Goal: Transaction & Acquisition: Download file/media

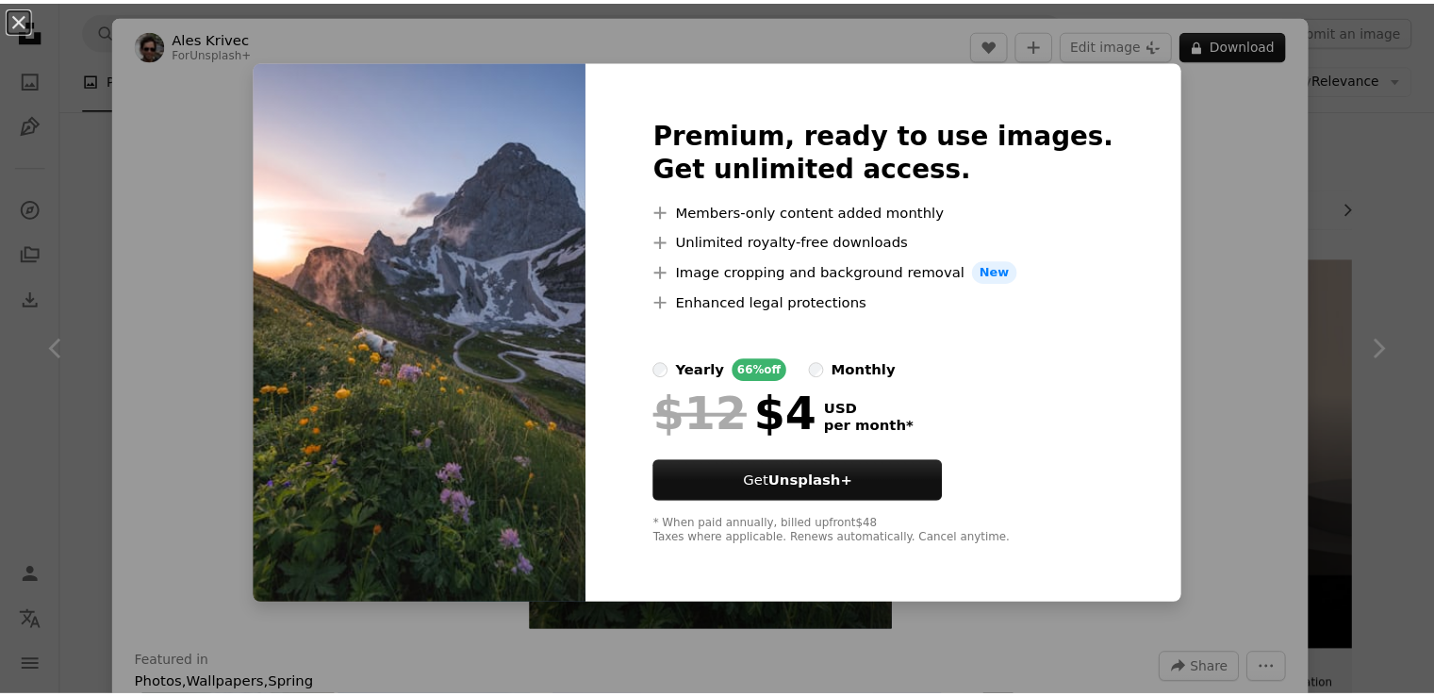
scroll to position [2337, 0]
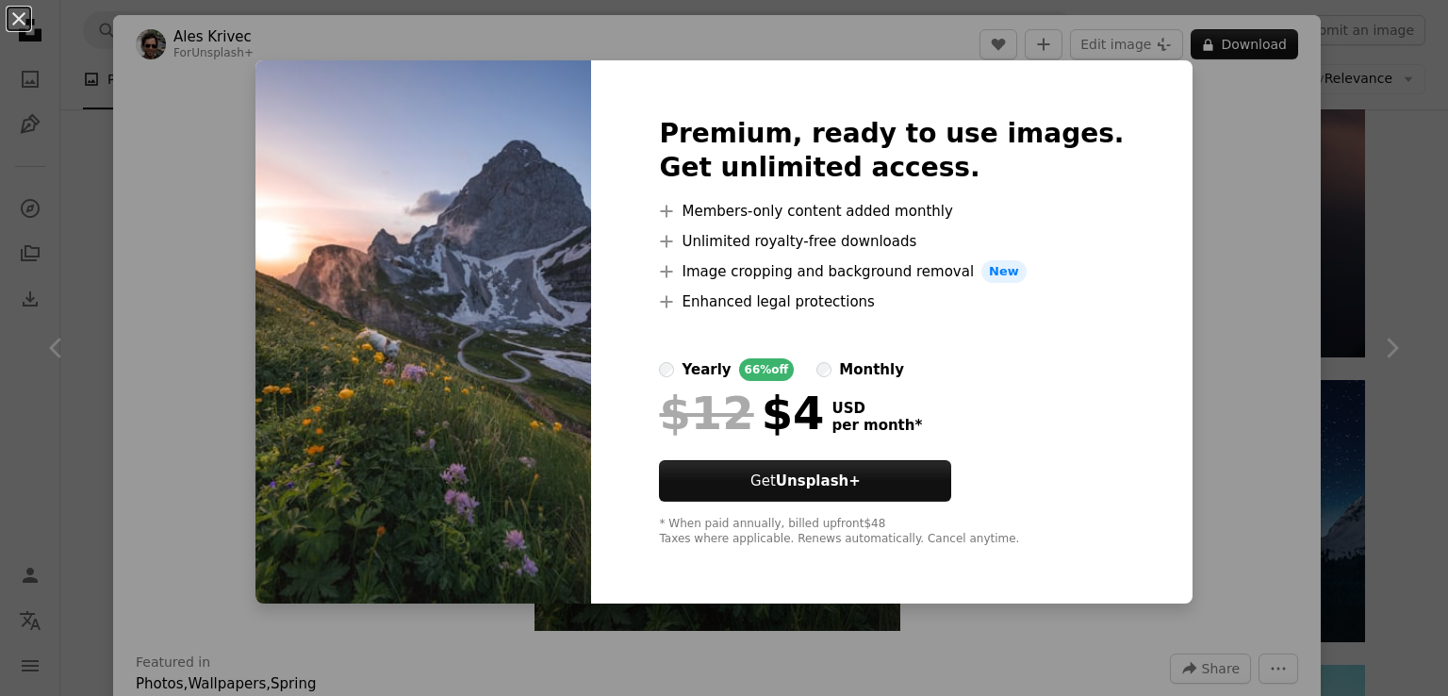
click at [1214, 274] on div "An X shape Premium, ready to use images. Get unlimited access. A plus sign Memb…" at bounding box center [724, 348] width 1448 height 696
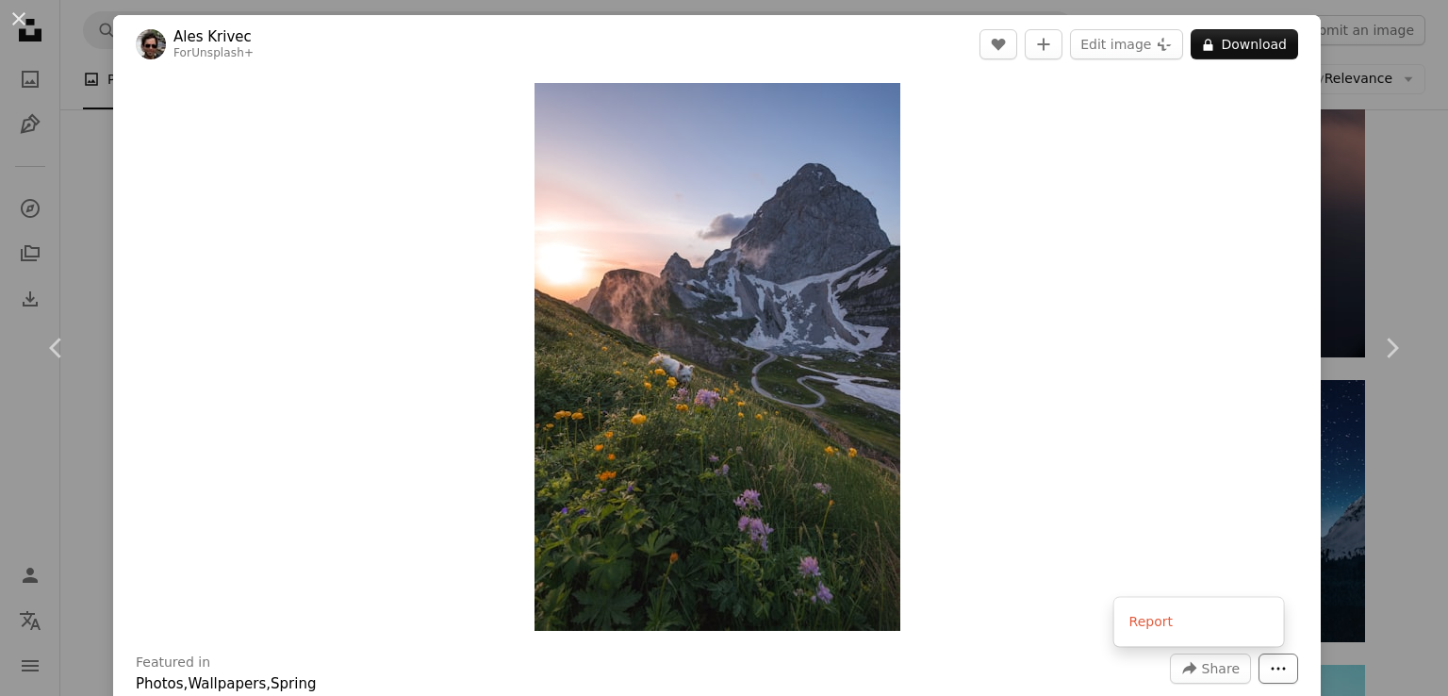
click at [1271, 668] on icon "More Actions" at bounding box center [1278, 668] width 14 height 3
click at [25, 19] on dialog "An X shape Chevron left Chevron right Ales Krivec For Unsplash+ A heart A plus …" at bounding box center [724, 348] width 1448 height 696
click at [11, 19] on button "An X shape" at bounding box center [19, 19] width 23 height 23
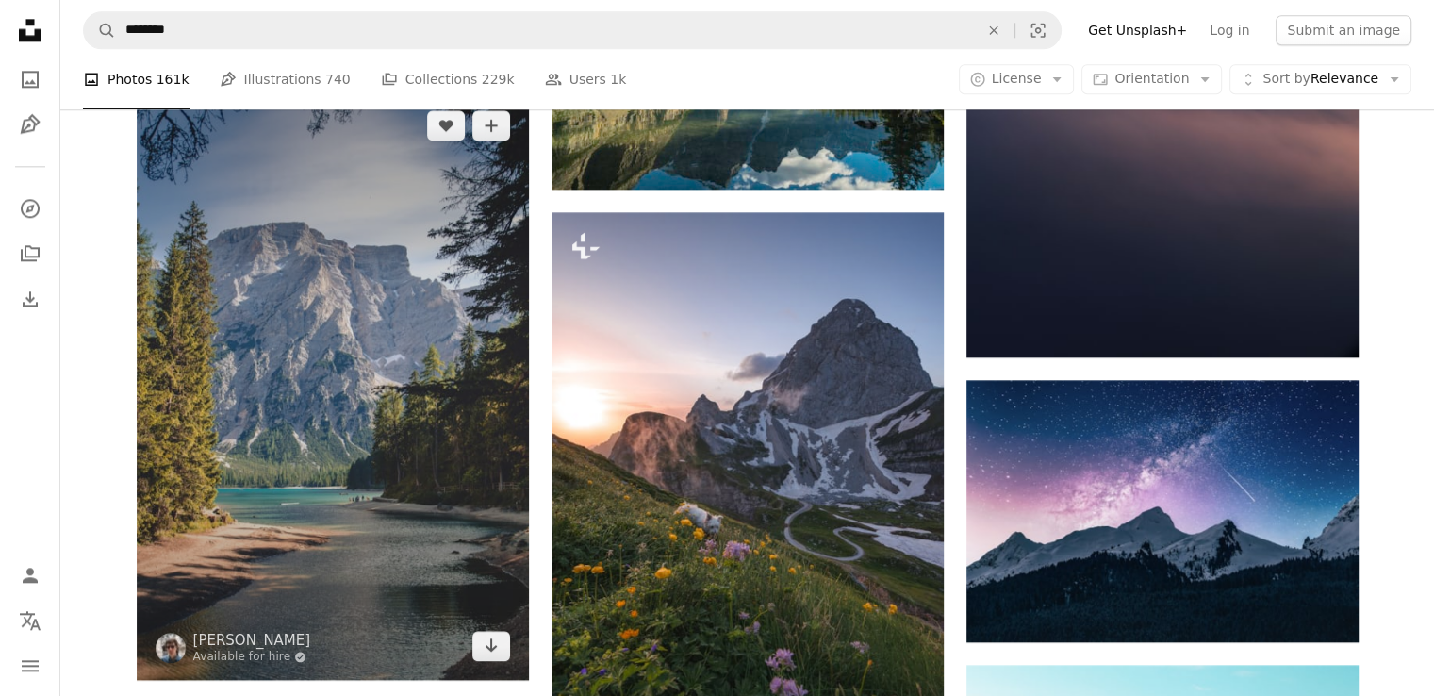
click at [263, 225] on img at bounding box center [333, 385] width 392 height 588
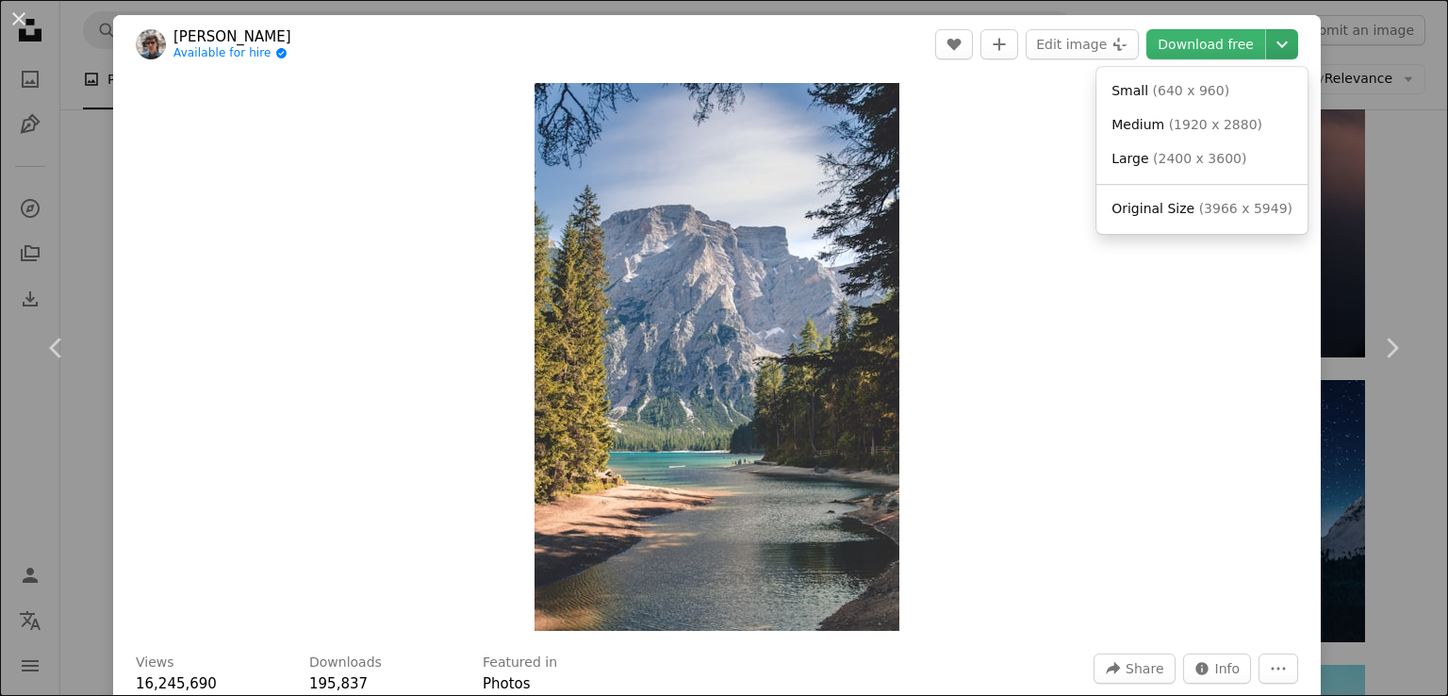
click at [1273, 47] on icon "Chevron down" at bounding box center [1282, 44] width 30 height 23
click at [1148, 123] on span "Medium" at bounding box center [1137, 124] width 53 height 15
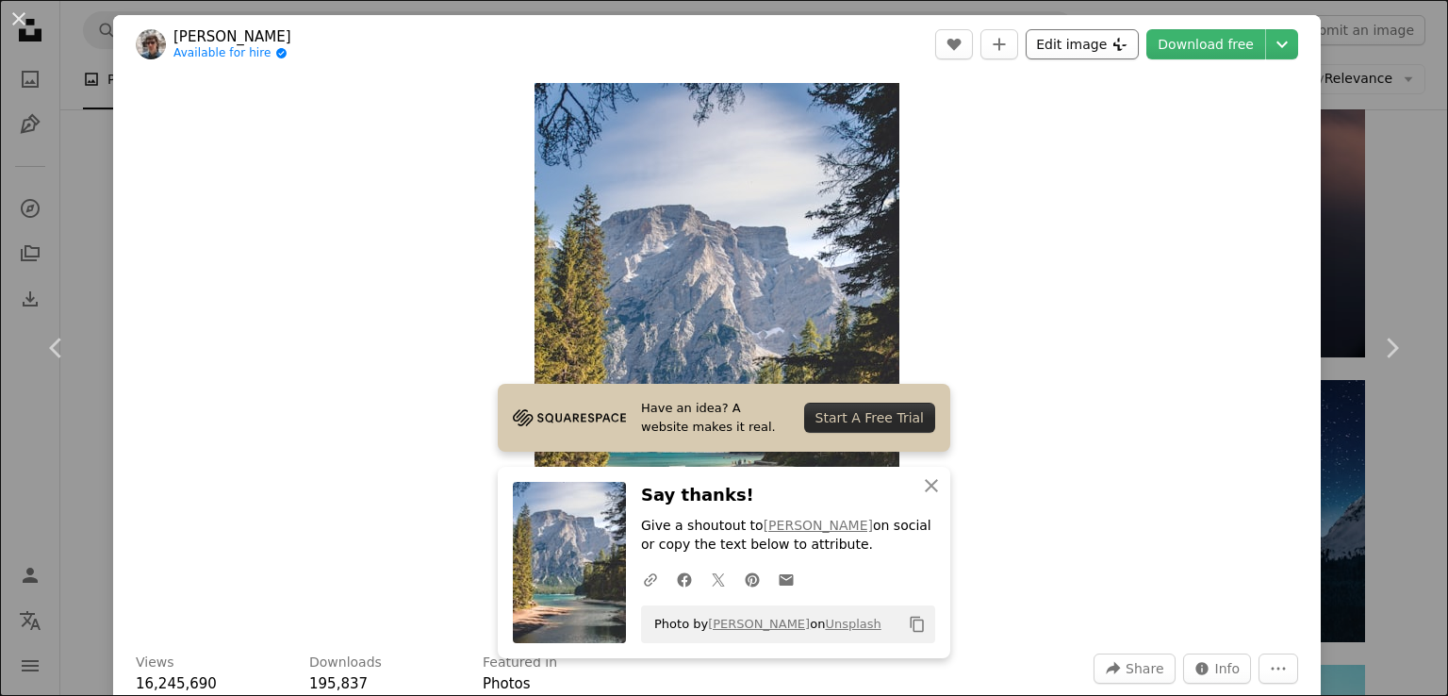
click at [1042, 41] on button "Edit image Plus sign for Unsplash+" at bounding box center [1081, 44] width 113 height 30
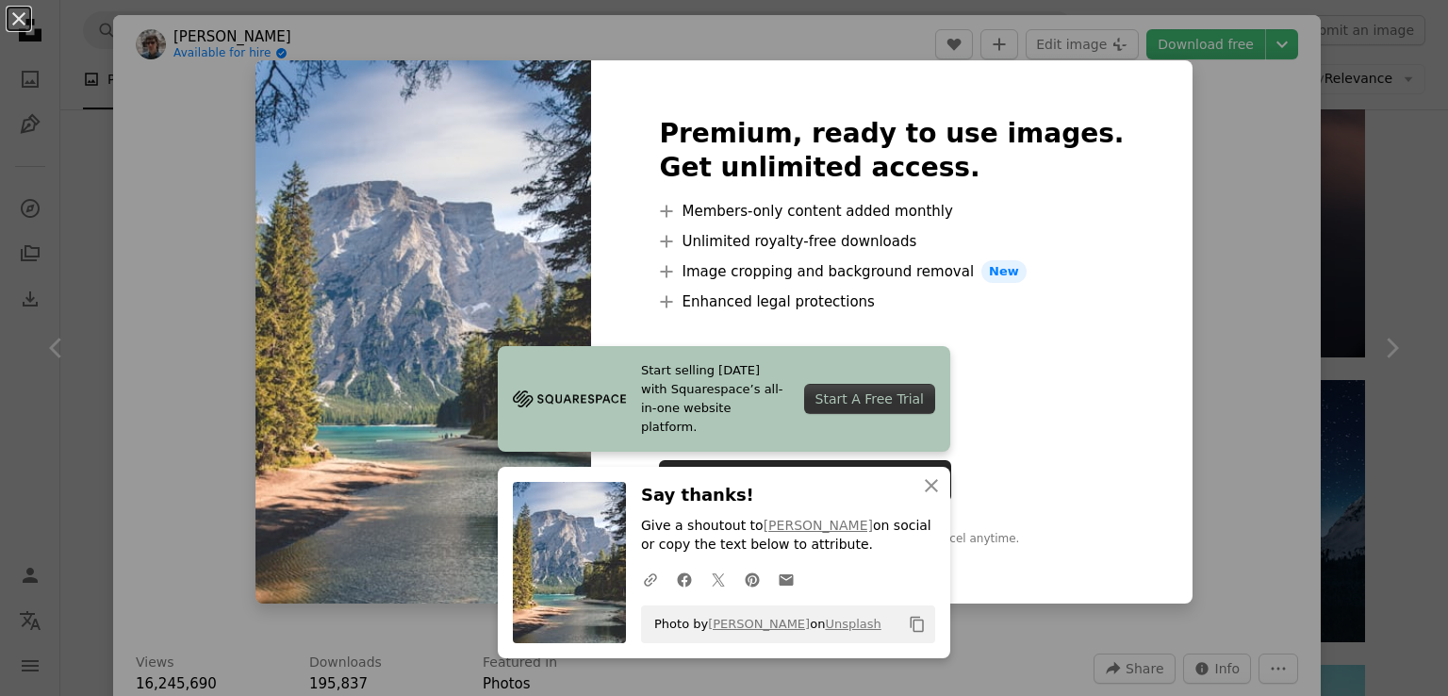
click at [1252, 151] on div "An X shape Premium, ready to use images. Get unlimited access. A plus sign Memb…" at bounding box center [724, 348] width 1448 height 696
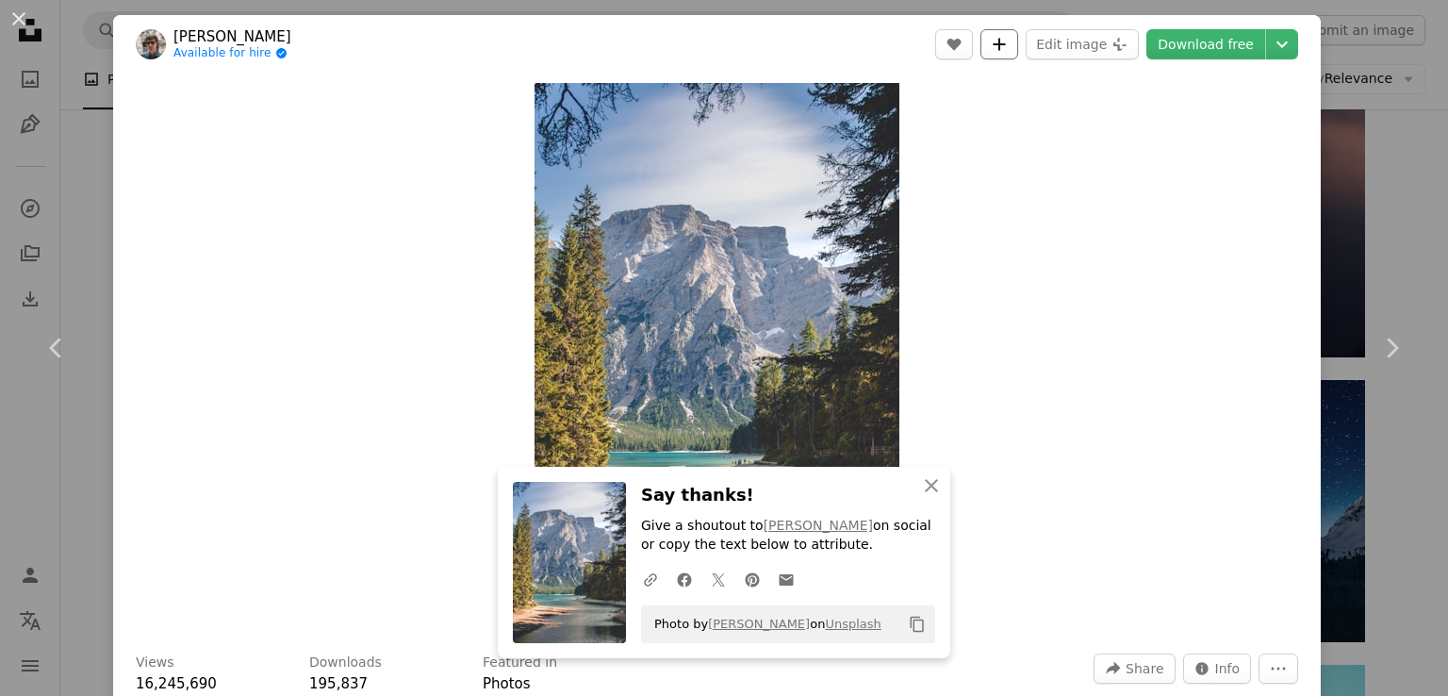
click at [1000, 54] on button "A plus sign" at bounding box center [999, 44] width 38 height 30
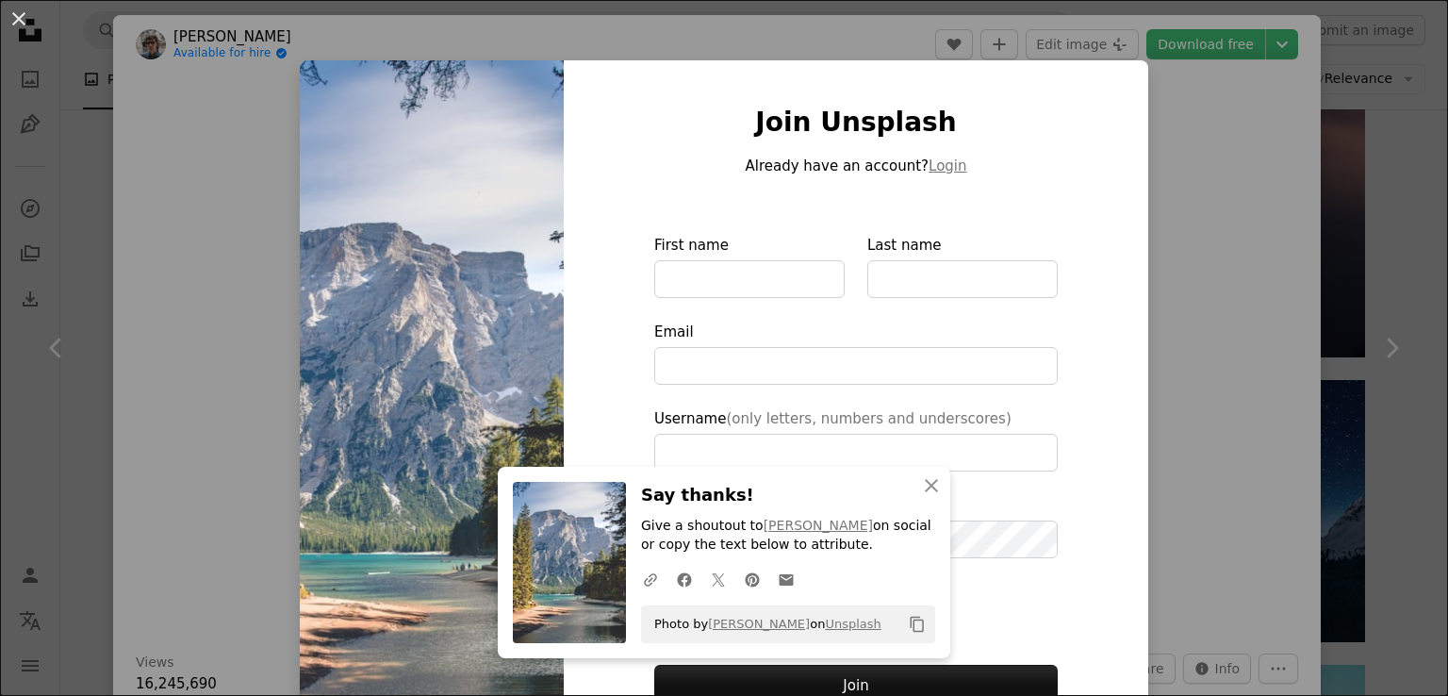
click at [1056, 123] on div "Join Unsplash Already have an account? Login First name Last name Email Usernam…" at bounding box center [856, 426] width 584 height 732
click at [1178, 122] on div "An X shape Join Unsplash Already have an account? Login First name Last name Em…" at bounding box center [724, 348] width 1448 height 696
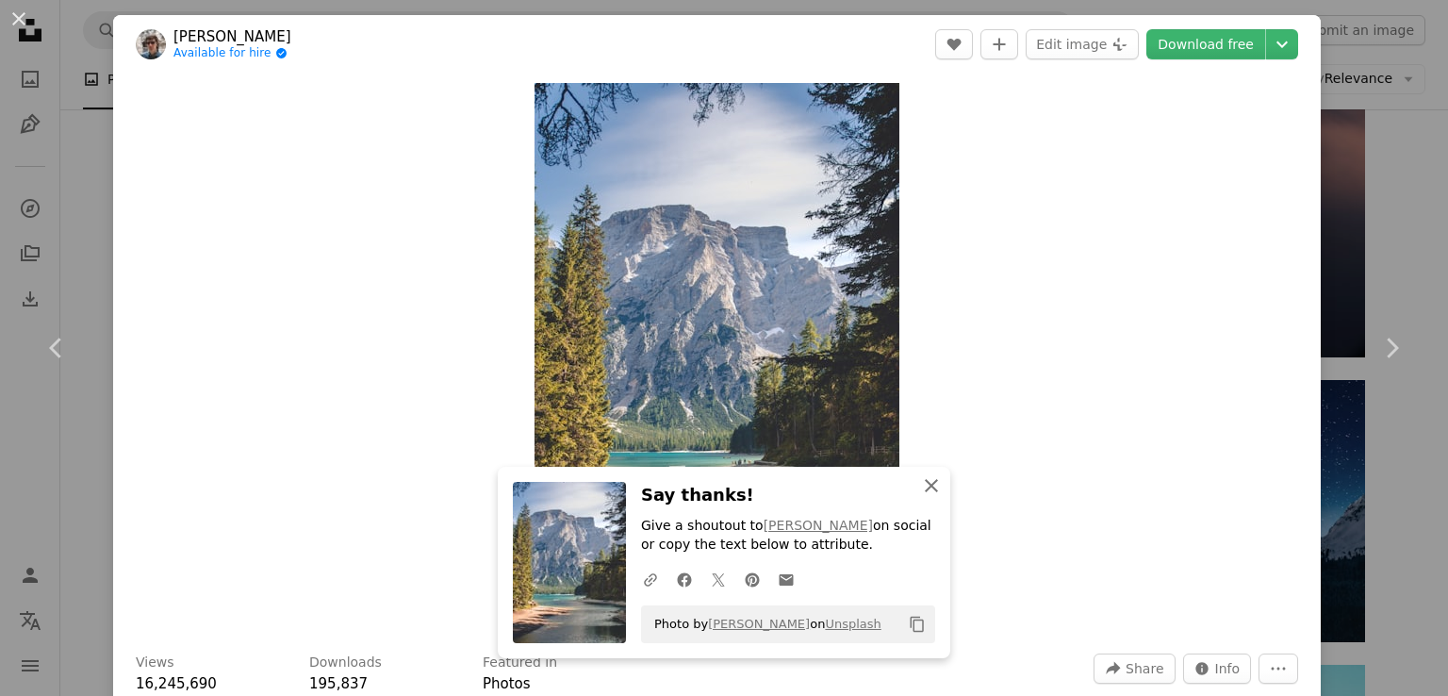
click at [925, 484] on icon "button" at bounding box center [931, 485] width 13 height 13
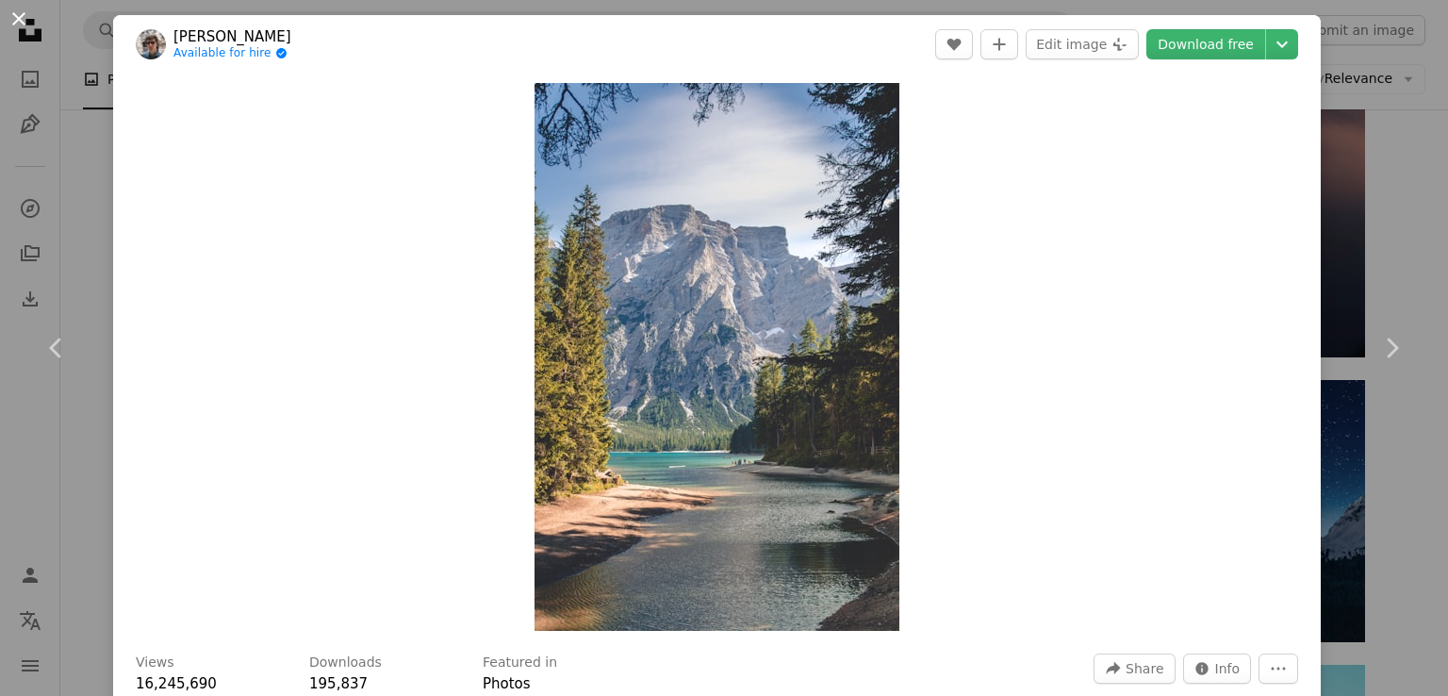
click at [21, 16] on button "An X shape" at bounding box center [19, 19] width 23 height 23
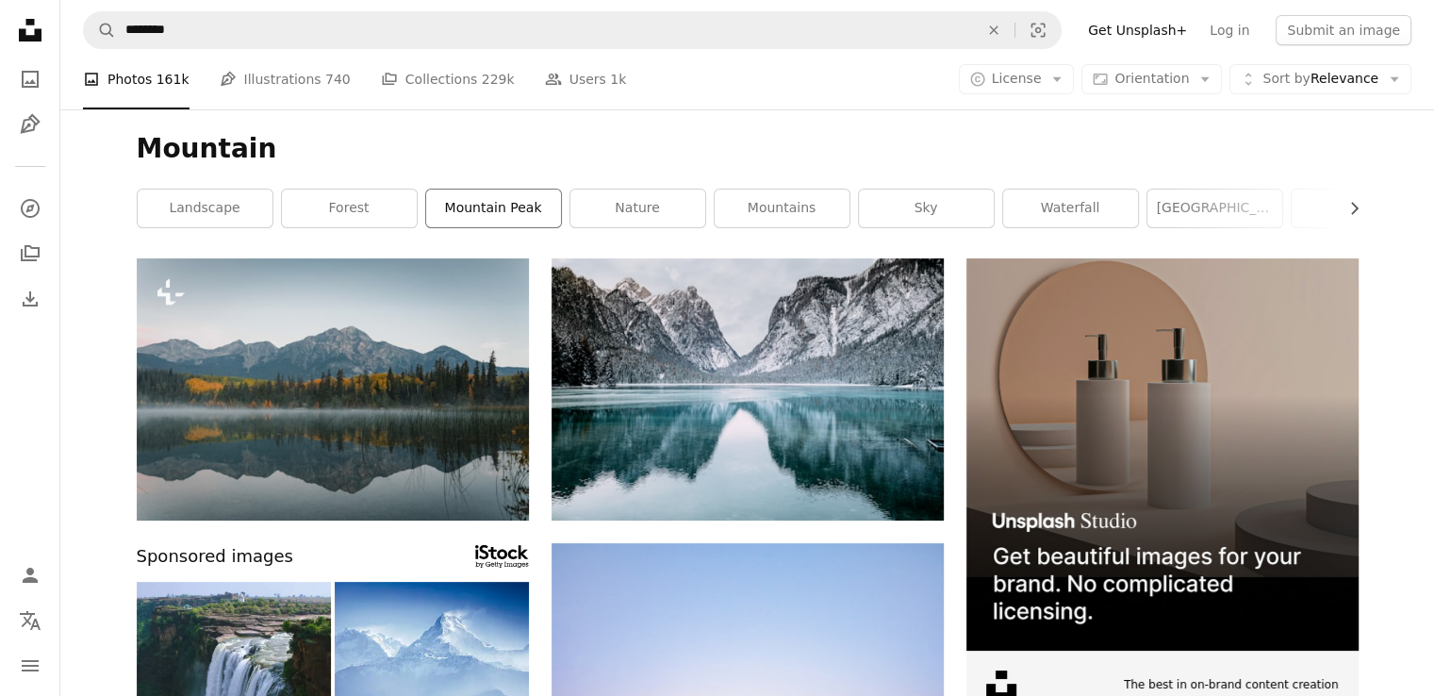
click at [467, 212] on link "mountain peak" at bounding box center [493, 208] width 135 height 38
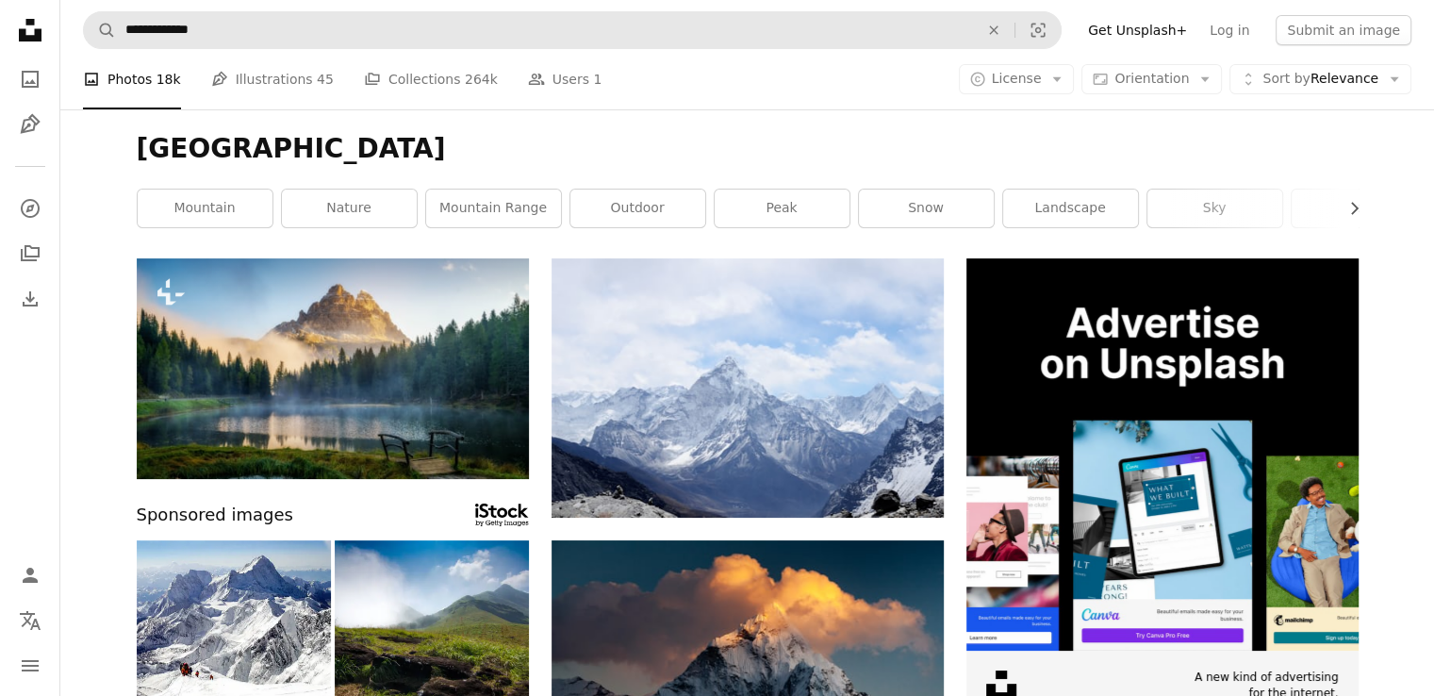
scroll to position [607, 0]
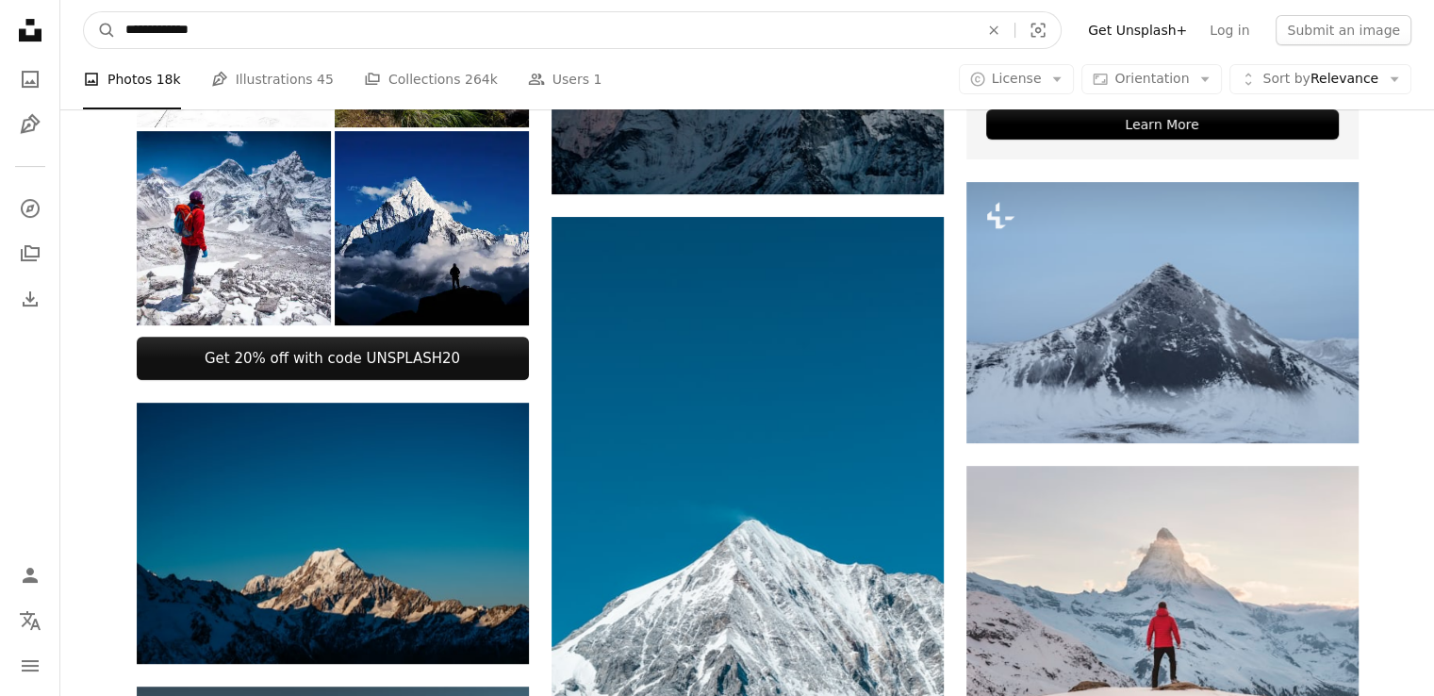
click at [214, 28] on input "**********" at bounding box center [544, 30] width 857 height 36
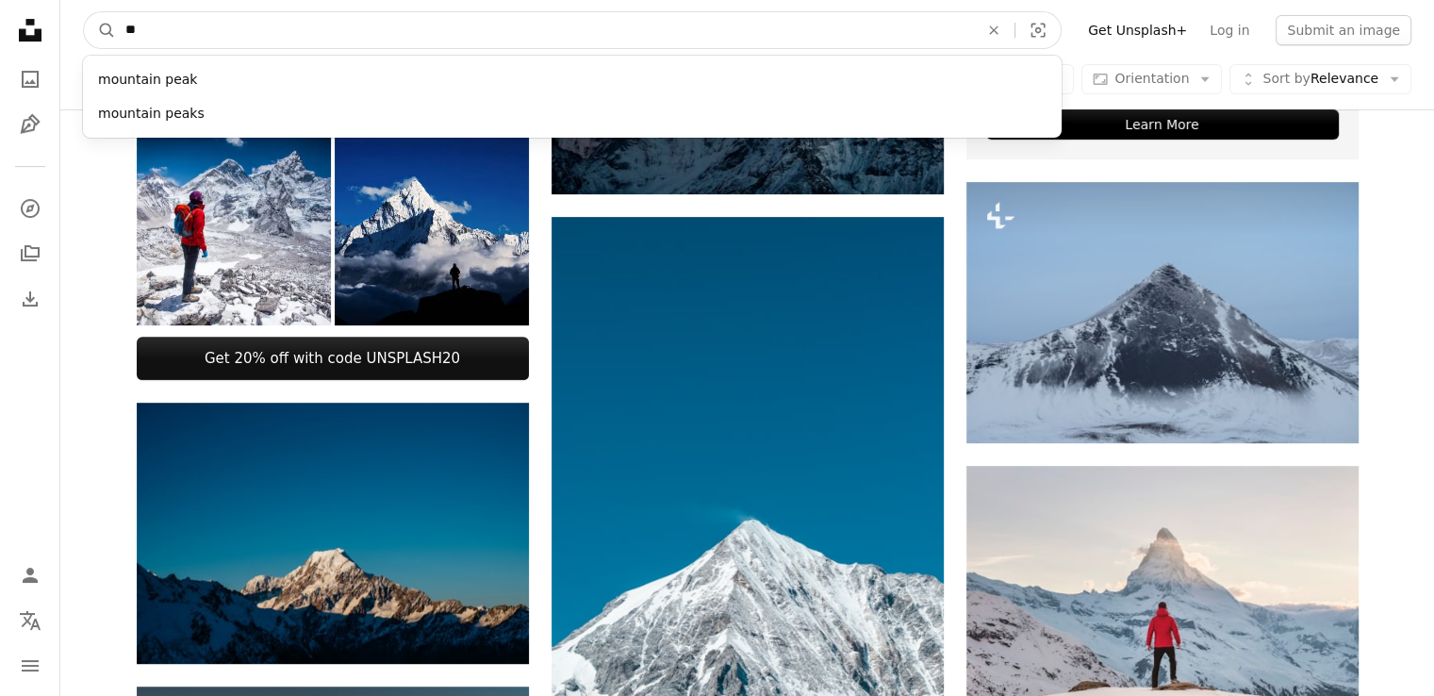
type input "*"
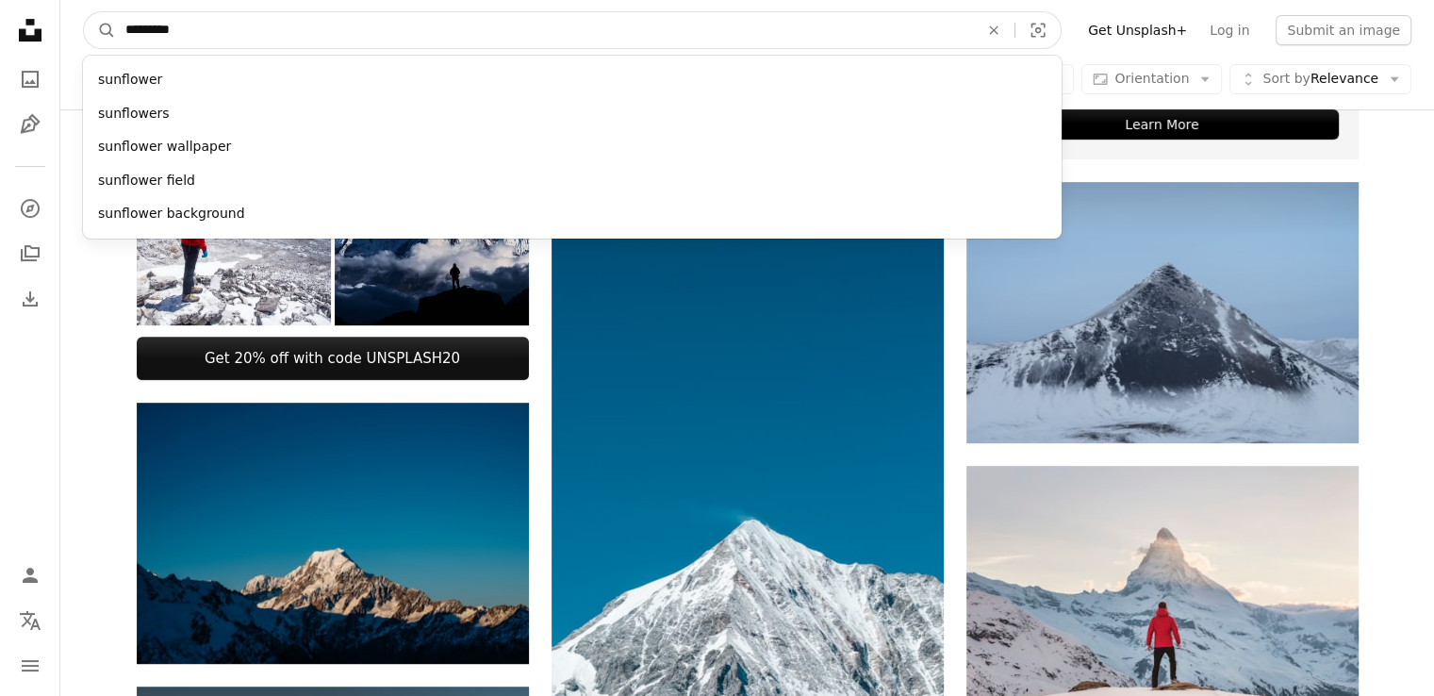
type input "*********"
click at [84, 12] on button "A magnifying glass" at bounding box center [100, 30] width 32 height 36
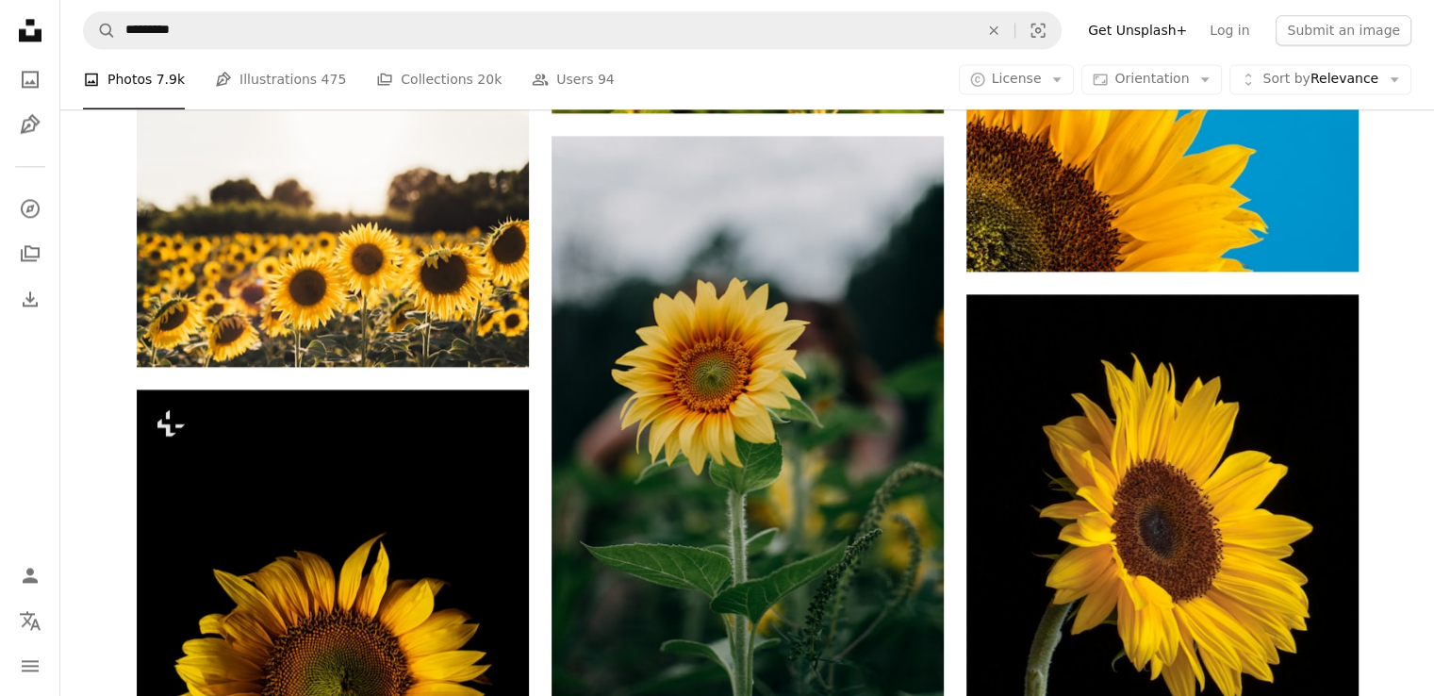
scroll to position [2677, 0]
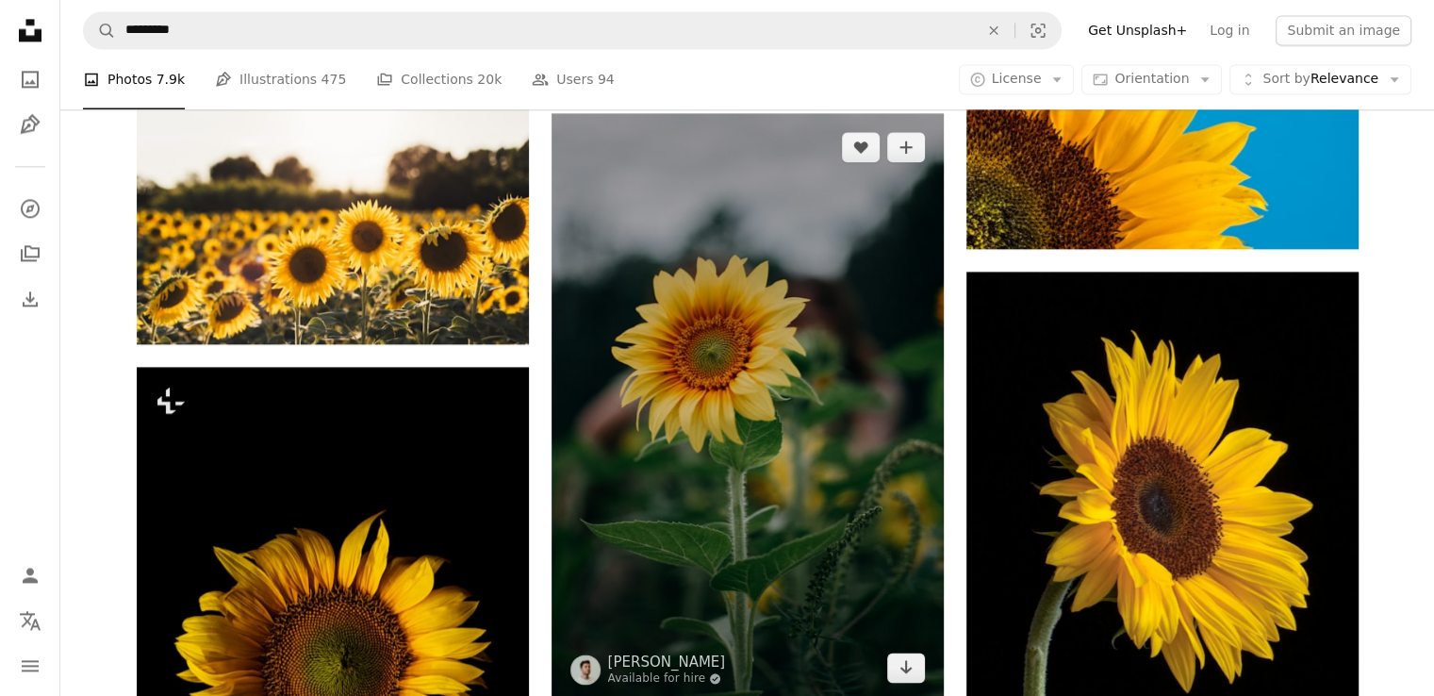
click at [822, 467] on img at bounding box center [747, 407] width 392 height 588
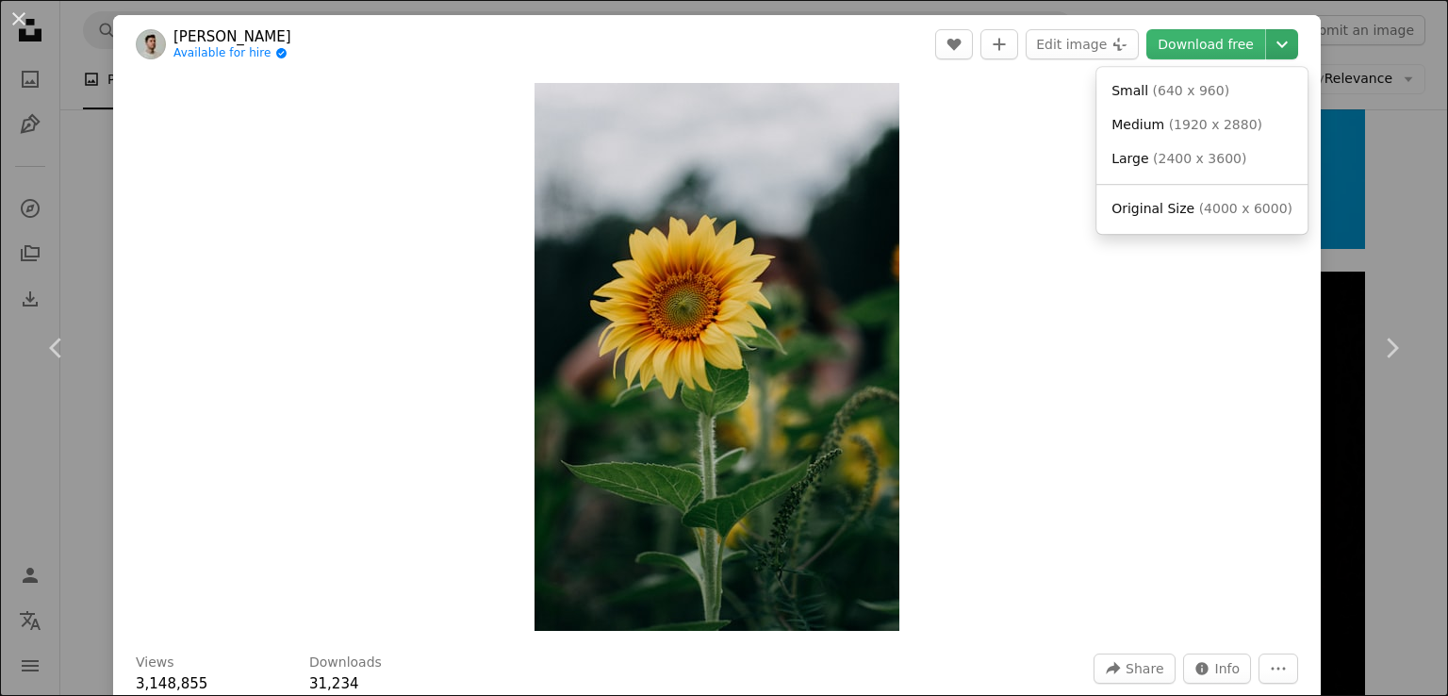
click at [1276, 43] on icon "Choose download size" at bounding box center [1281, 44] width 11 height 7
click at [1174, 117] on span "( 1920 x 2880 )" at bounding box center [1215, 124] width 93 height 15
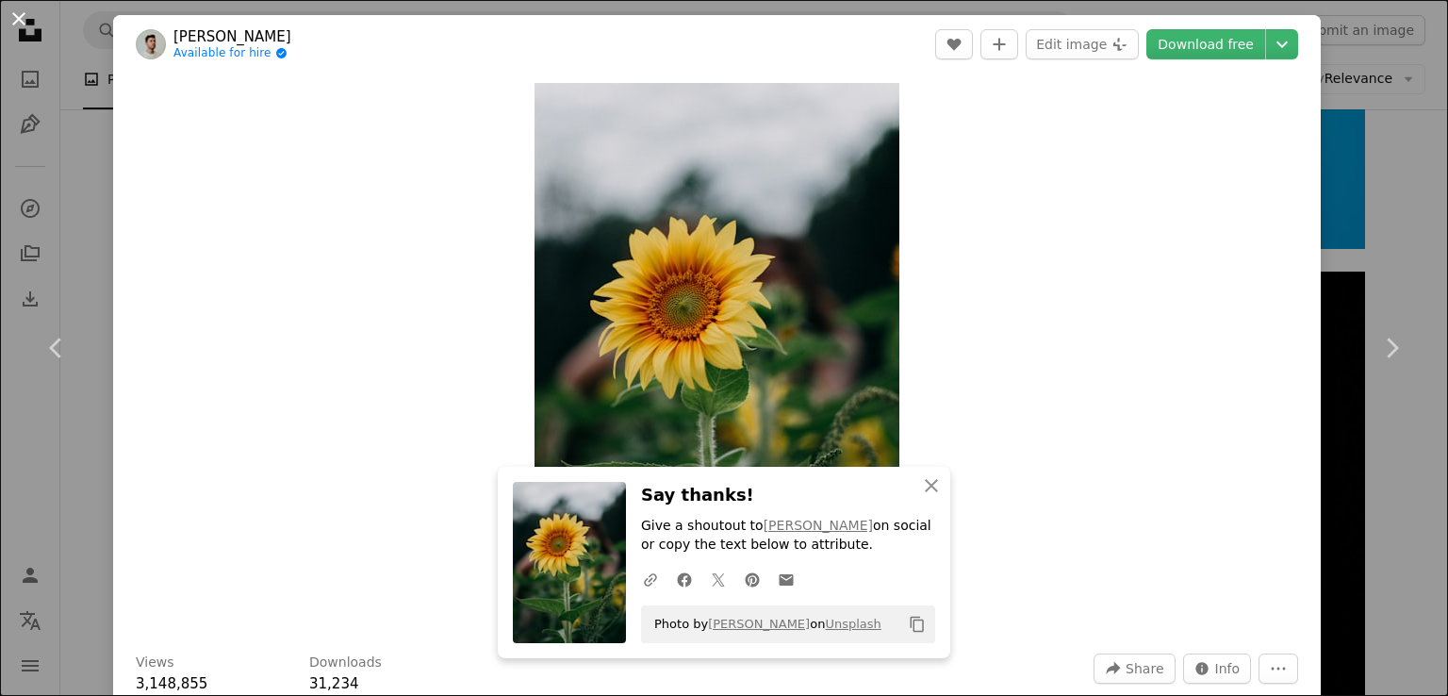
click at [21, 12] on button "An X shape" at bounding box center [19, 19] width 23 height 23
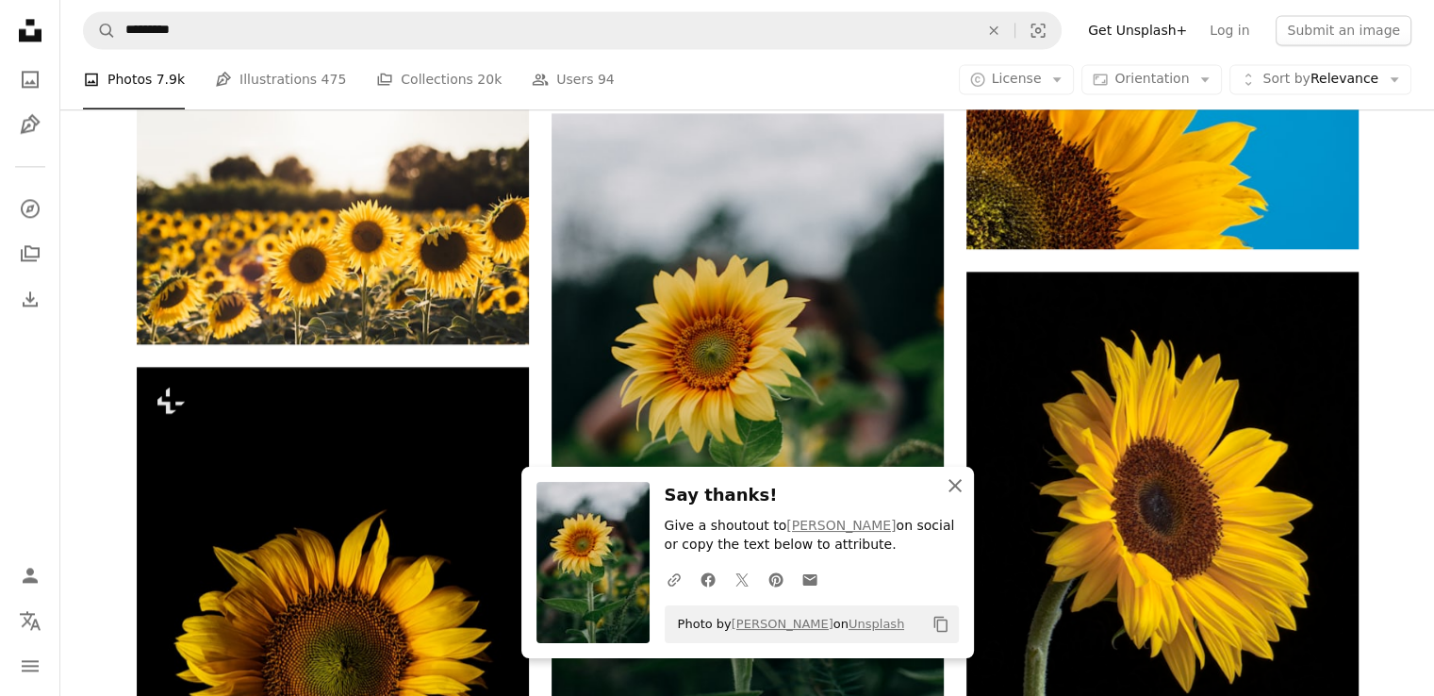
click at [957, 478] on icon "An X shape" at bounding box center [954, 485] width 23 height 23
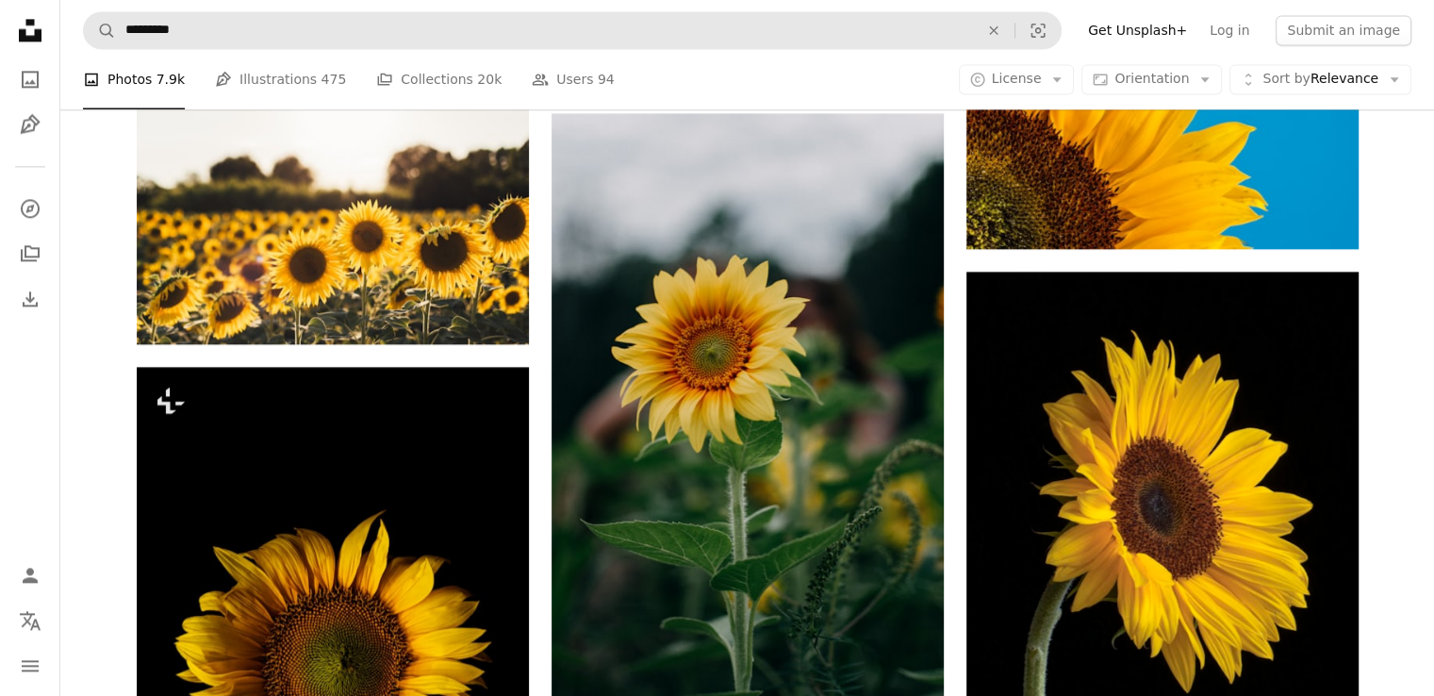
scroll to position [3284, 0]
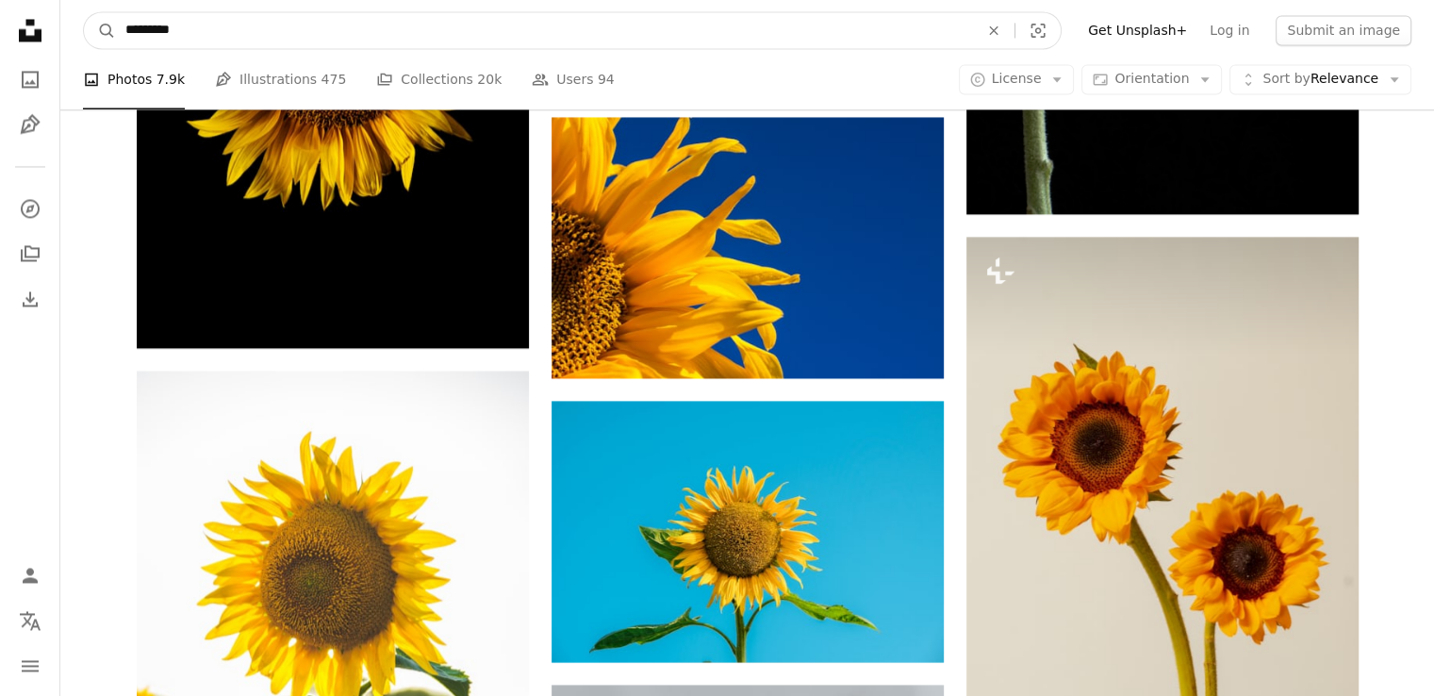
click at [184, 28] on input "*********" at bounding box center [544, 30] width 857 height 36
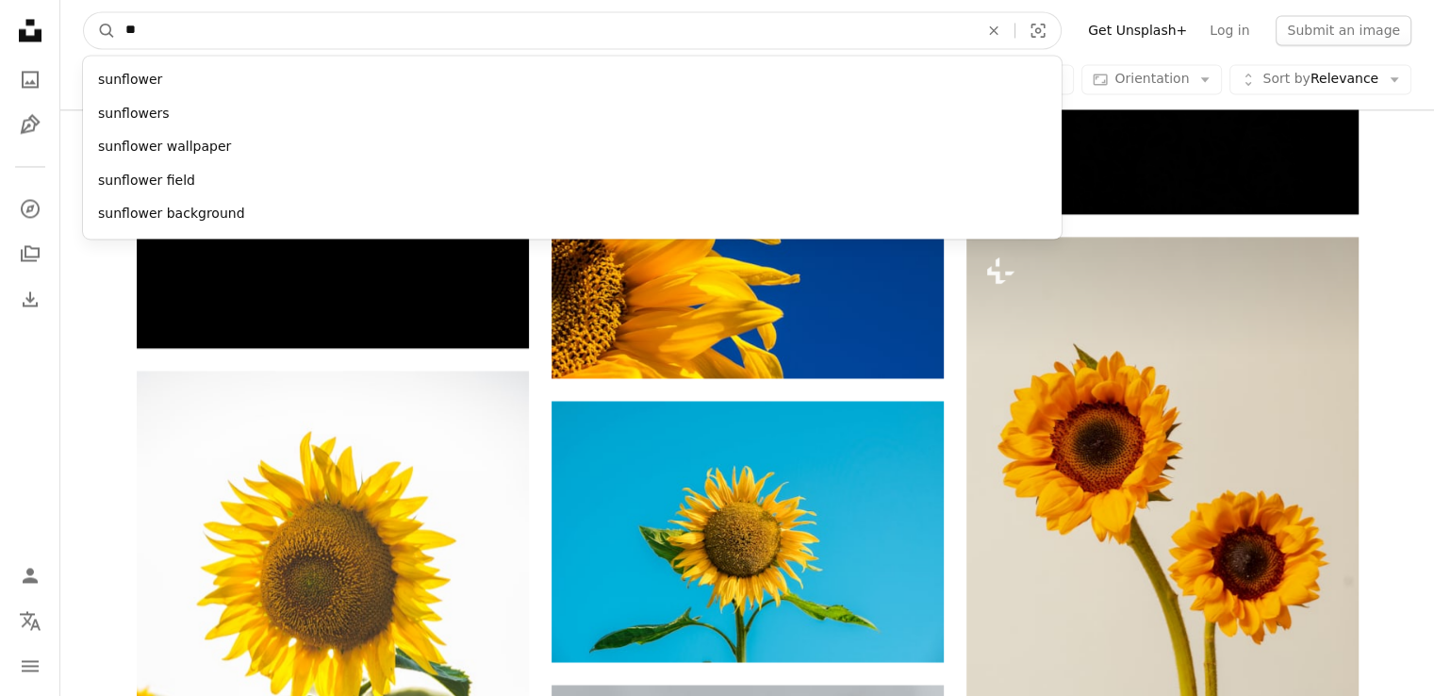
type input "*"
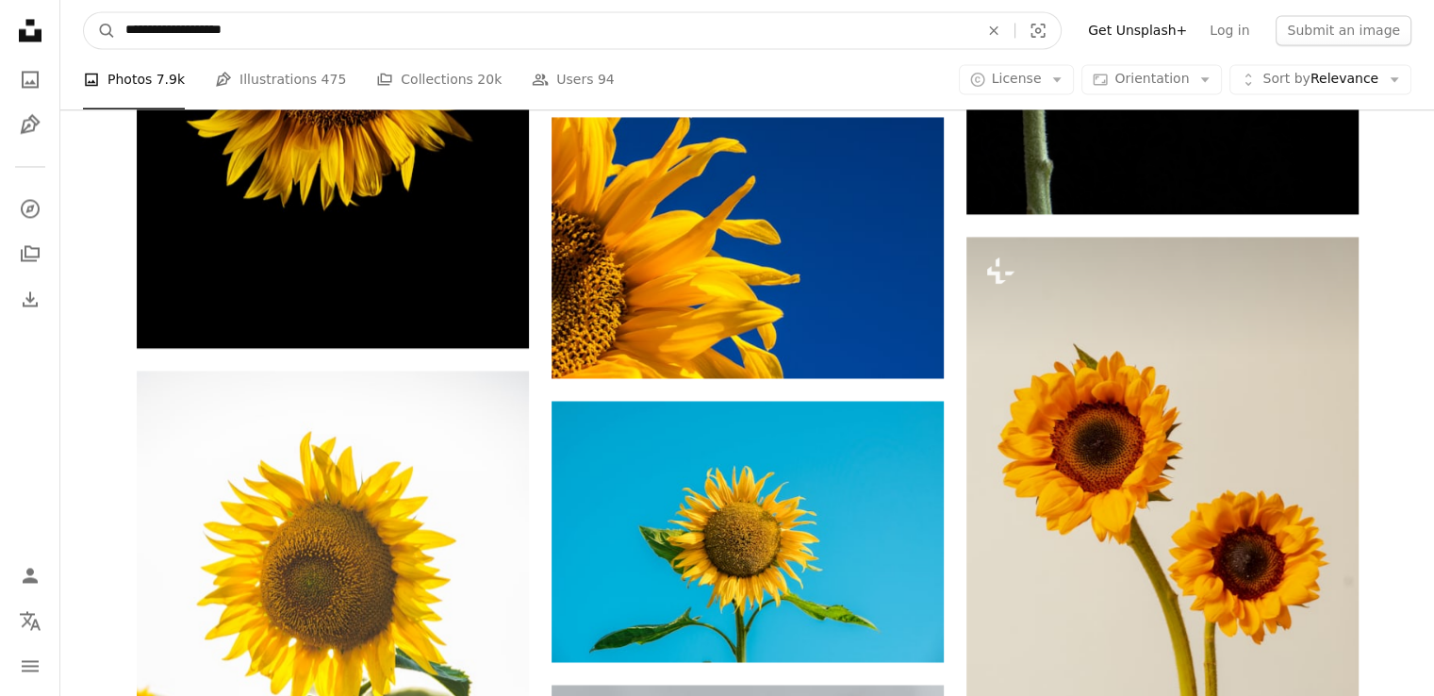
type input "**********"
click at [84, 12] on button "A magnifying glass" at bounding box center [100, 30] width 32 height 36
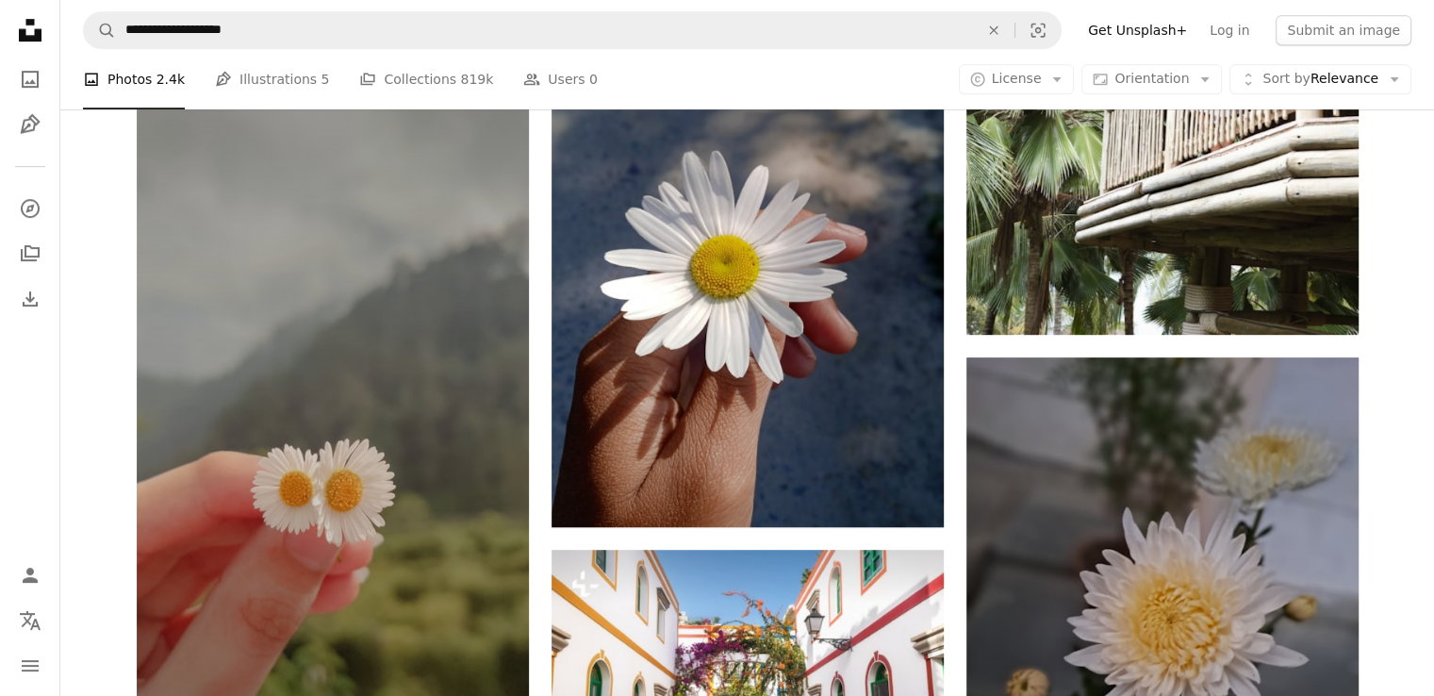
scroll to position [1014, 0]
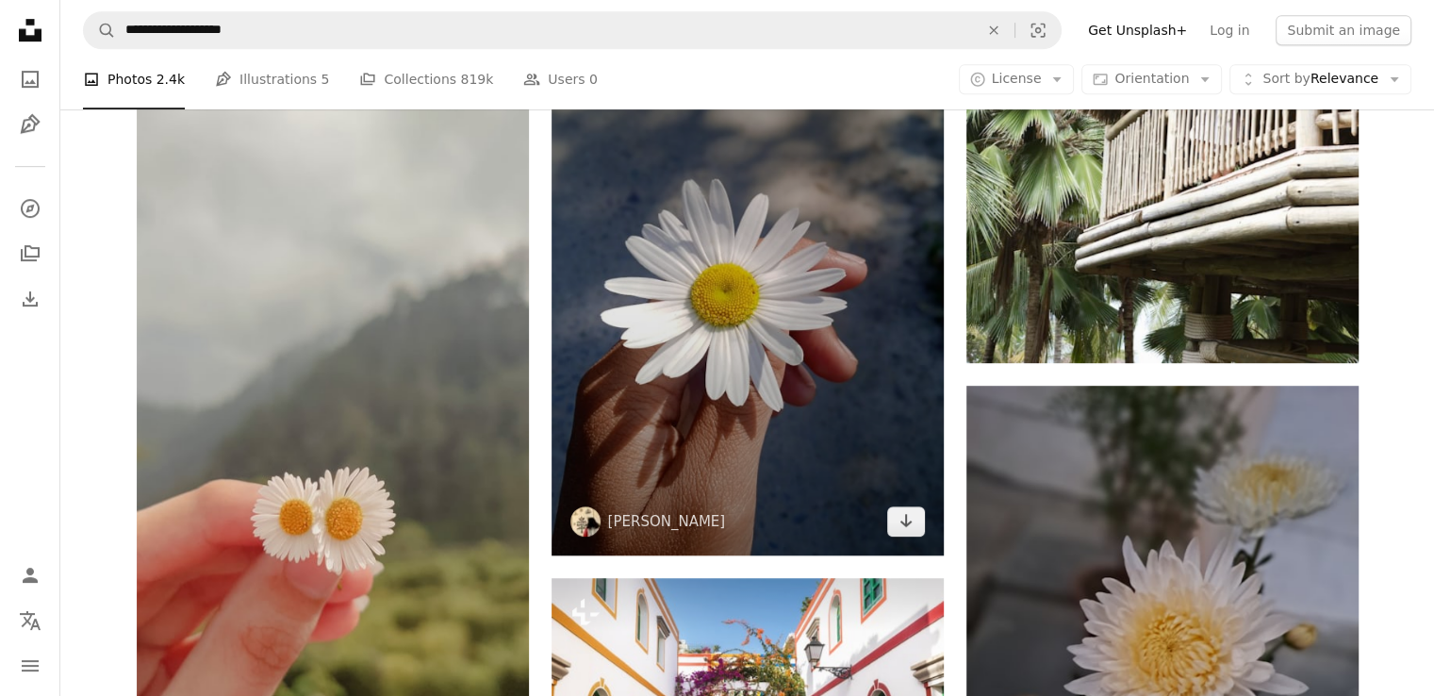
click at [705, 343] on img at bounding box center [747, 293] width 392 height 523
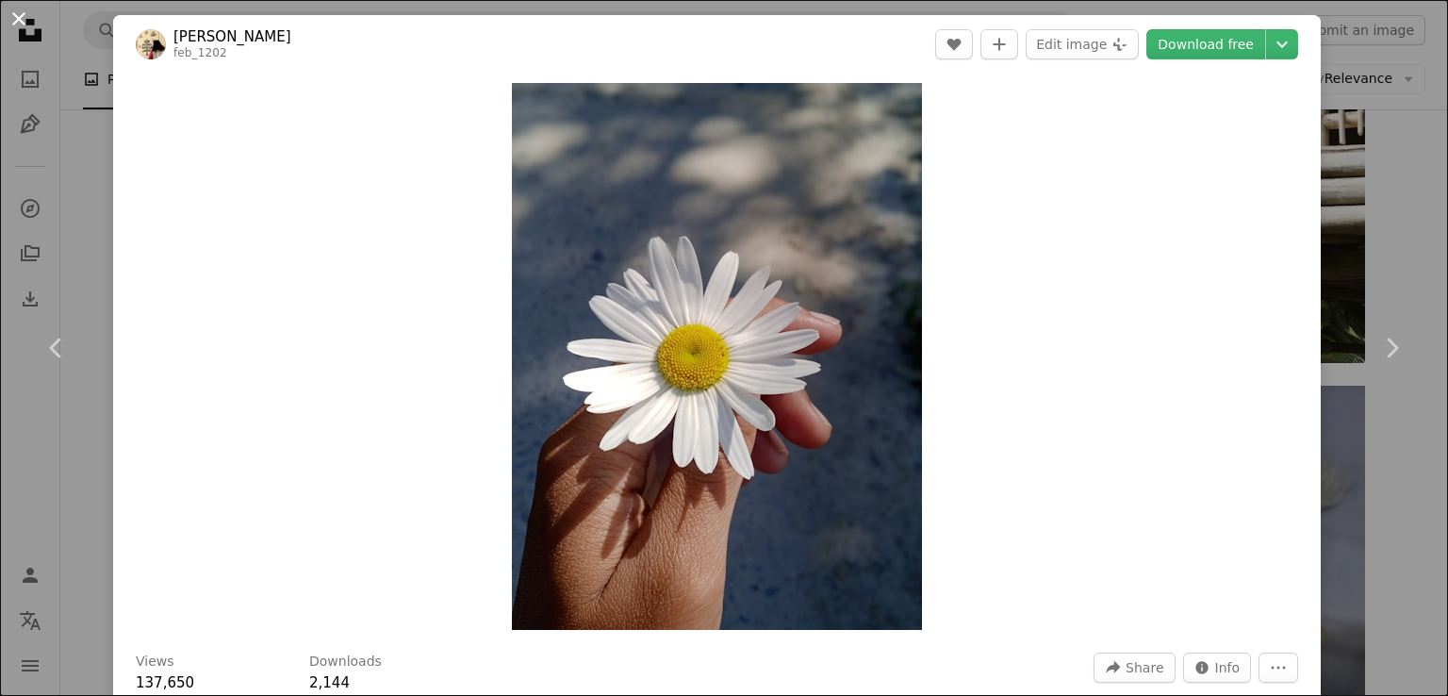
click at [21, 12] on button "An X shape" at bounding box center [19, 19] width 23 height 23
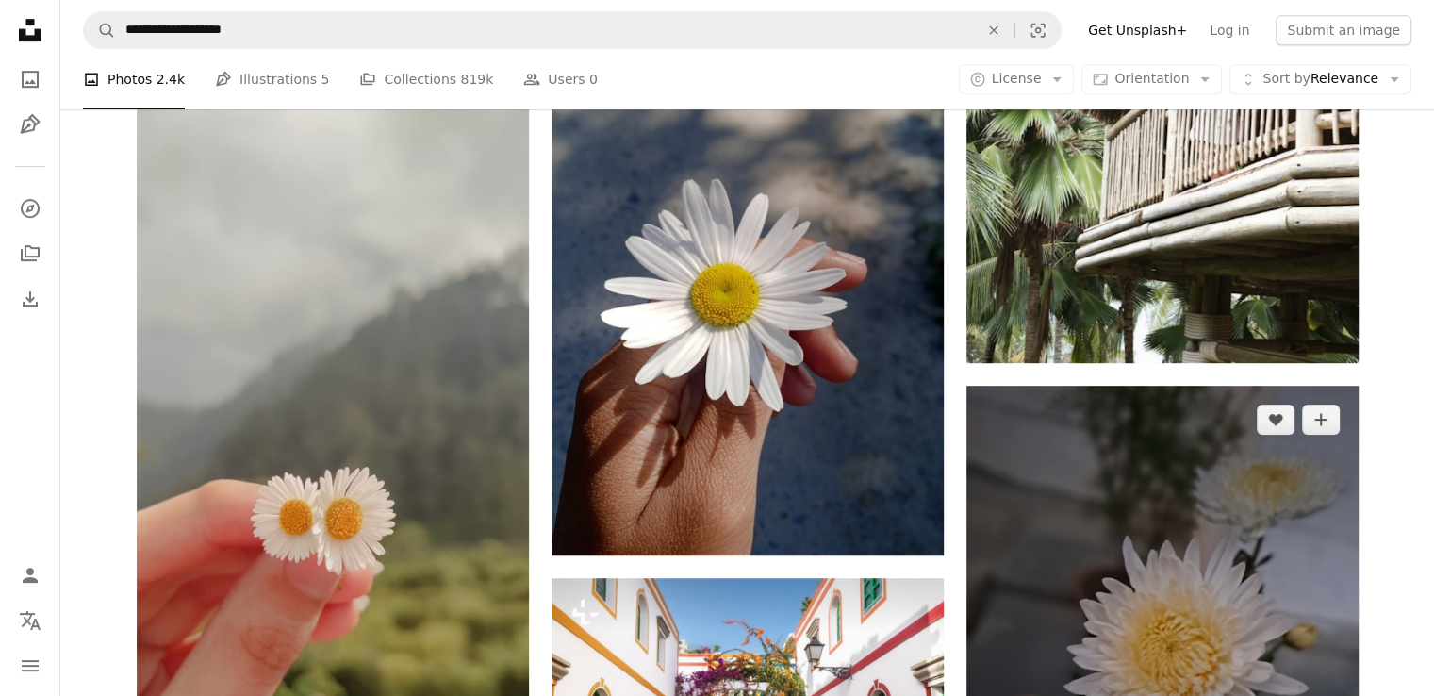
click at [1161, 449] on img at bounding box center [1162, 646] width 392 height 523
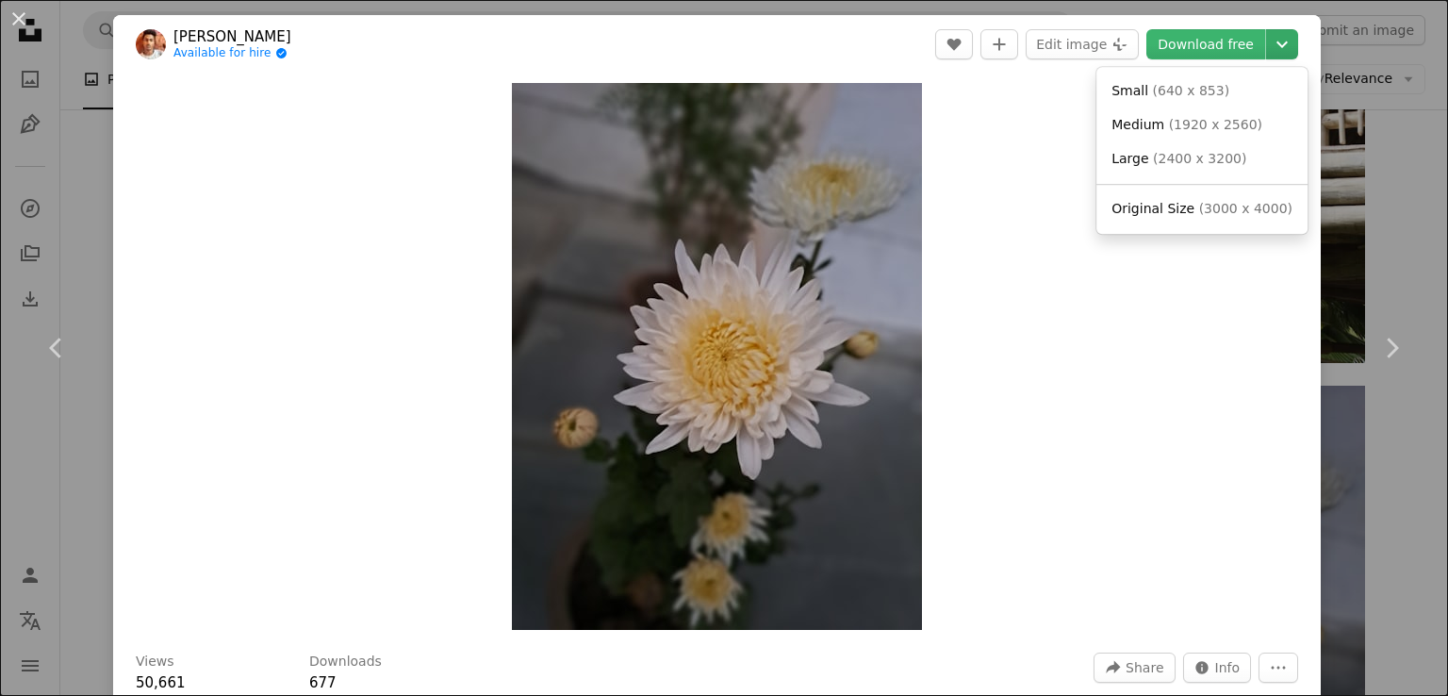
click at [1271, 34] on icon "Chevron down" at bounding box center [1282, 44] width 30 height 23
click at [1195, 118] on span "( 1920 x 2560 )" at bounding box center [1215, 124] width 93 height 15
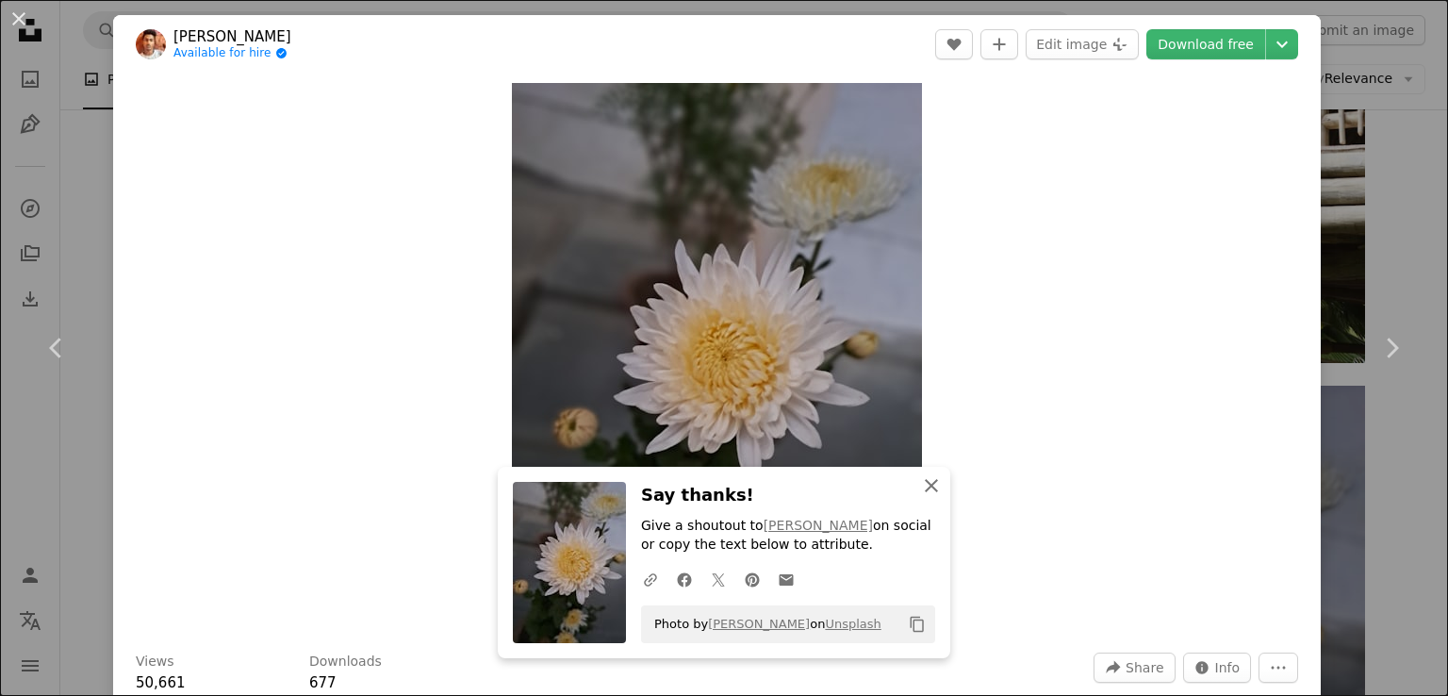
click at [923, 488] on icon "An X shape" at bounding box center [931, 485] width 23 height 23
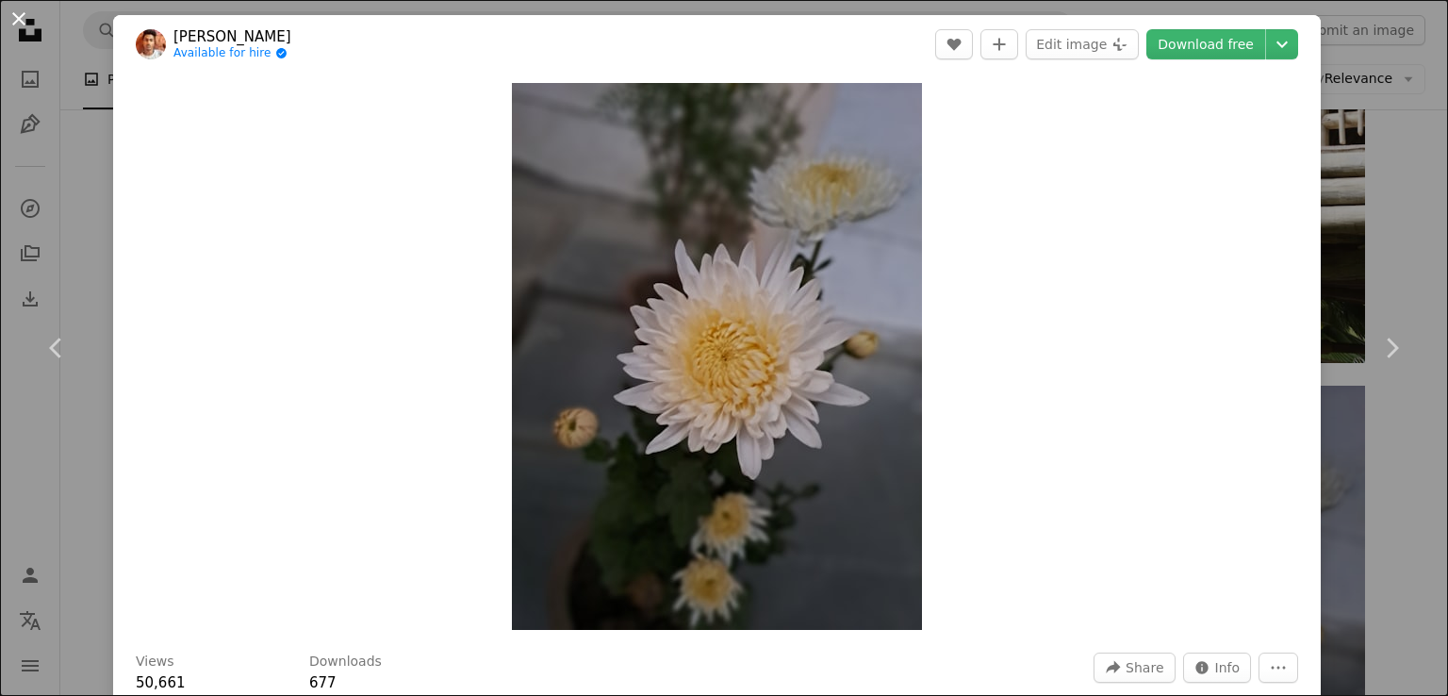
click at [19, 21] on button "An X shape" at bounding box center [19, 19] width 23 height 23
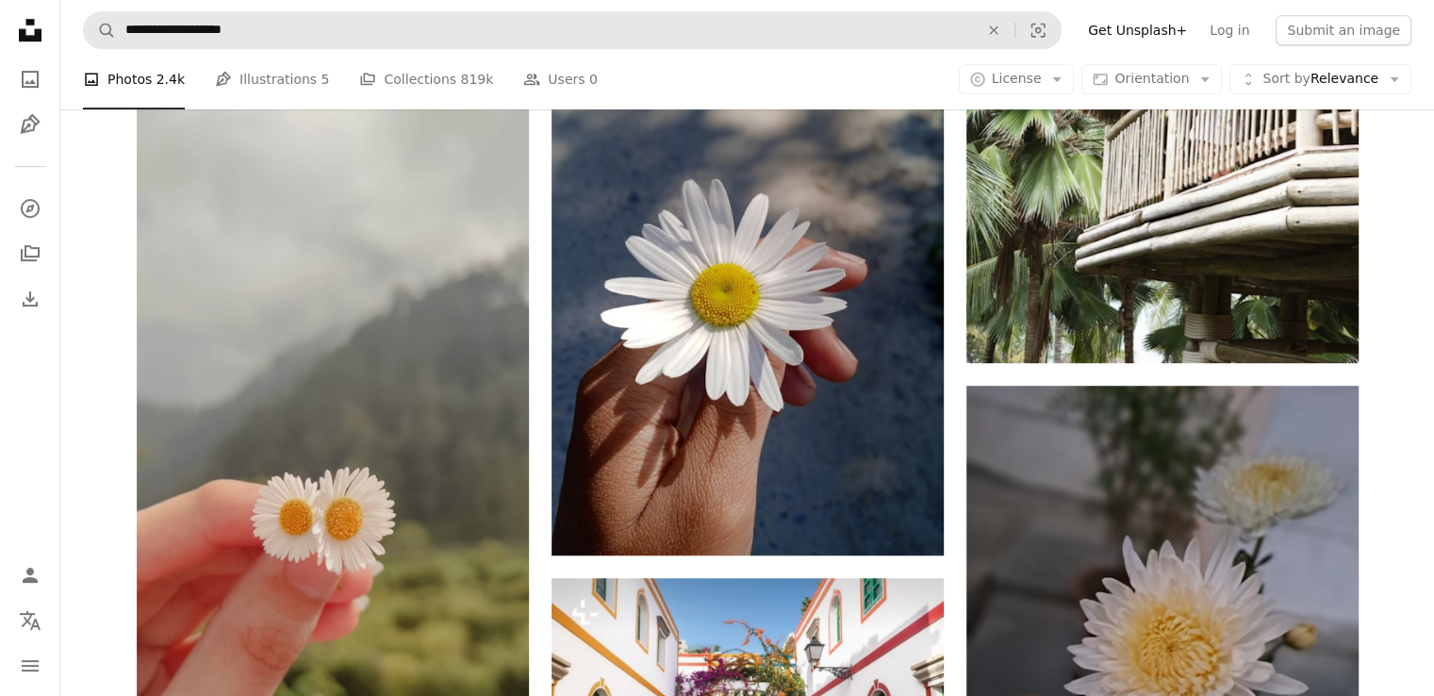
scroll to position [1622, 0]
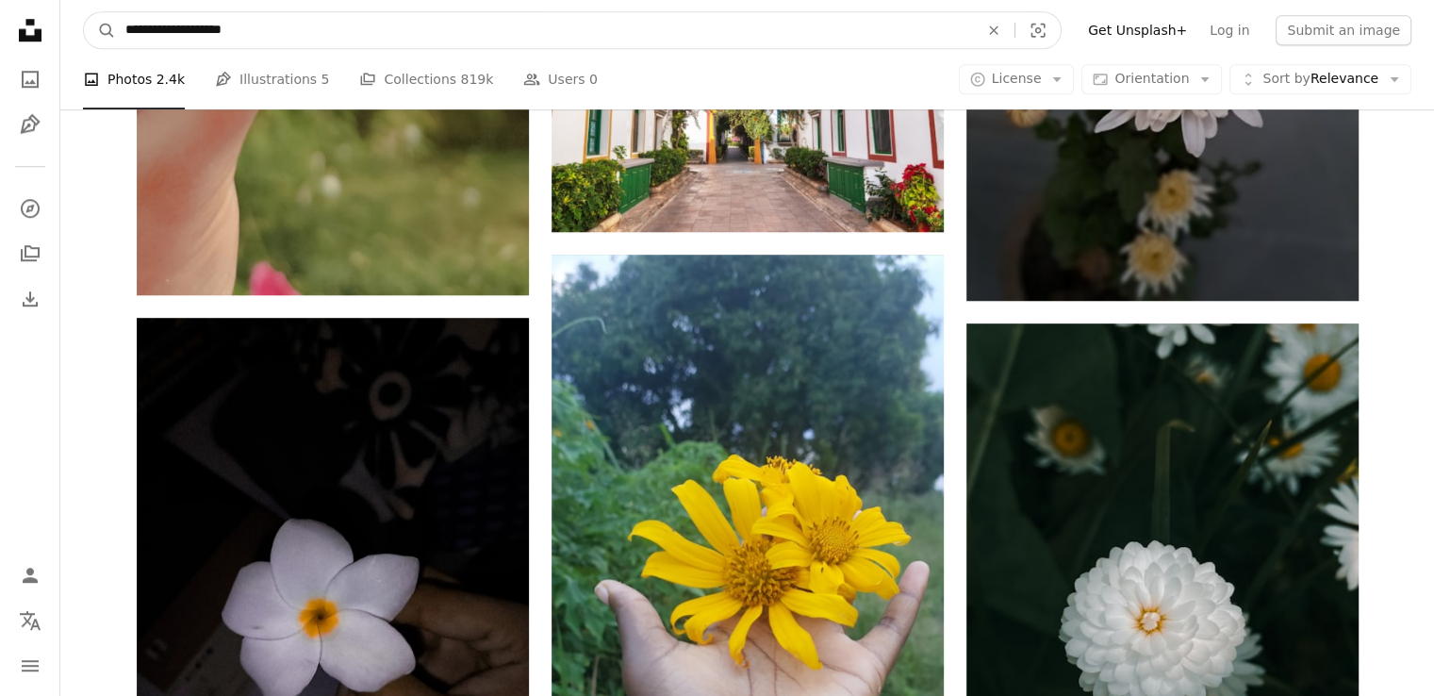
click at [238, 31] on input "**********" at bounding box center [544, 30] width 857 height 36
type input "*"
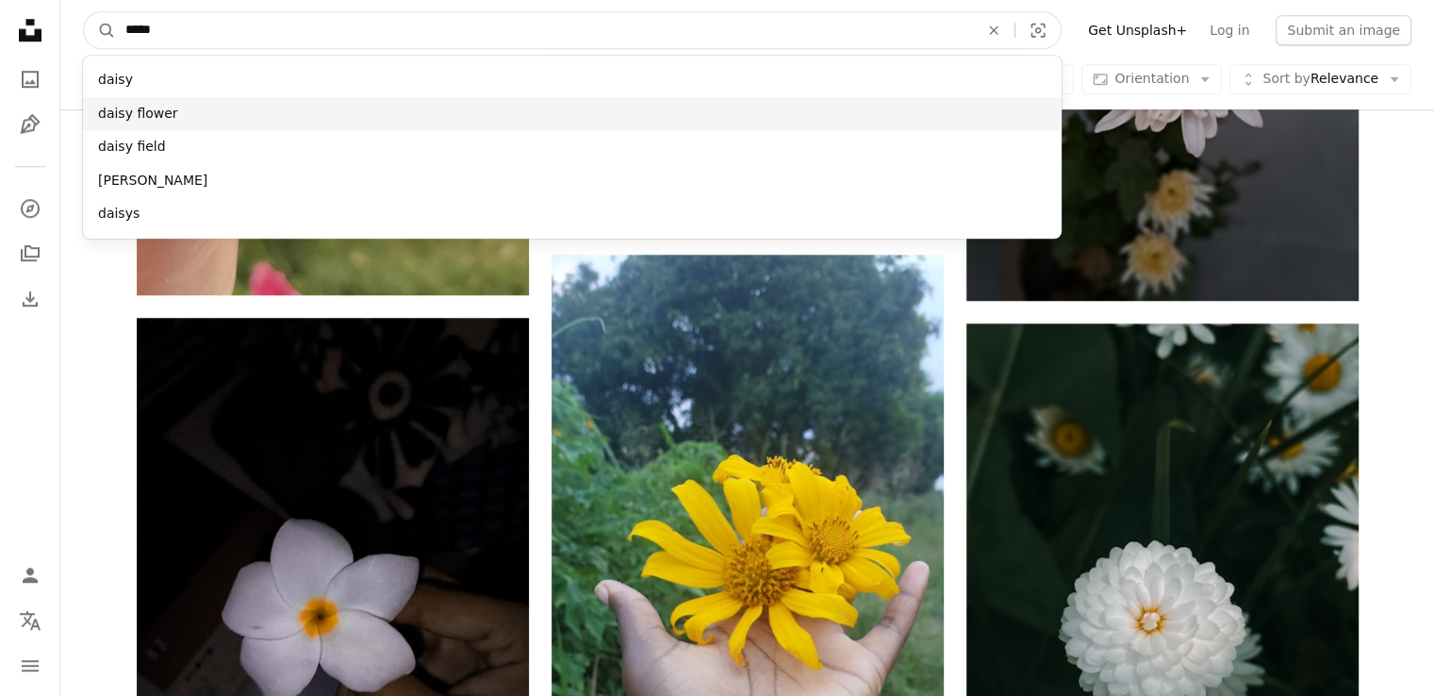
type input "*****"
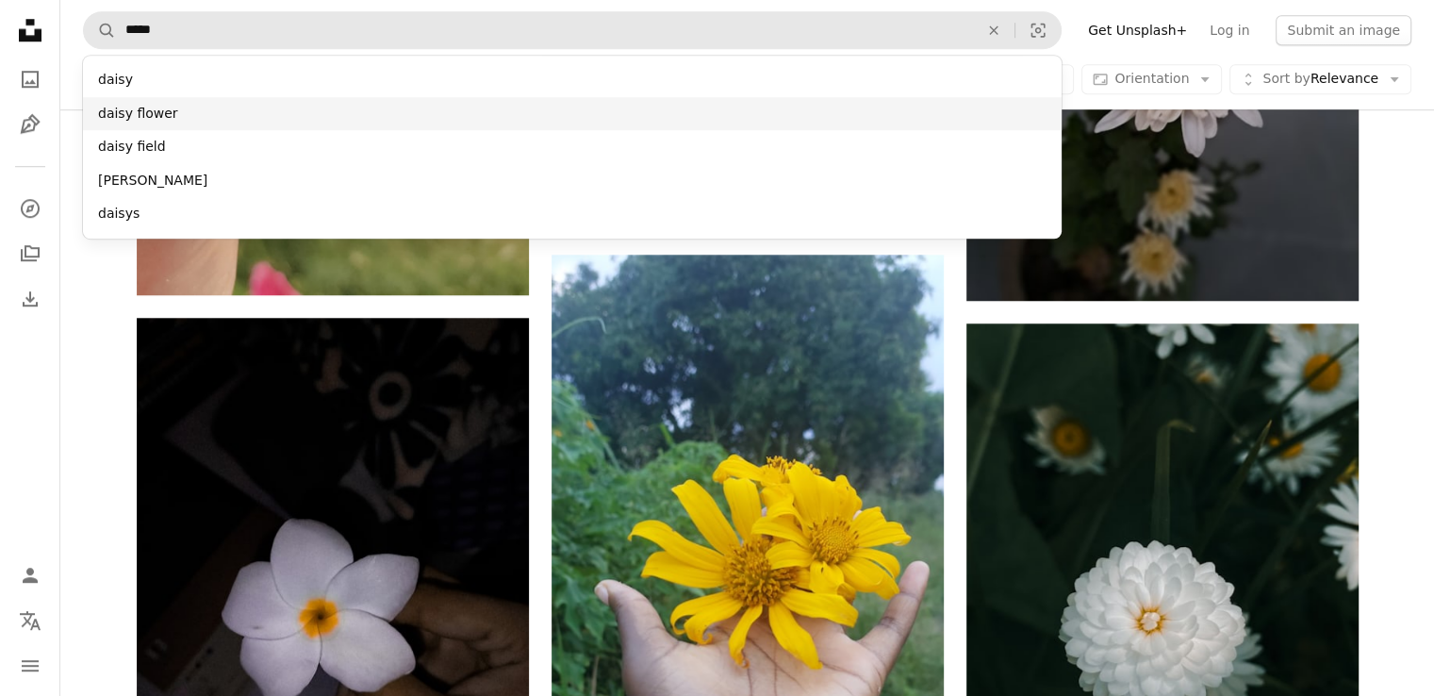
click at [211, 123] on div "daisy flower" at bounding box center [572, 114] width 978 height 34
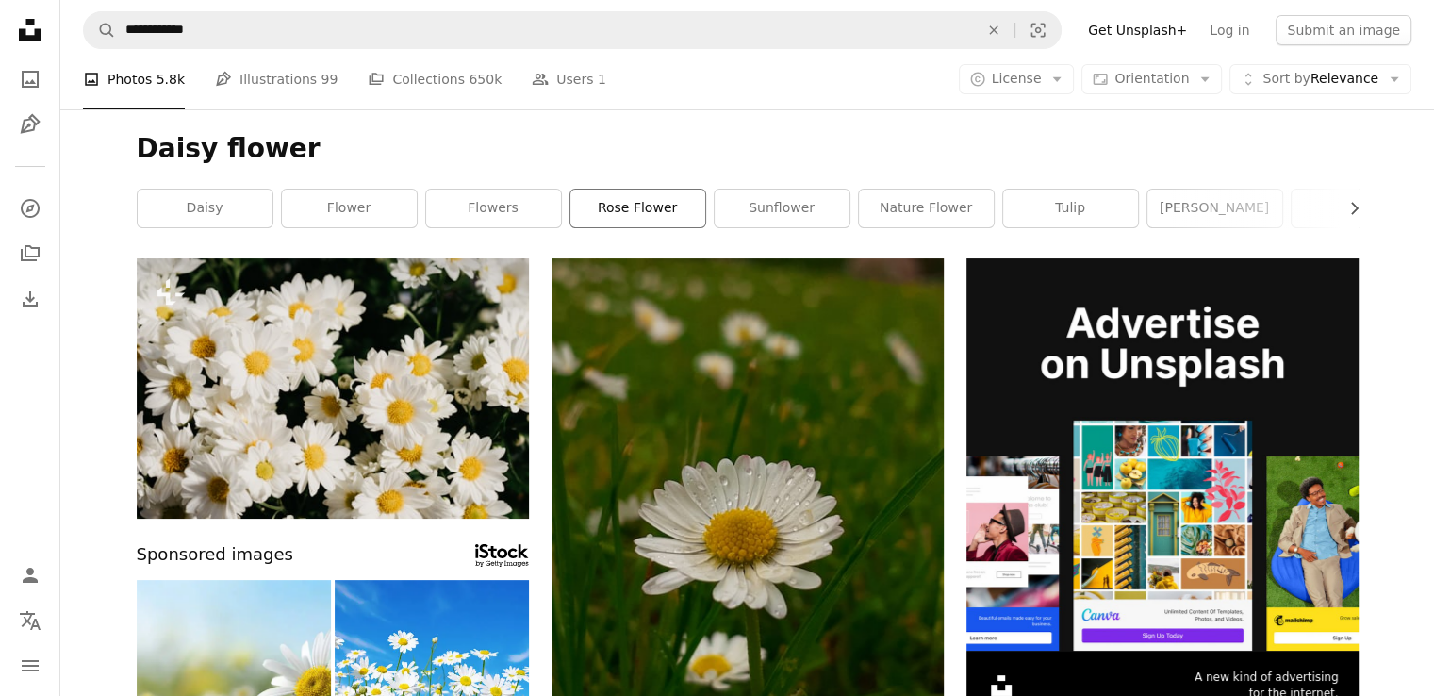
click at [606, 193] on link "rose flower" at bounding box center [637, 208] width 135 height 38
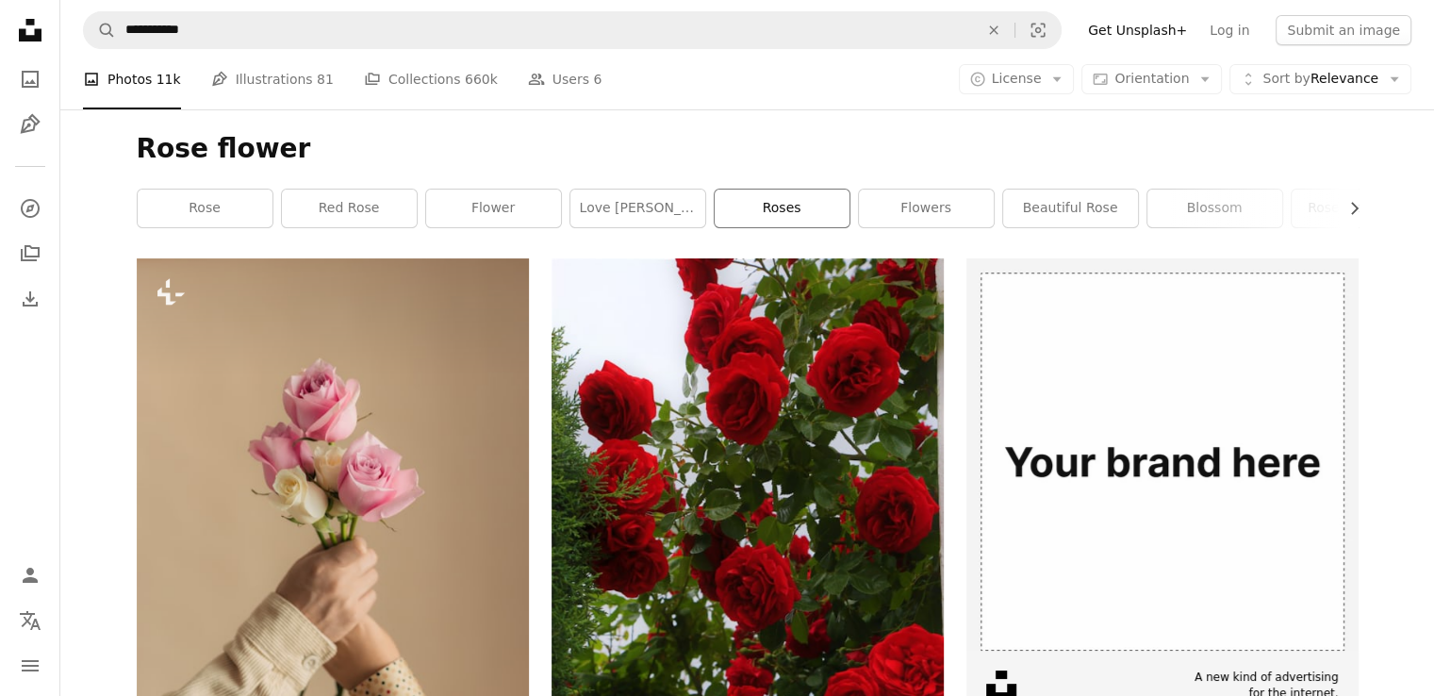
click at [792, 219] on link "roses" at bounding box center [781, 208] width 135 height 38
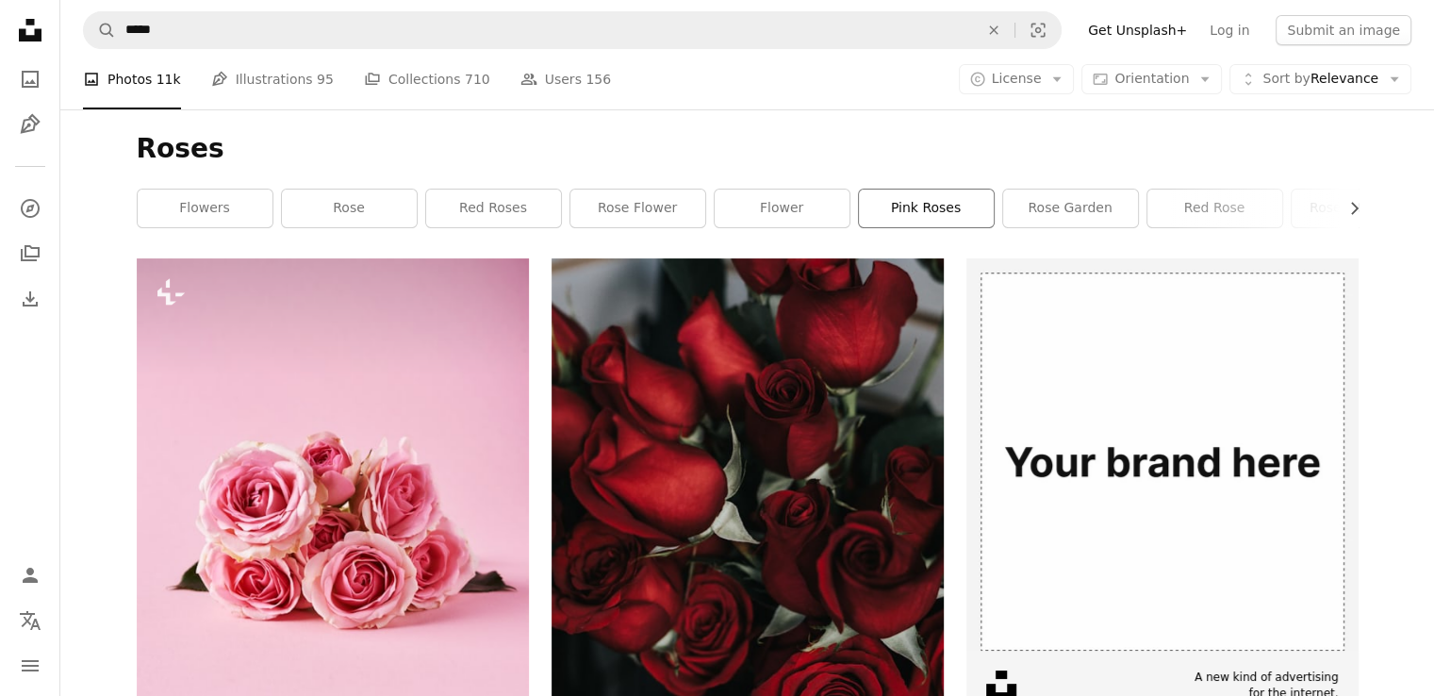
click at [914, 203] on link "pink roses" at bounding box center [926, 208] width 135 height 38
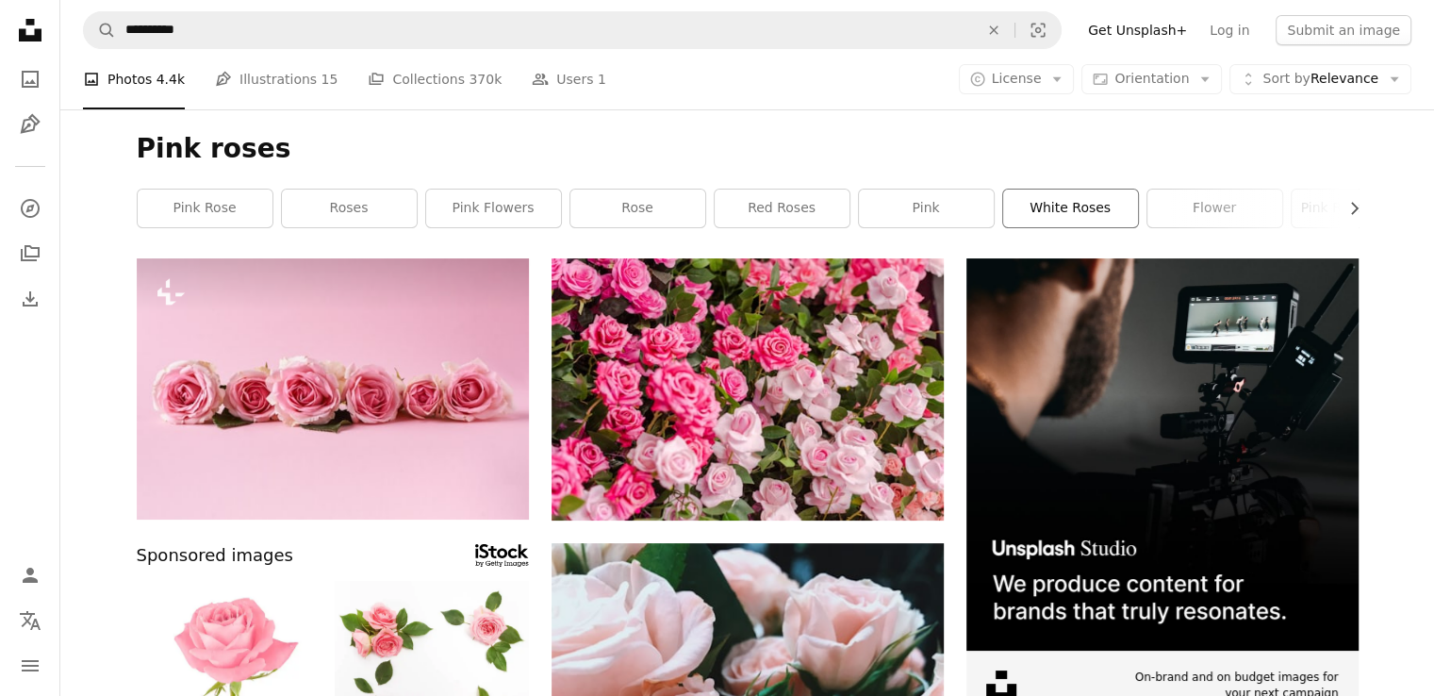
click at [1025, 205] on link "white roses" at bounding box center [1070, 208] width 135 height 38
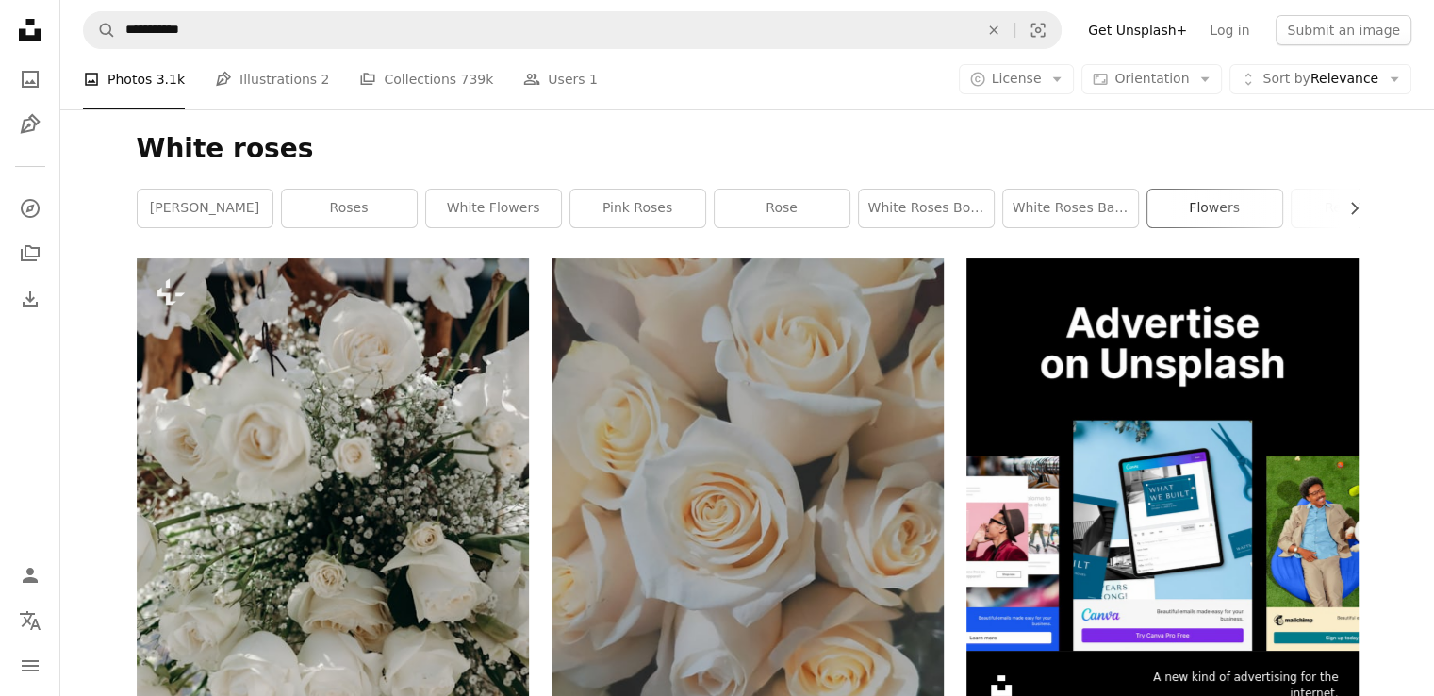
click at [1156, 191] on link "flowers" at bounding box center [1214, 208] width 135 height 38
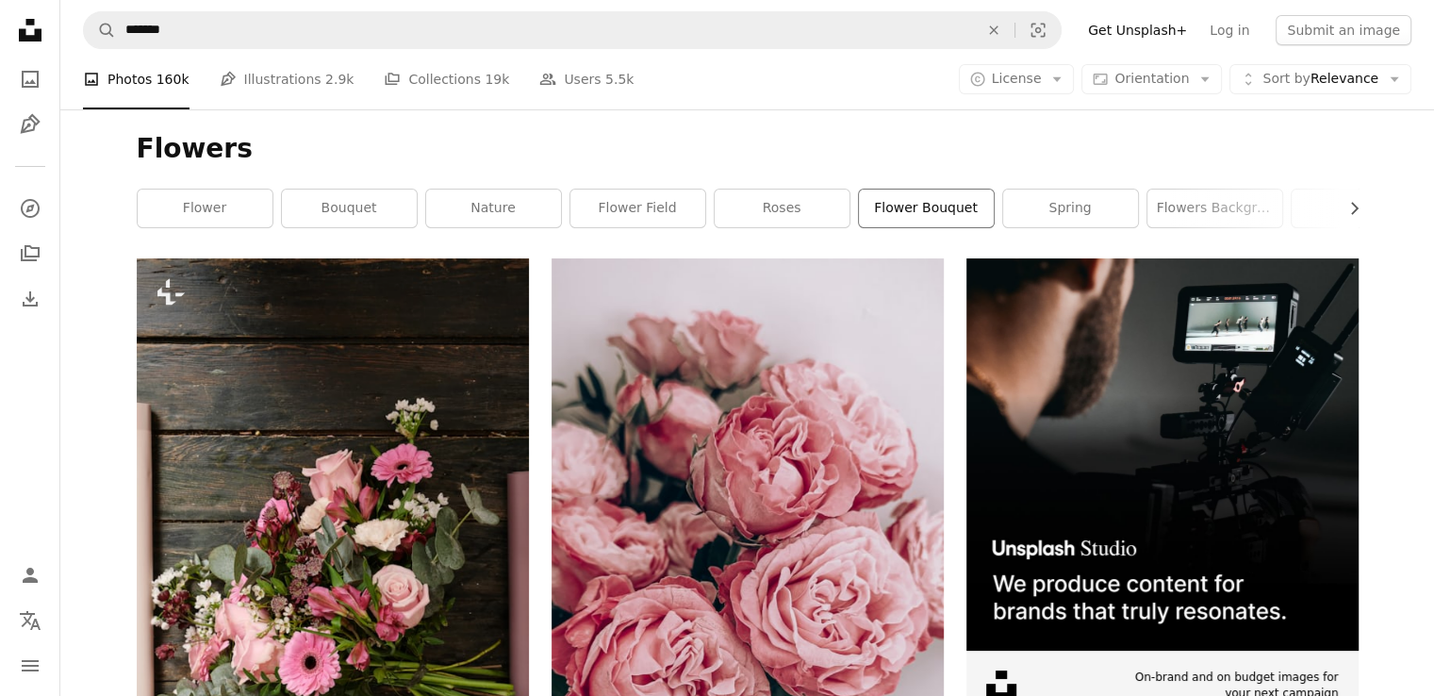
click at [919, 210] on link "flower bouquet" at bounding box center [926, 208] width 135 height 38
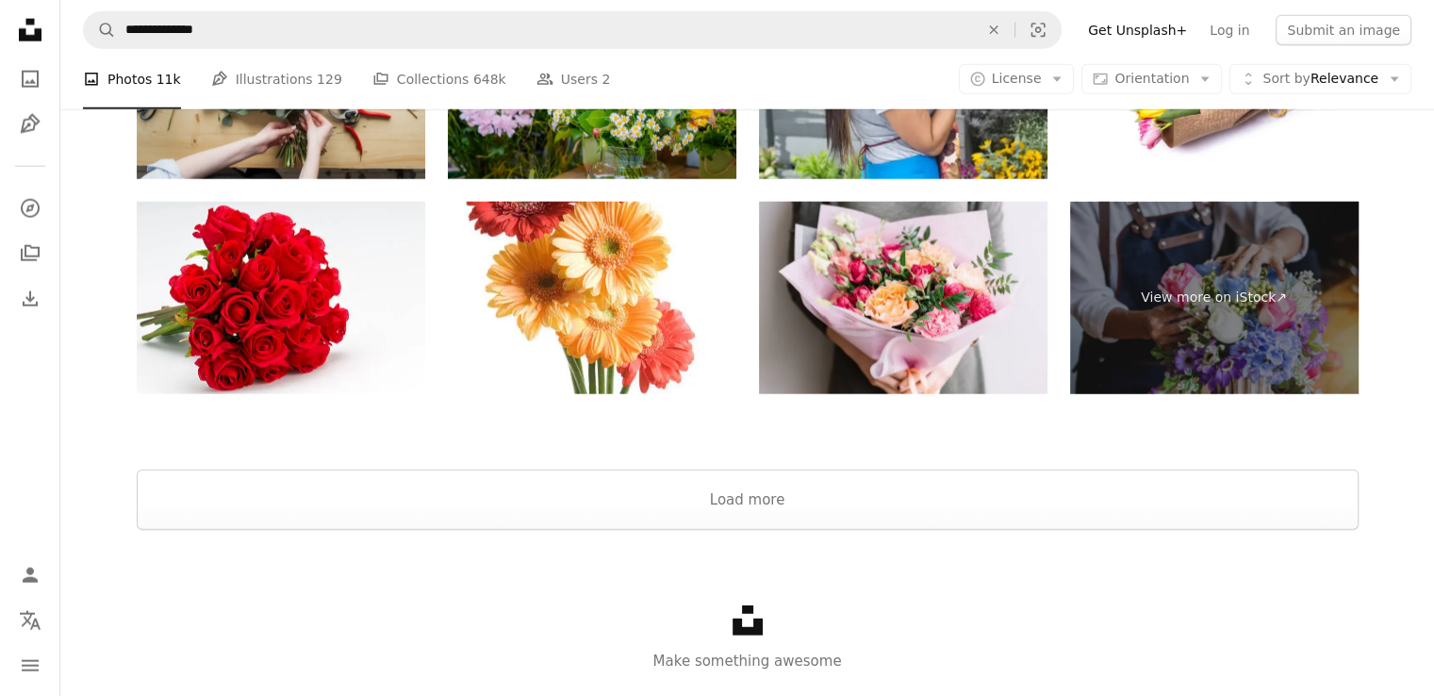
scroll to position [4665, 0]
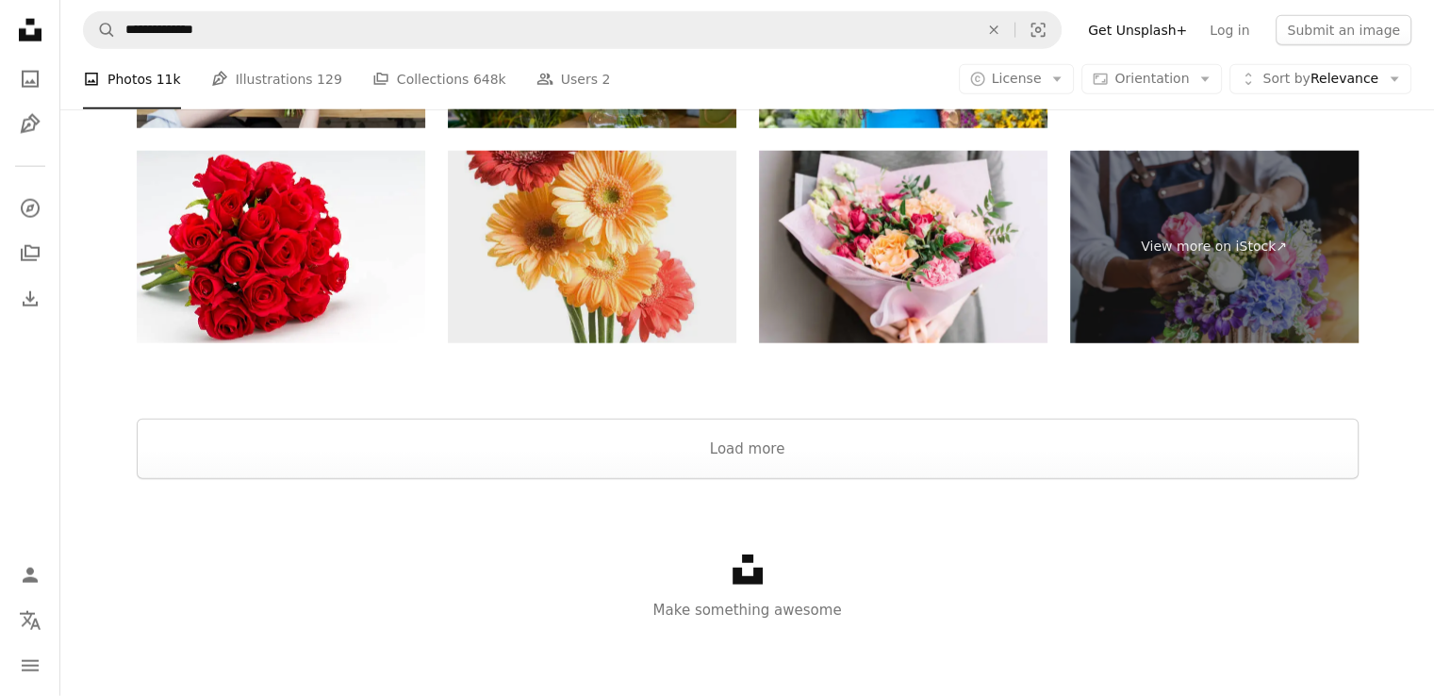
click at [664, 252] on img at bounding box center [592, 247] width 288 height 192
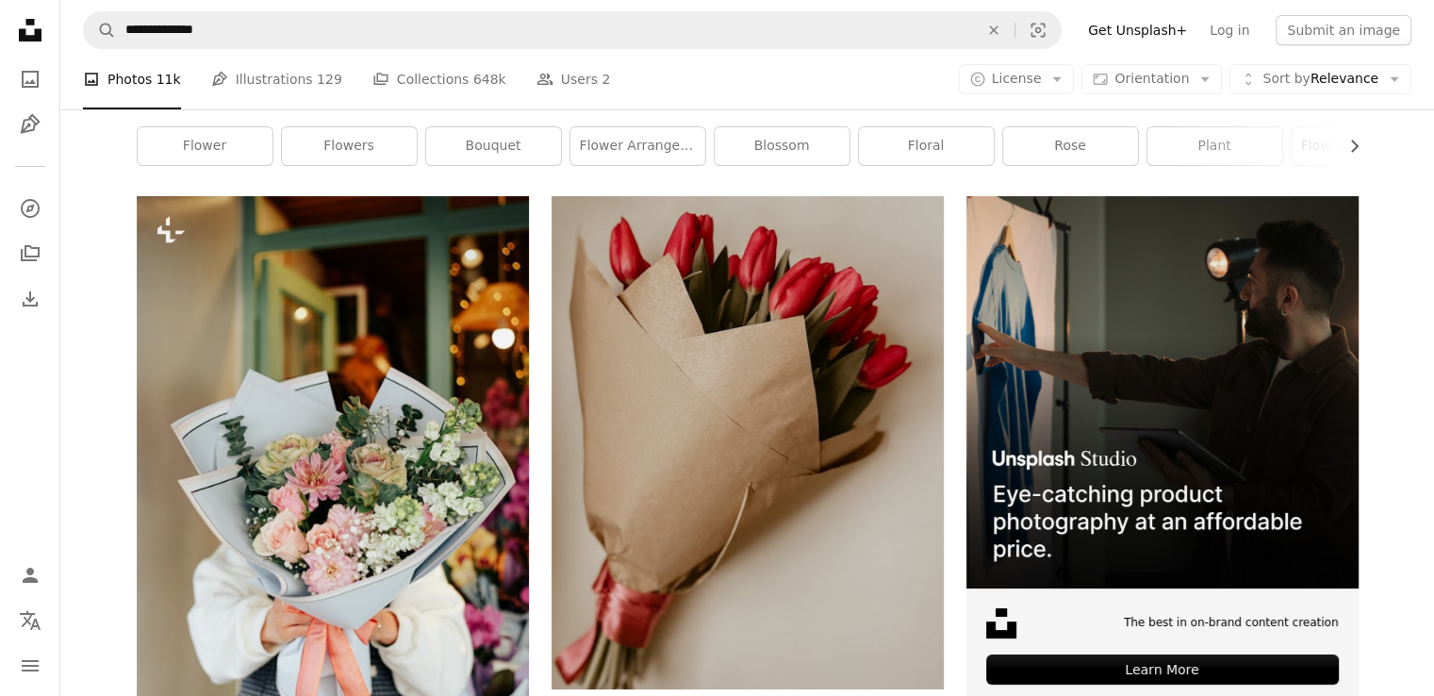
scroll to position [0, 0]
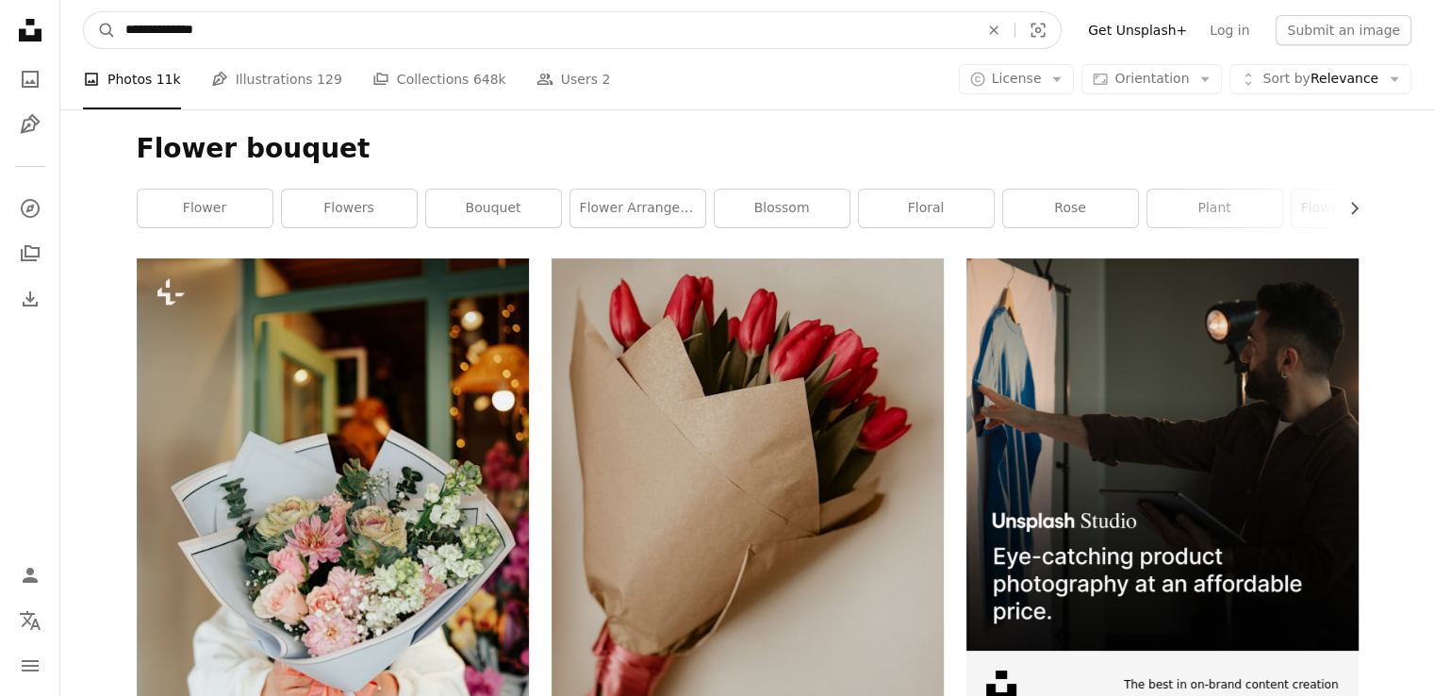
click at [214, 27] on input "**********" at bounding box center [544, 30] width 857 height 36
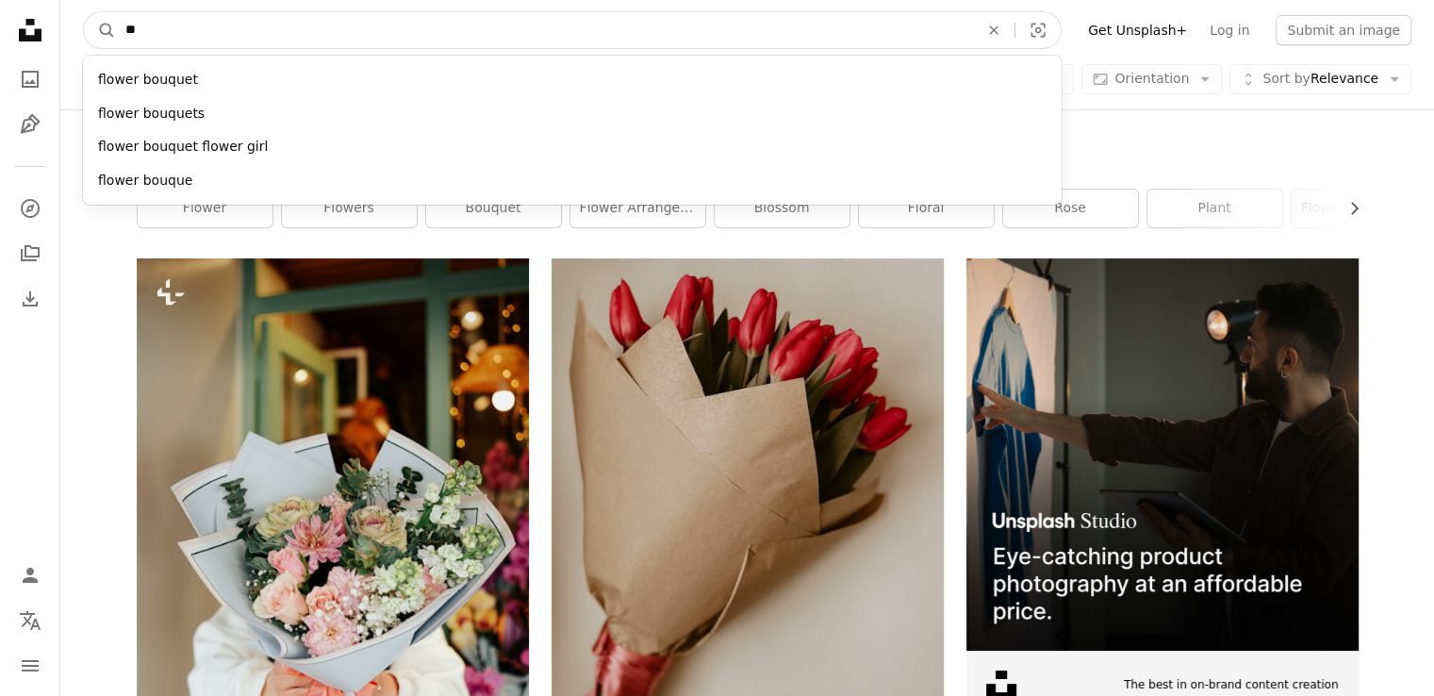
type input "*"
type input "***"
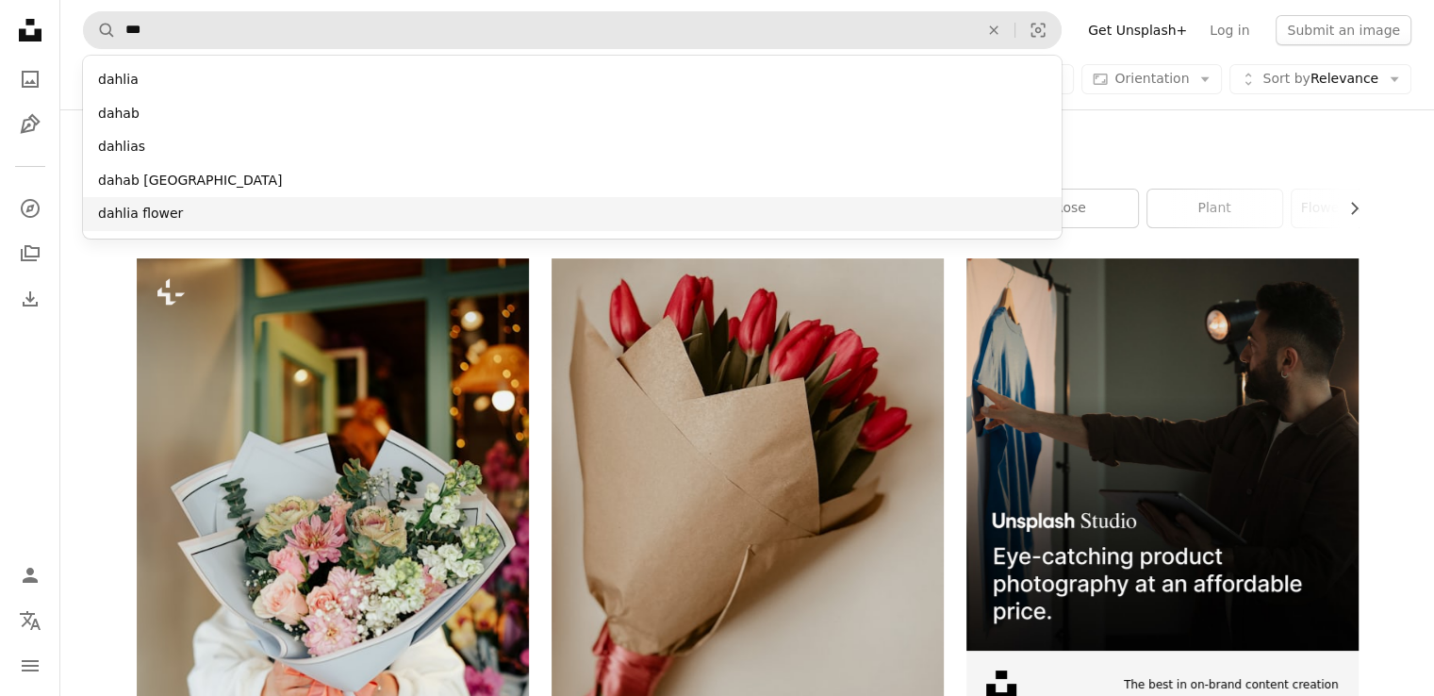
click at [160, 208] on div "dahlia flower" at bounding box center [572, 214] width 978 height 34
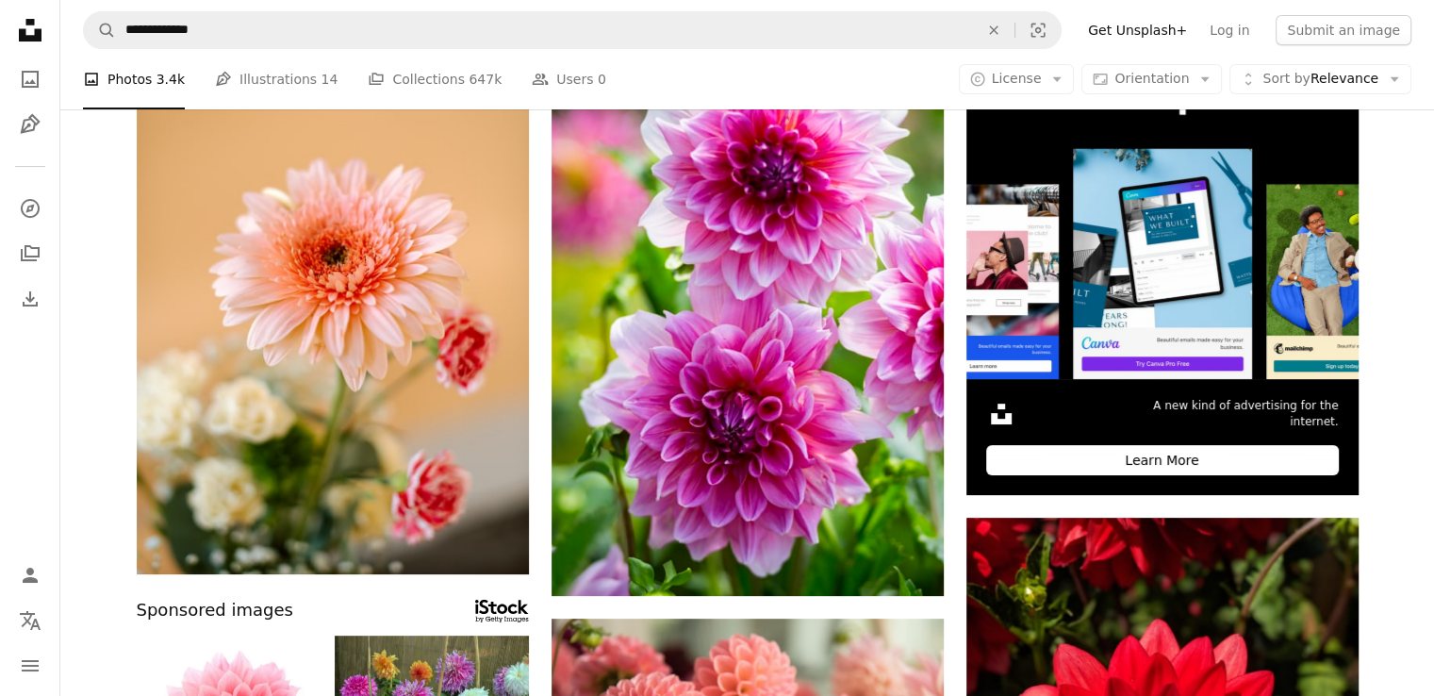
scroll to position [264, 0]
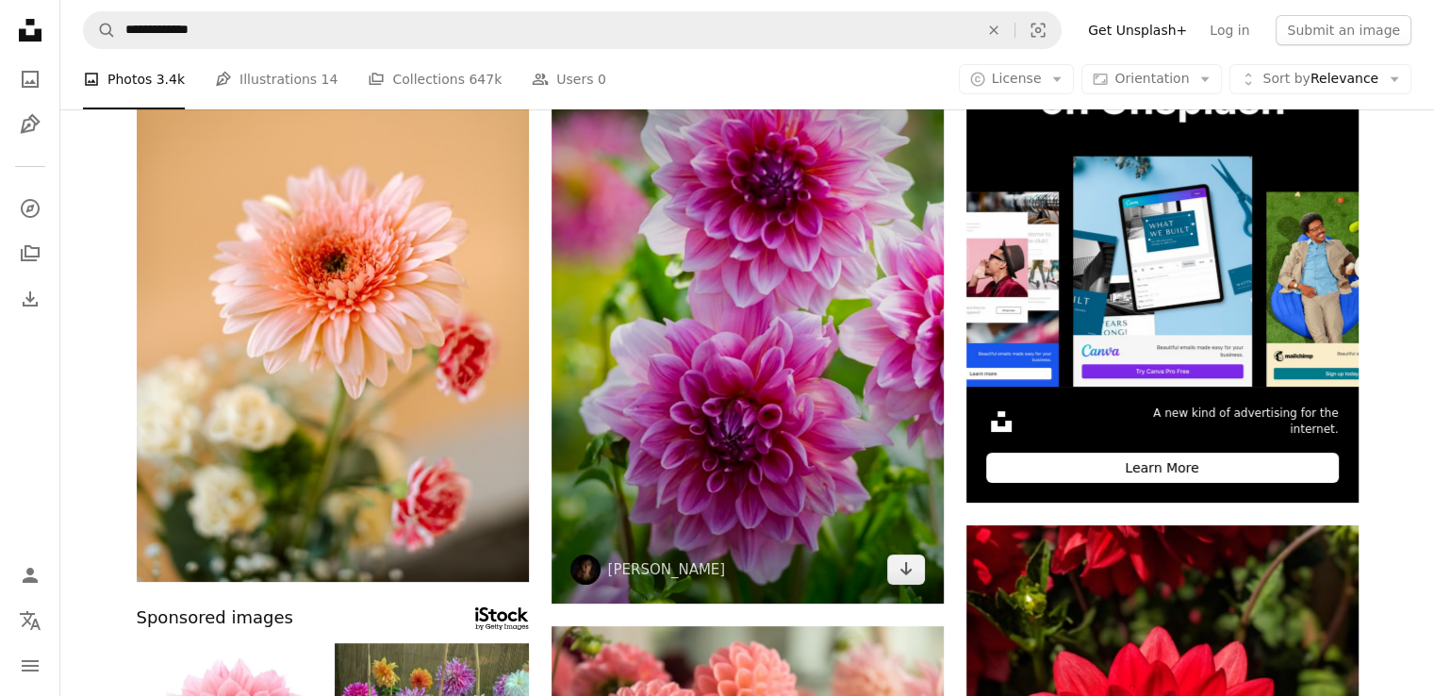
click at [660, 295] on img at bounding box center [747, 298] width 392 height 609
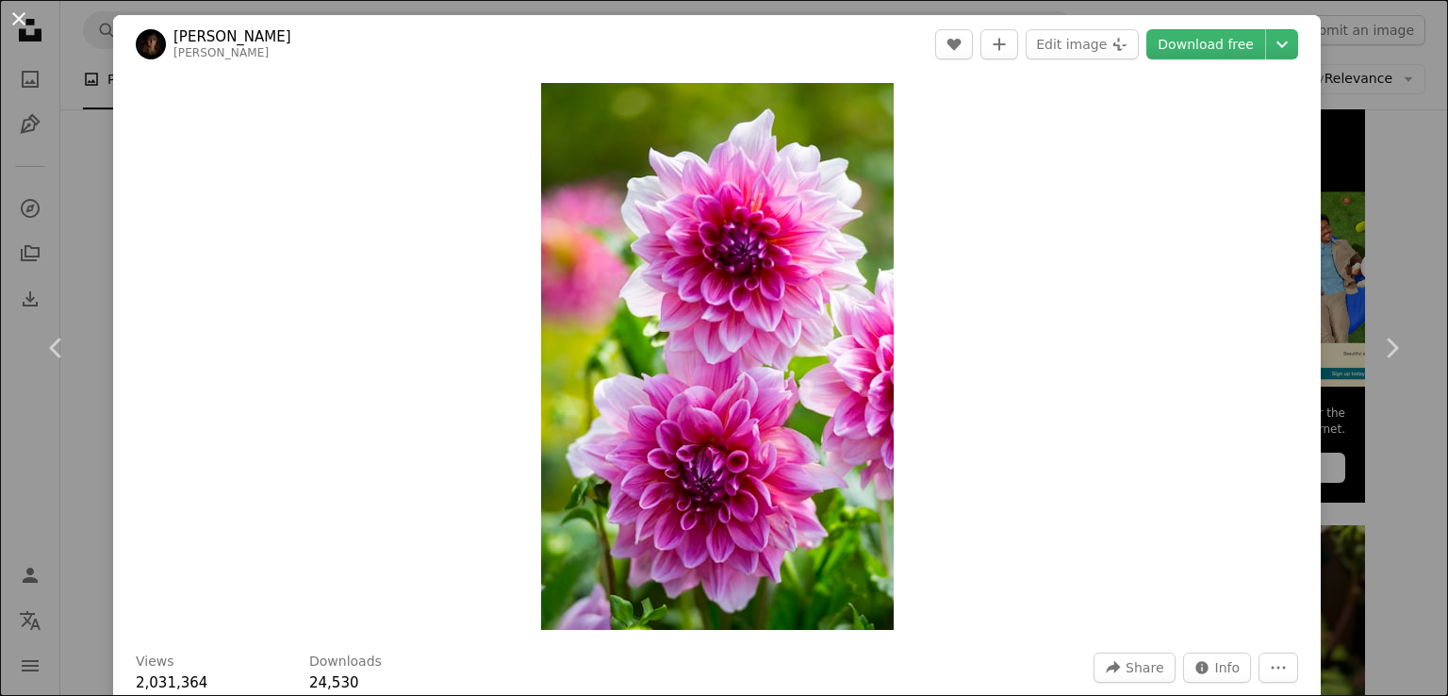
click at [19, 12] on button "An X shape" at bounding box center [19, 19] width 23 height 23
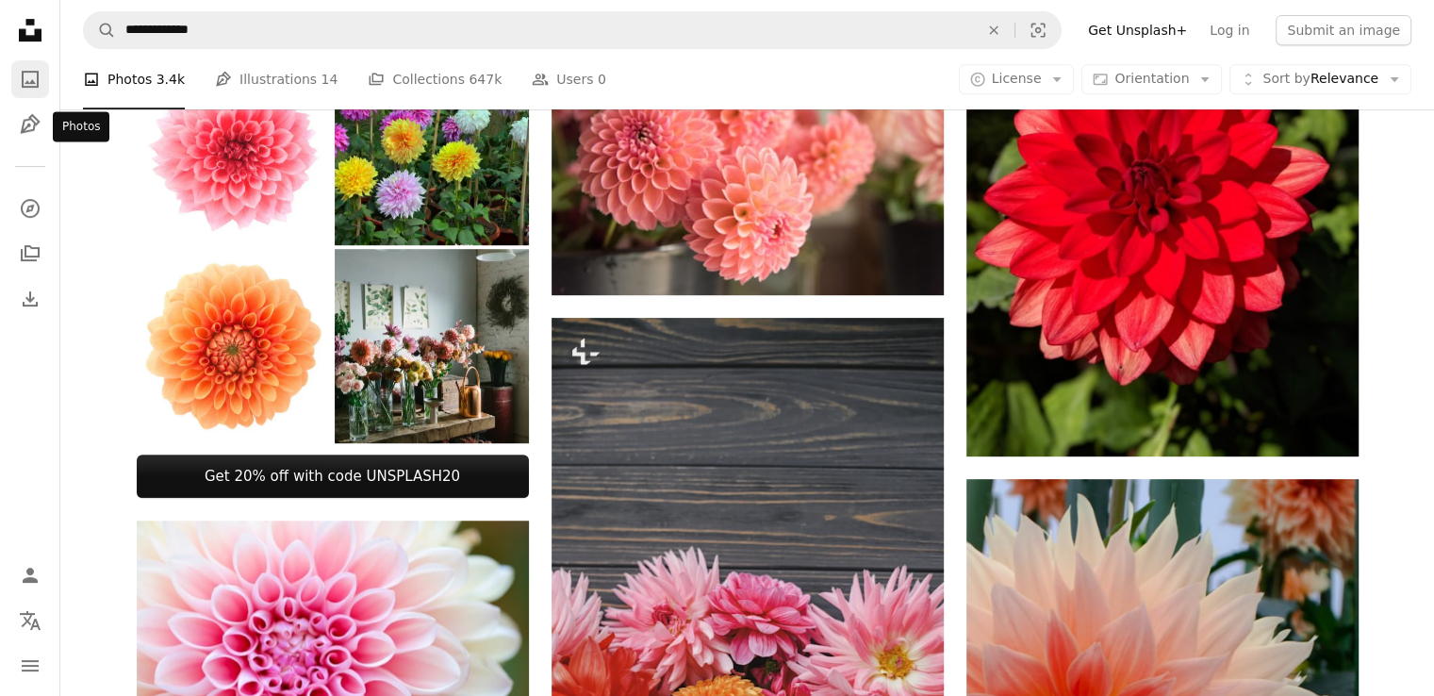
scroll to position [905, 0]
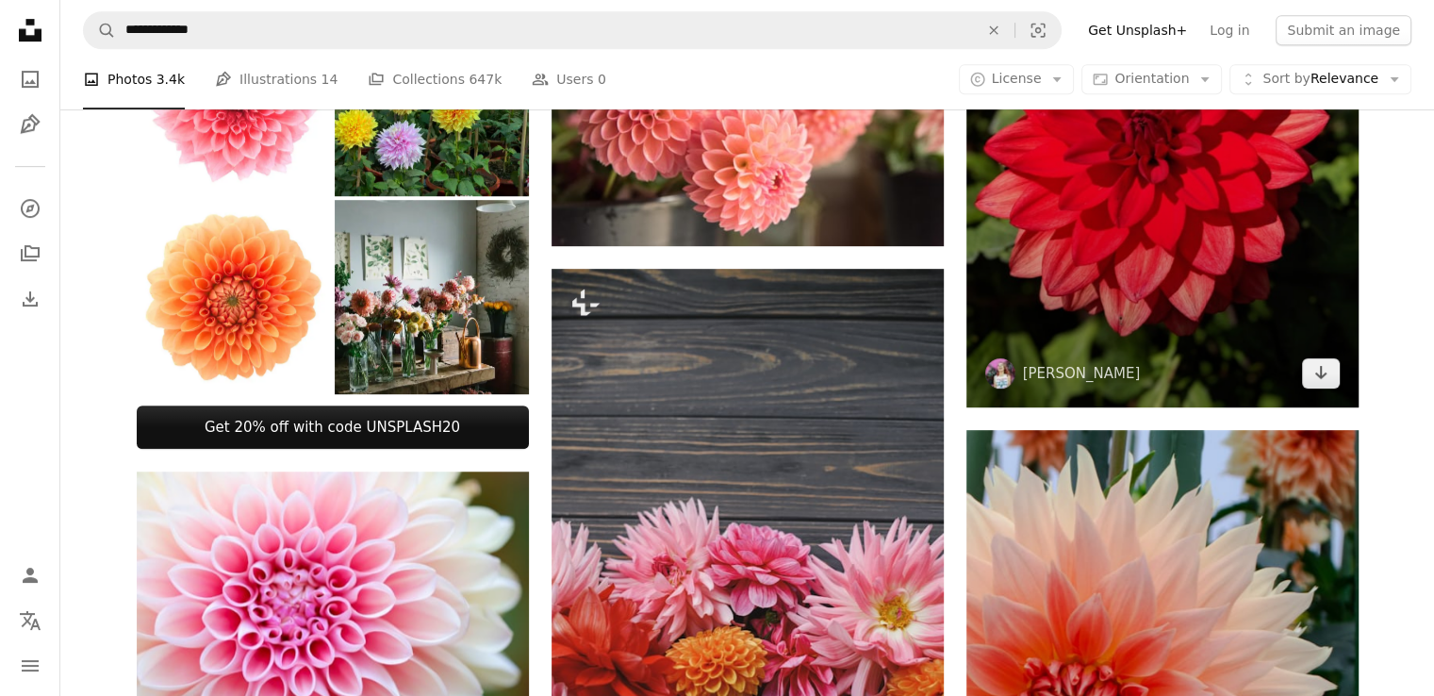
click at [1139, 180] on img at bounding box center [1162, 145] width 392 height 523
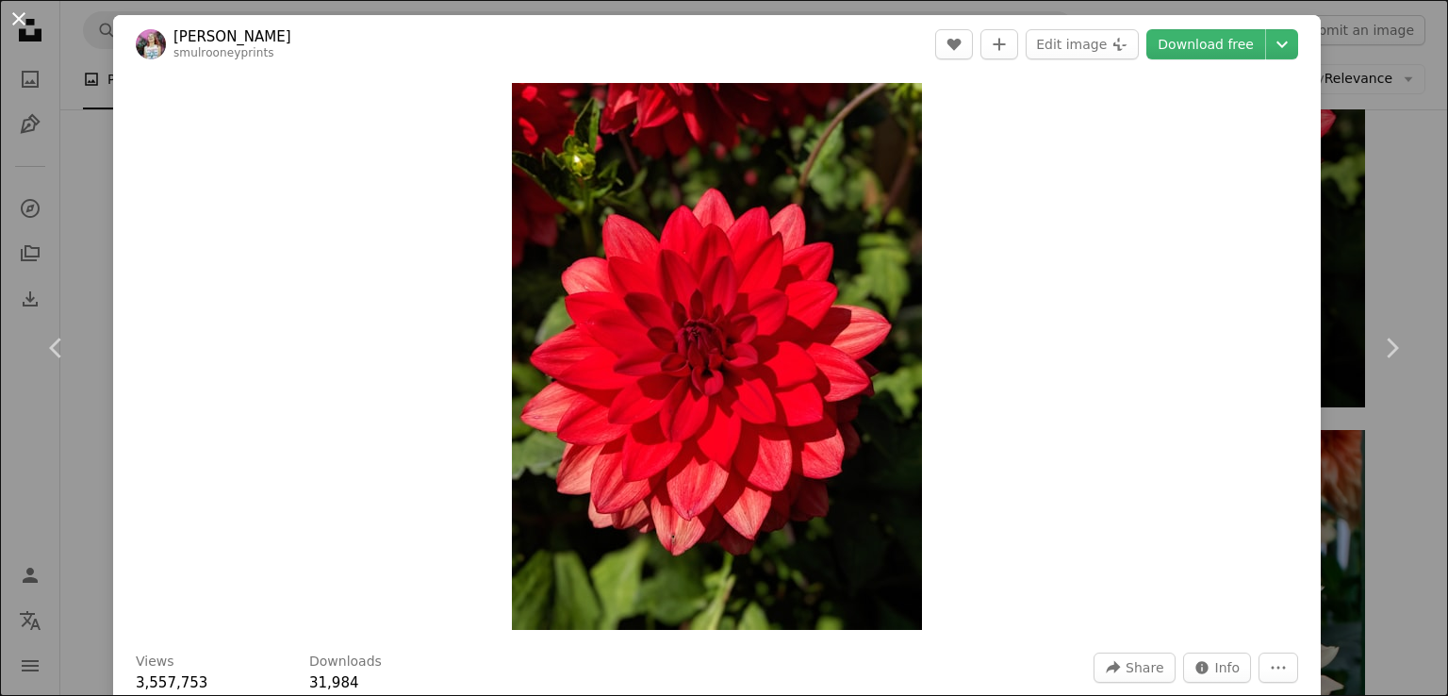
click at [22, 14] on button "An X shape" at bounding box center [19, 19] width 23 height 23
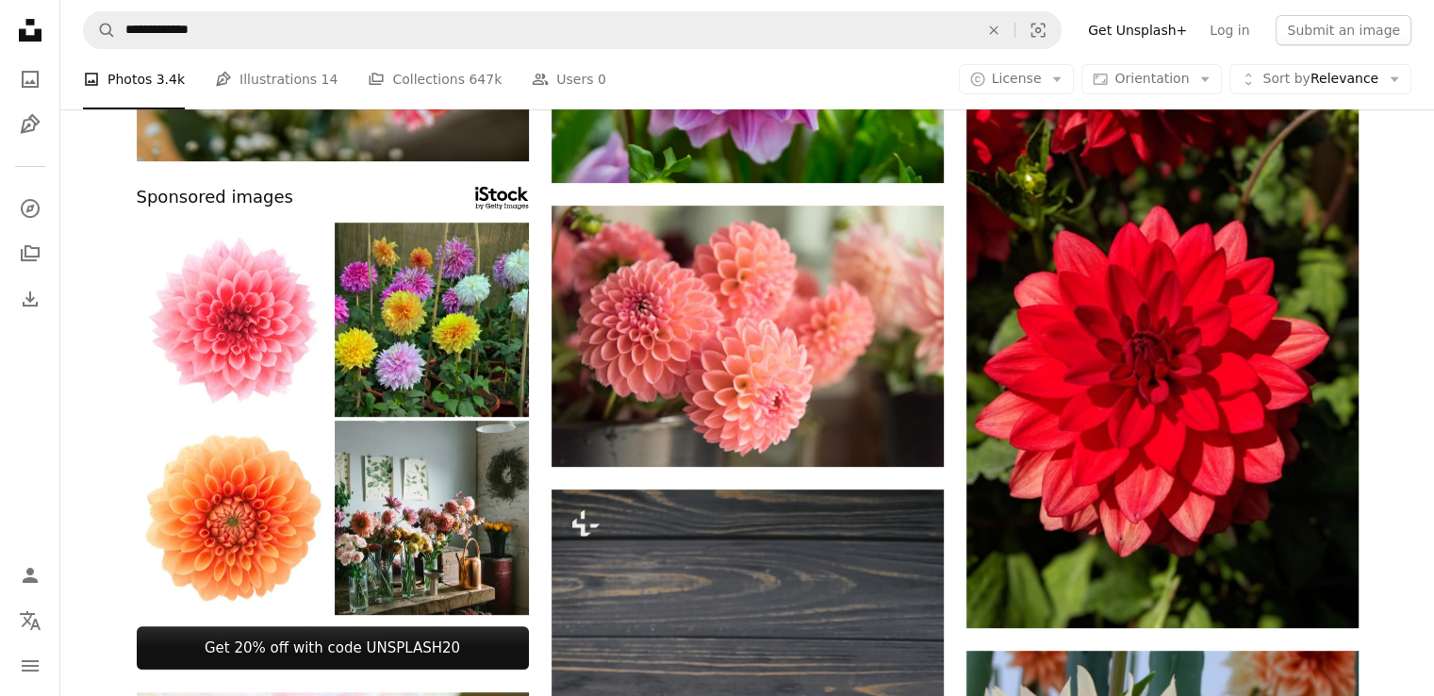
scroll to position [641, 0]
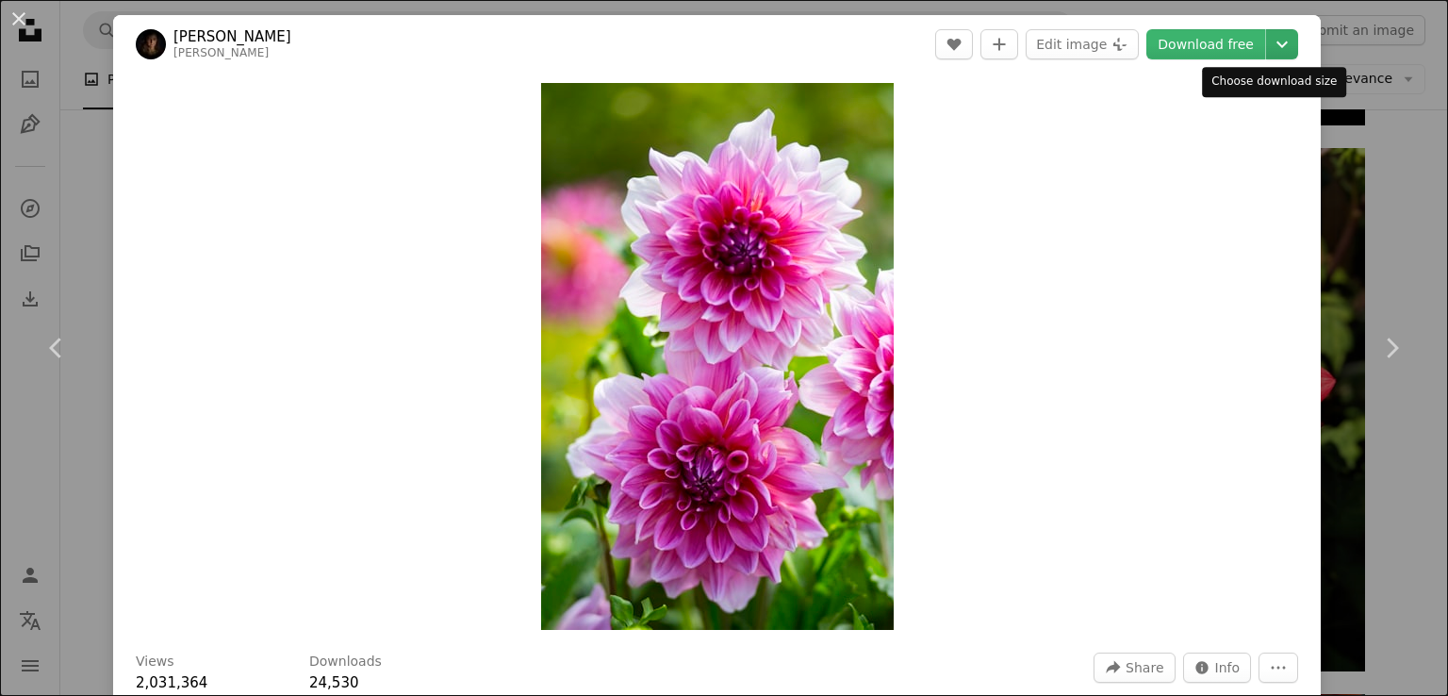
click at [1267, 35] on icon "Chevron down" at bounding box center [1282, 44] width 30 height 23
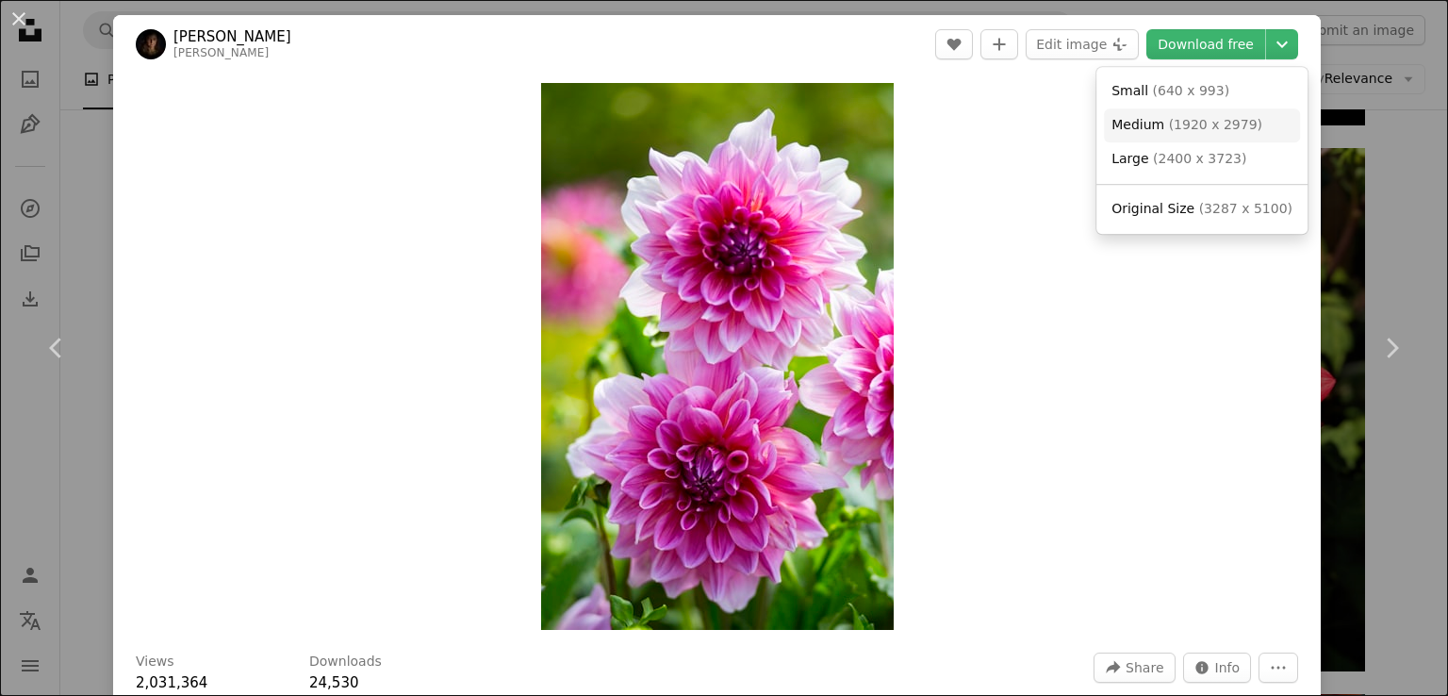
click at [1139, 129] on span "Medium" at bounding box center [1137, 124] width 53 height 15
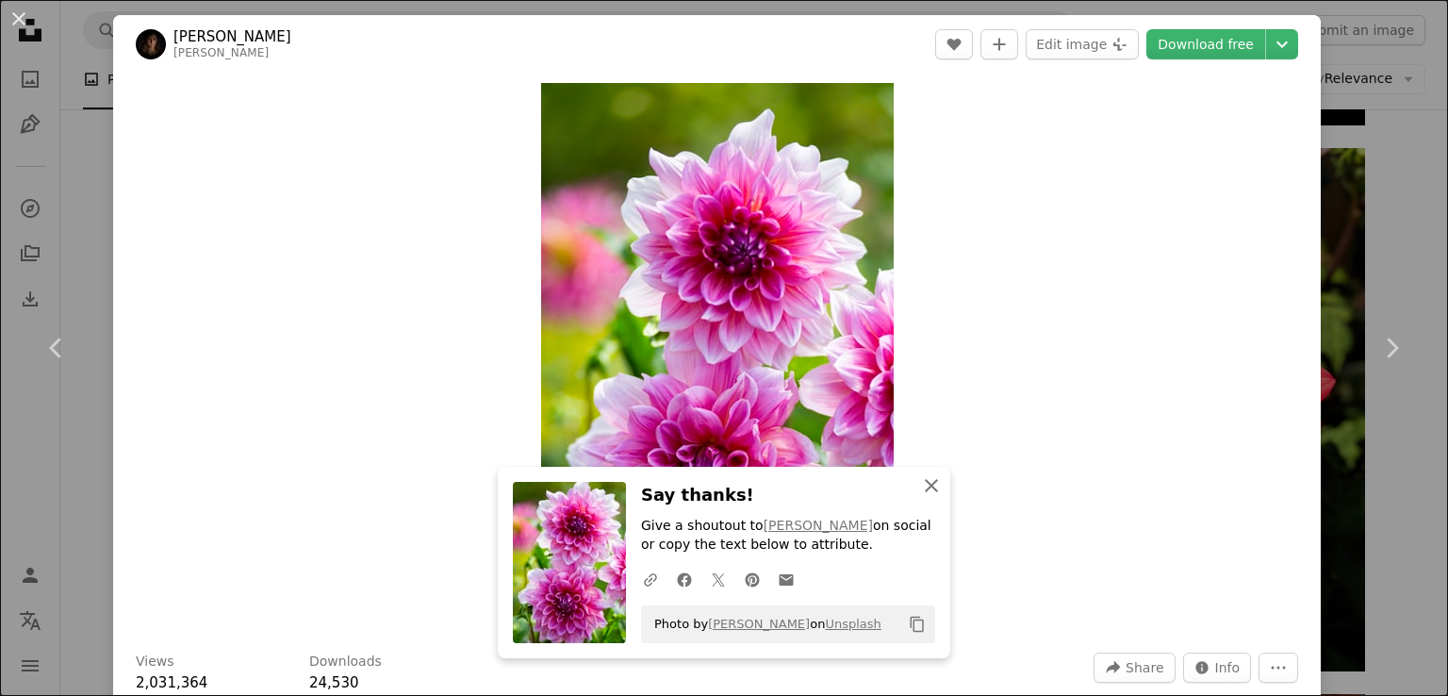
click at [921, 485] on icon "An X shape" at bounding box center [931, 485] width 23 height 23
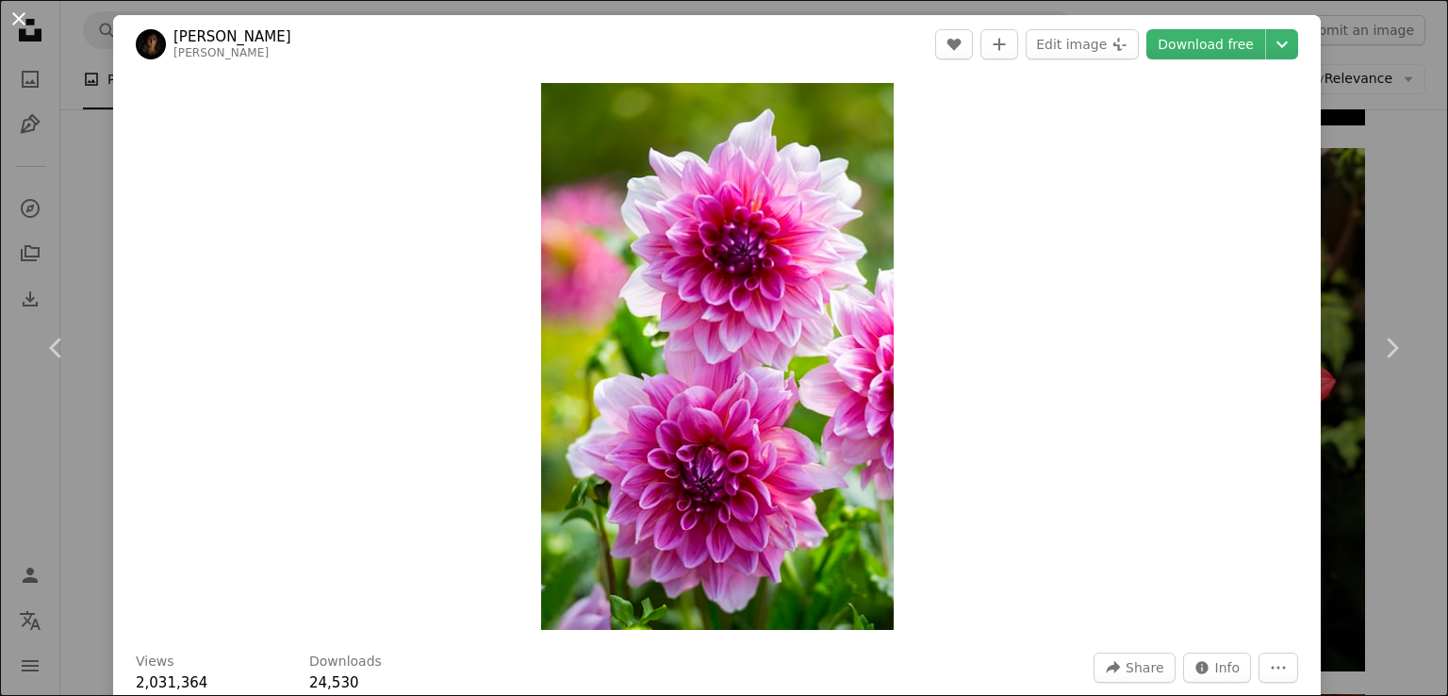
click at [19, 19] on button "An X shape" at bounding box center [19, 19] width 23 height 23
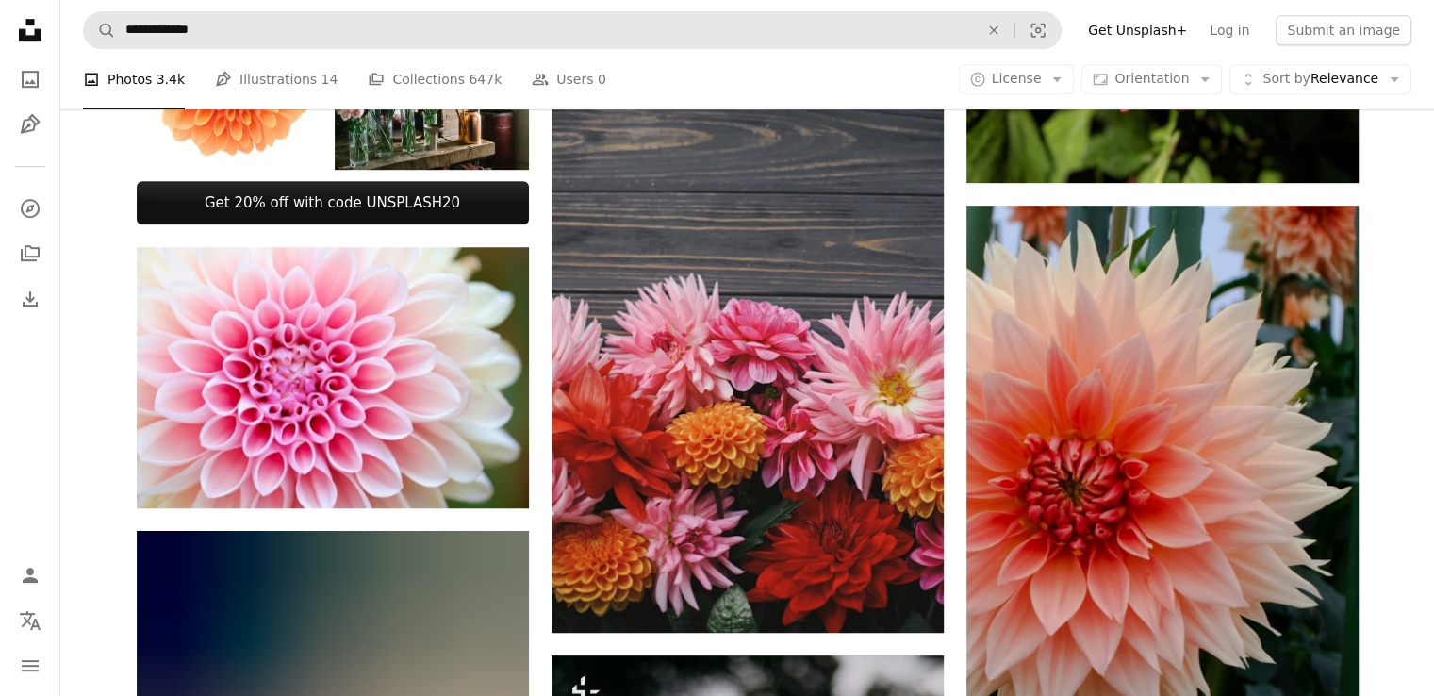
scroll to position [1248, 0]
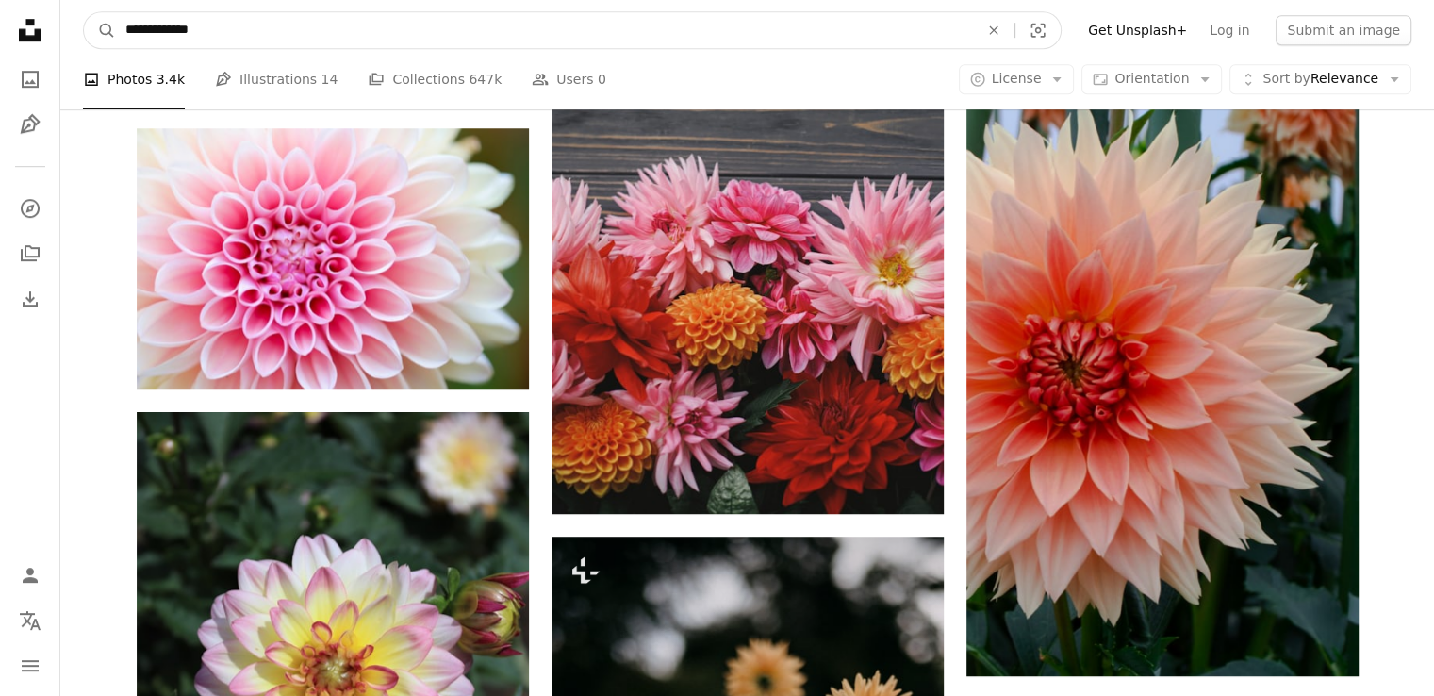
click at [205, 26] on input "**********" at bounding box center [544, 30] width 857 height 36
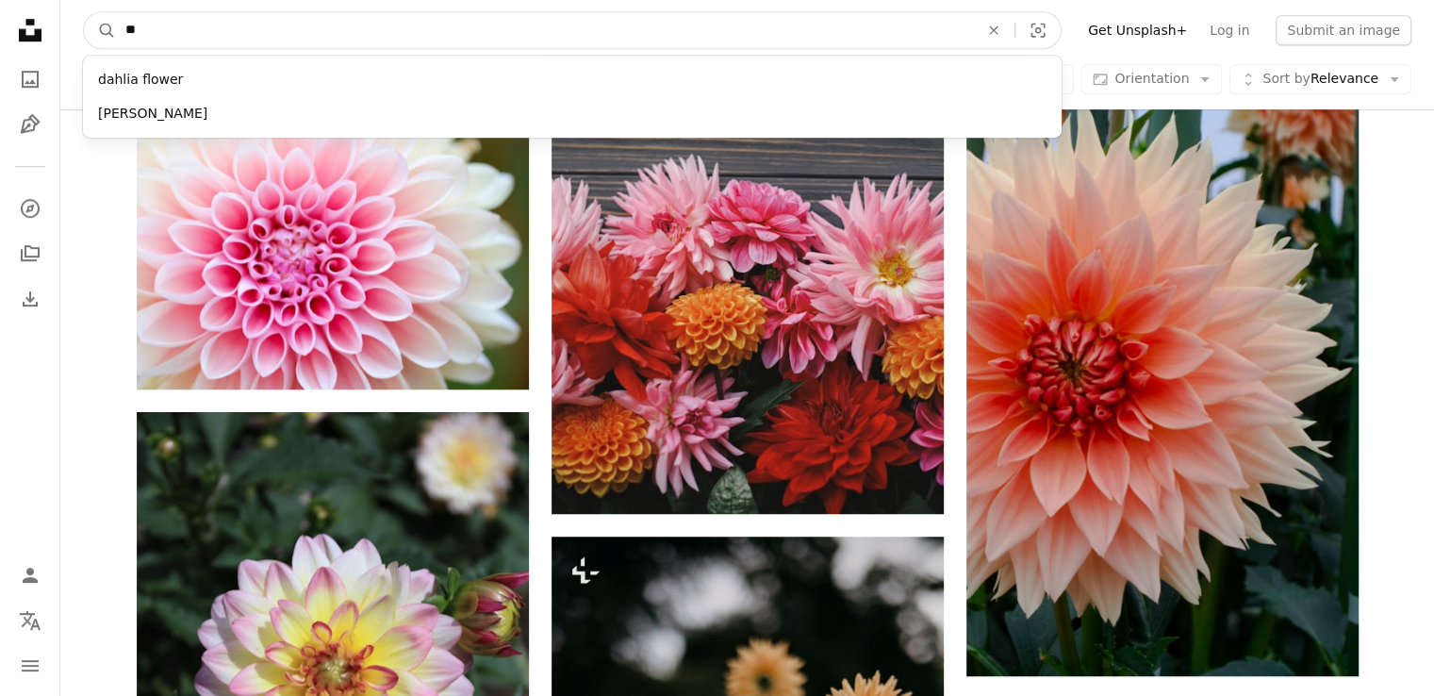
type input "*"
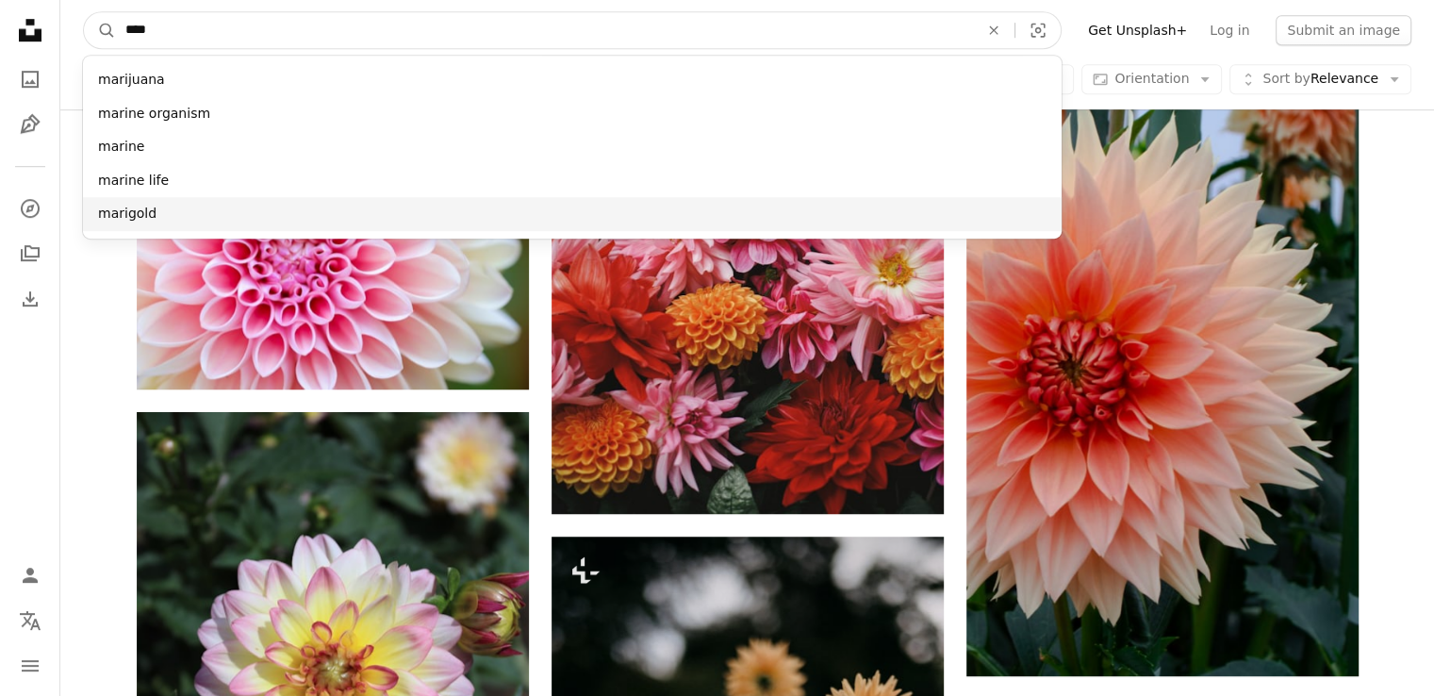
type input "****"
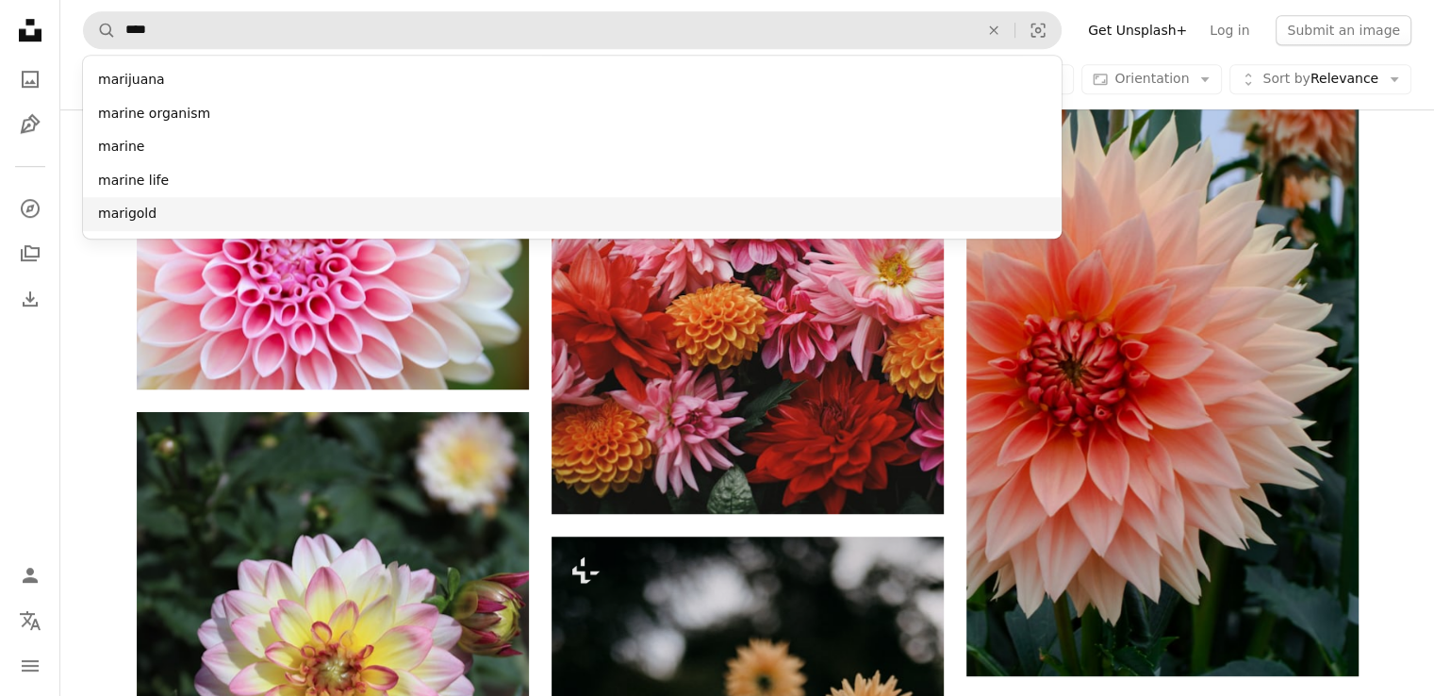
click at [132, 220] on div "marigold" at bounding box center [572, 214] width 978 height 34
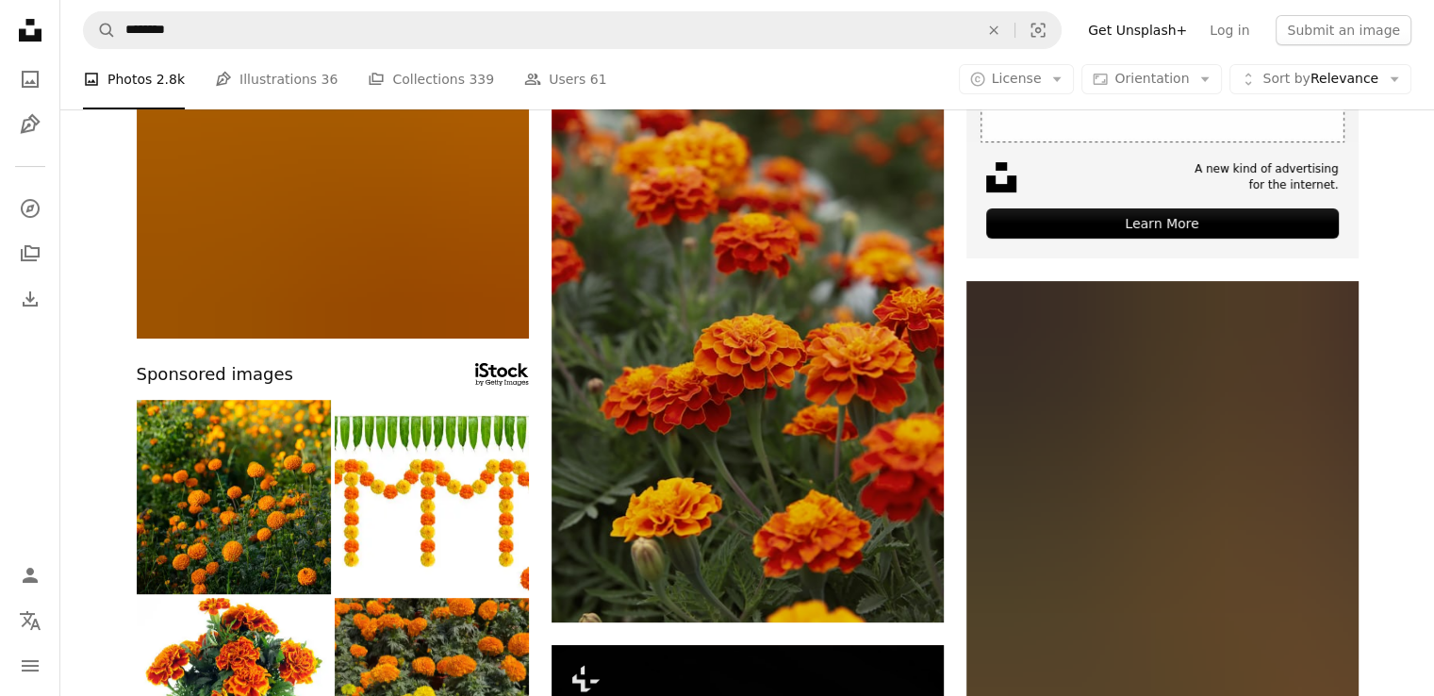
scroll to position [437, 0]
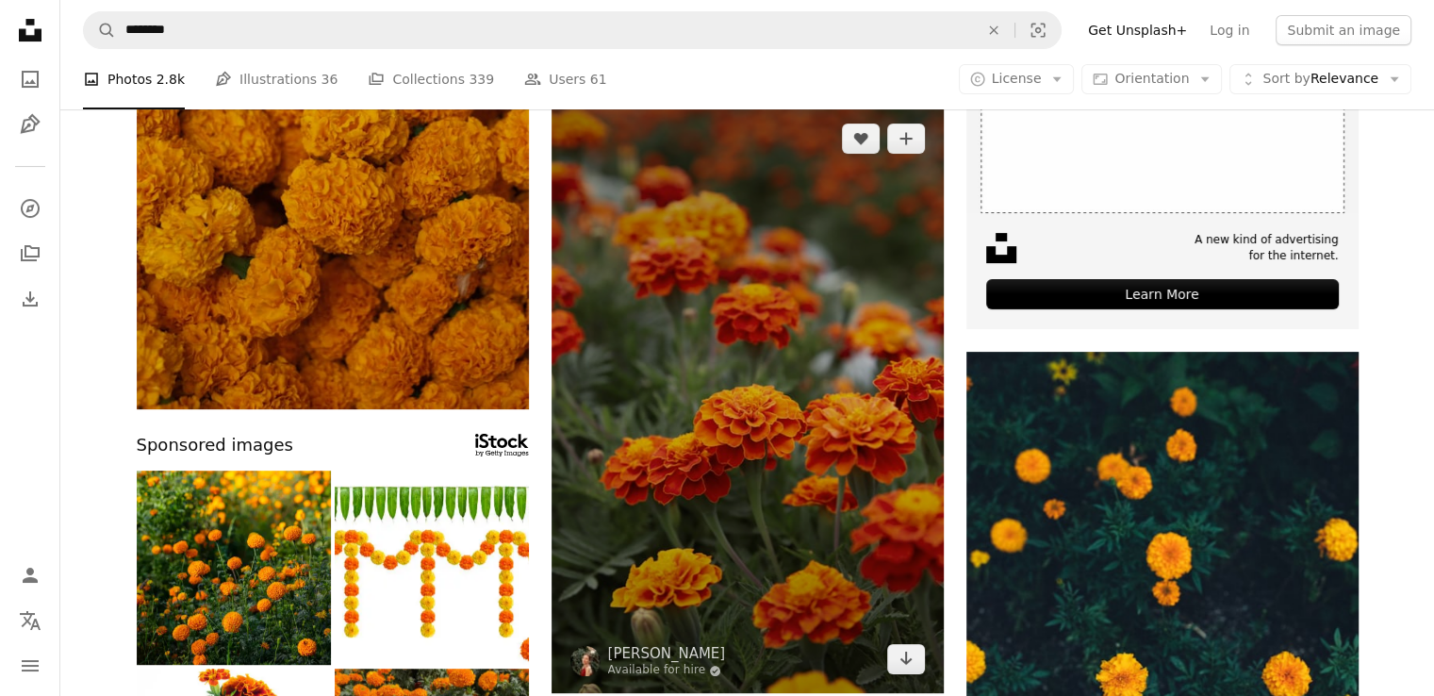
click at [690, 321] on img at bounding box center [747, 399] width 392 height 588
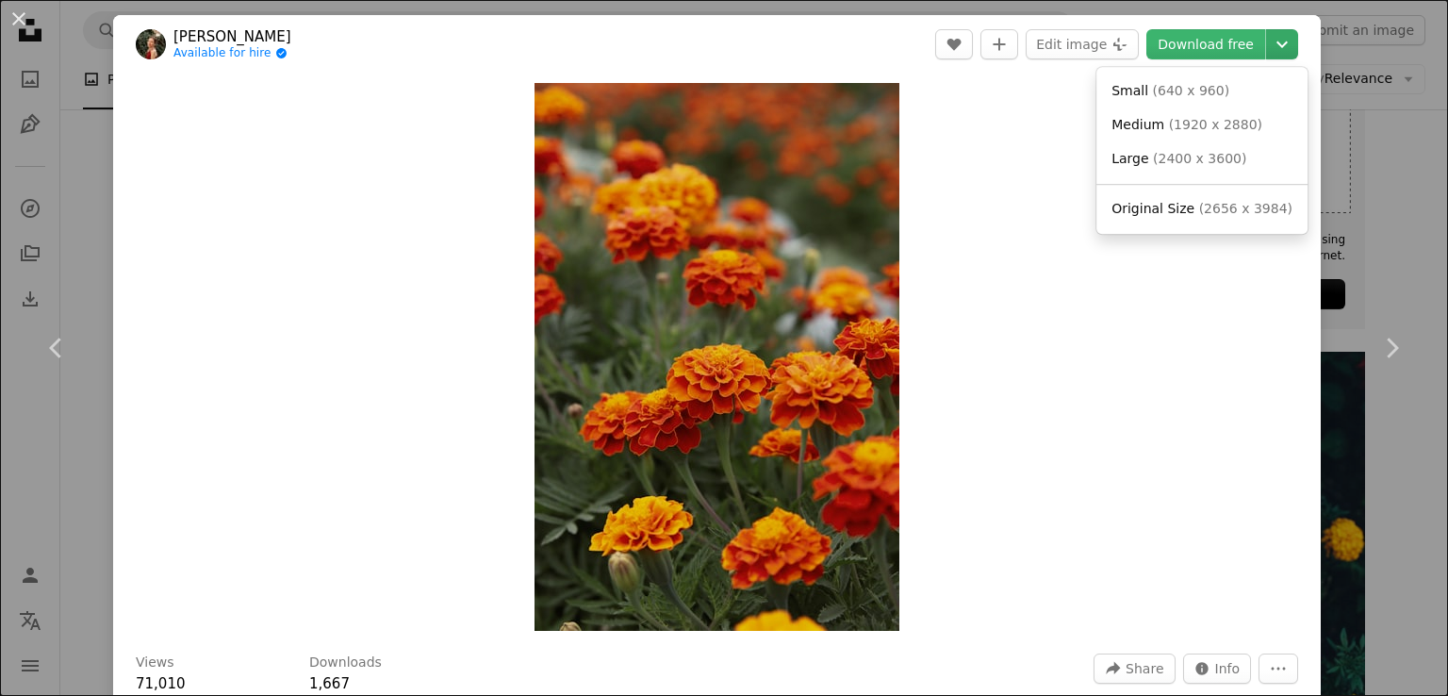
click at [1267, 41] on icon "Chevron down" at bounding box center [1282, 44] width 30 height 23
click at [1175, 123] on span "( 1920 x 2880 )" at bounding box center [1215, 124] width 93 height 15
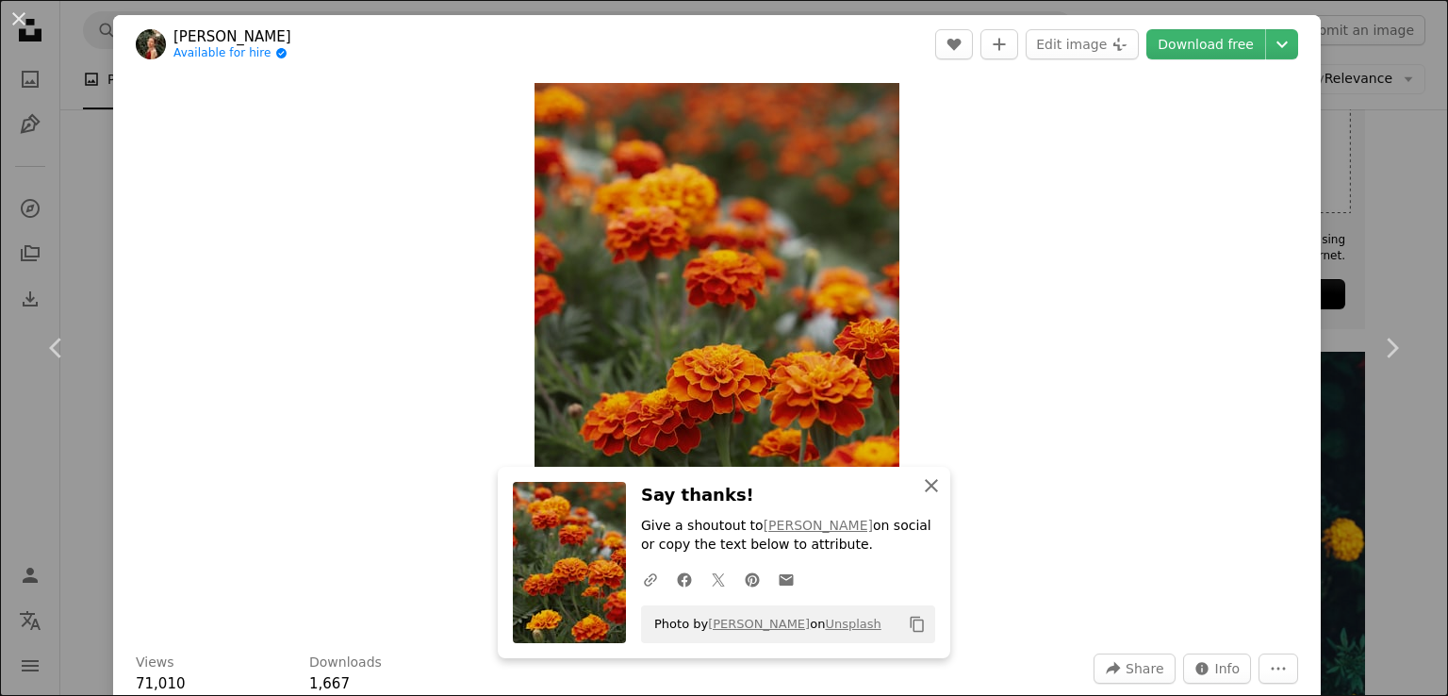
click at [920, 491] on icon "An X shape" at bounding box center [931, 485] width 23 height 23
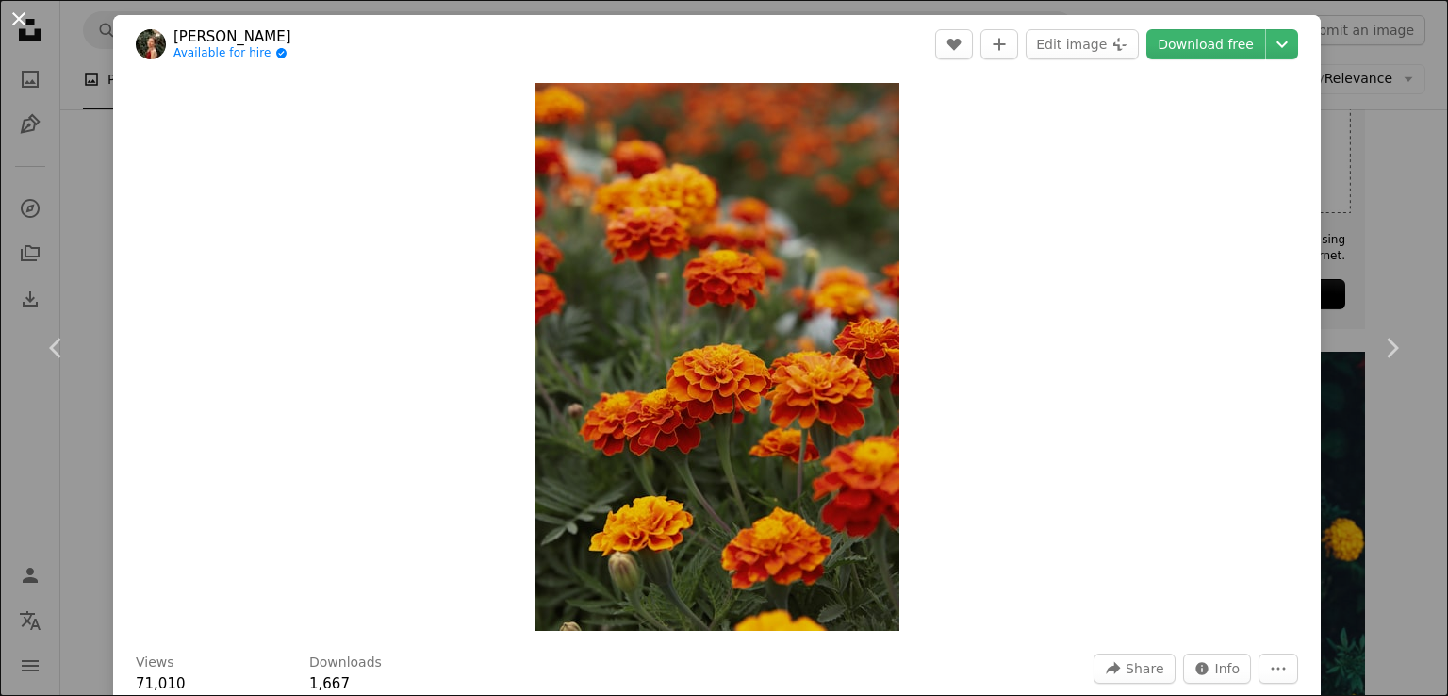
click at [23, 24] on button "An X shape" at bounding box center [19, 19] width 23 height 23
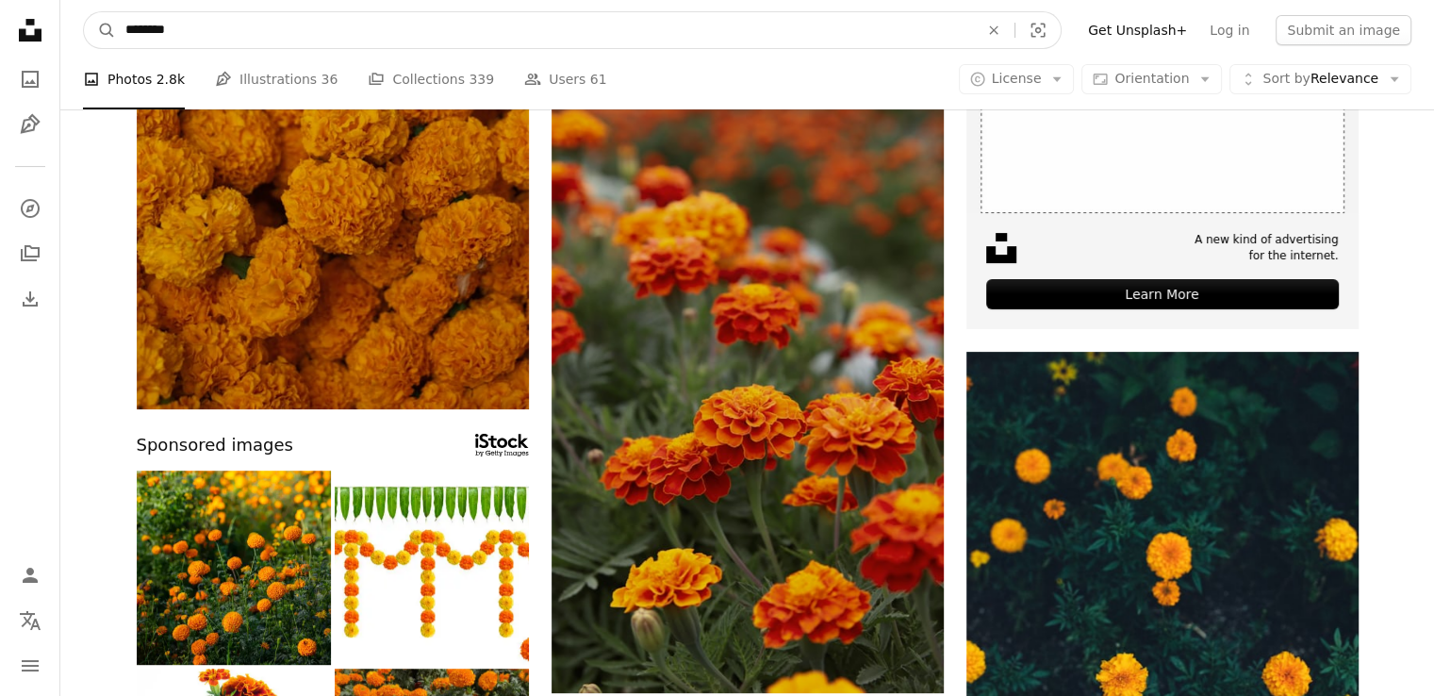
click at [176, 27] on input "********" at bounding box center [544, 30] width 857 height 36
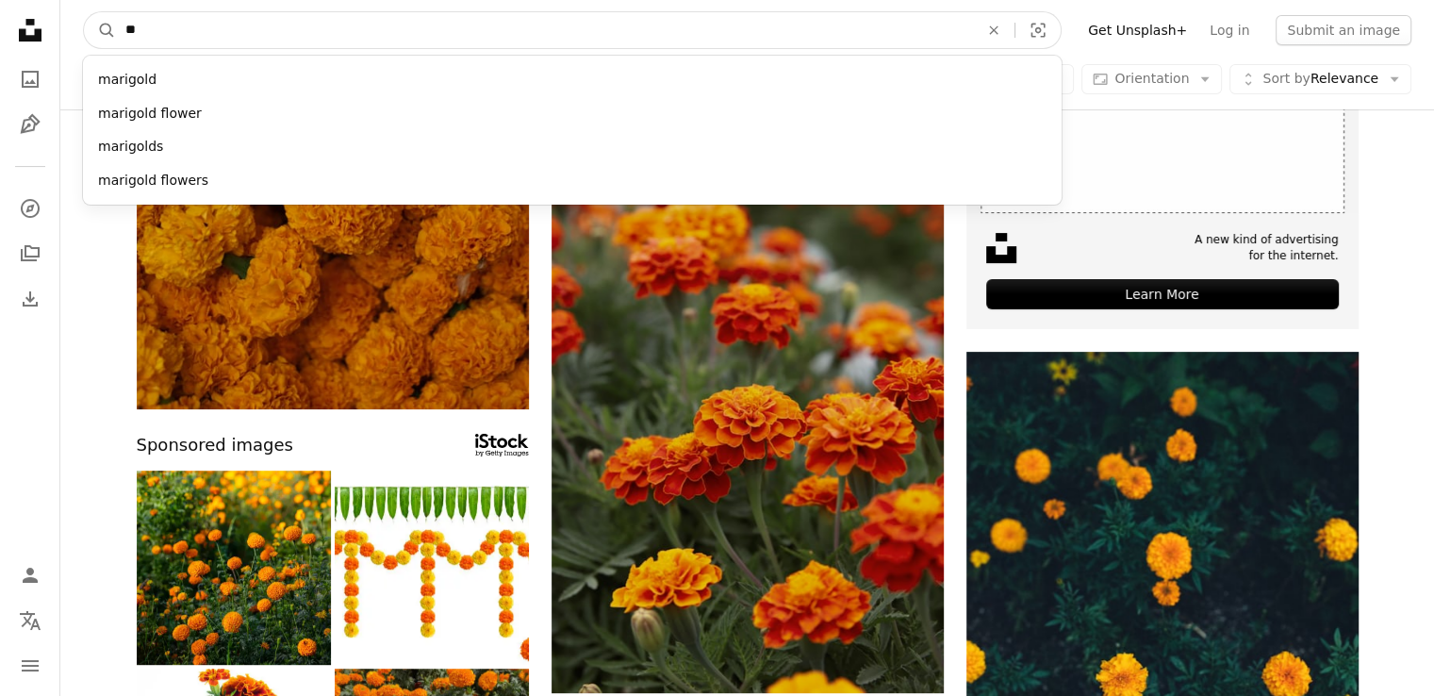
type input "*"
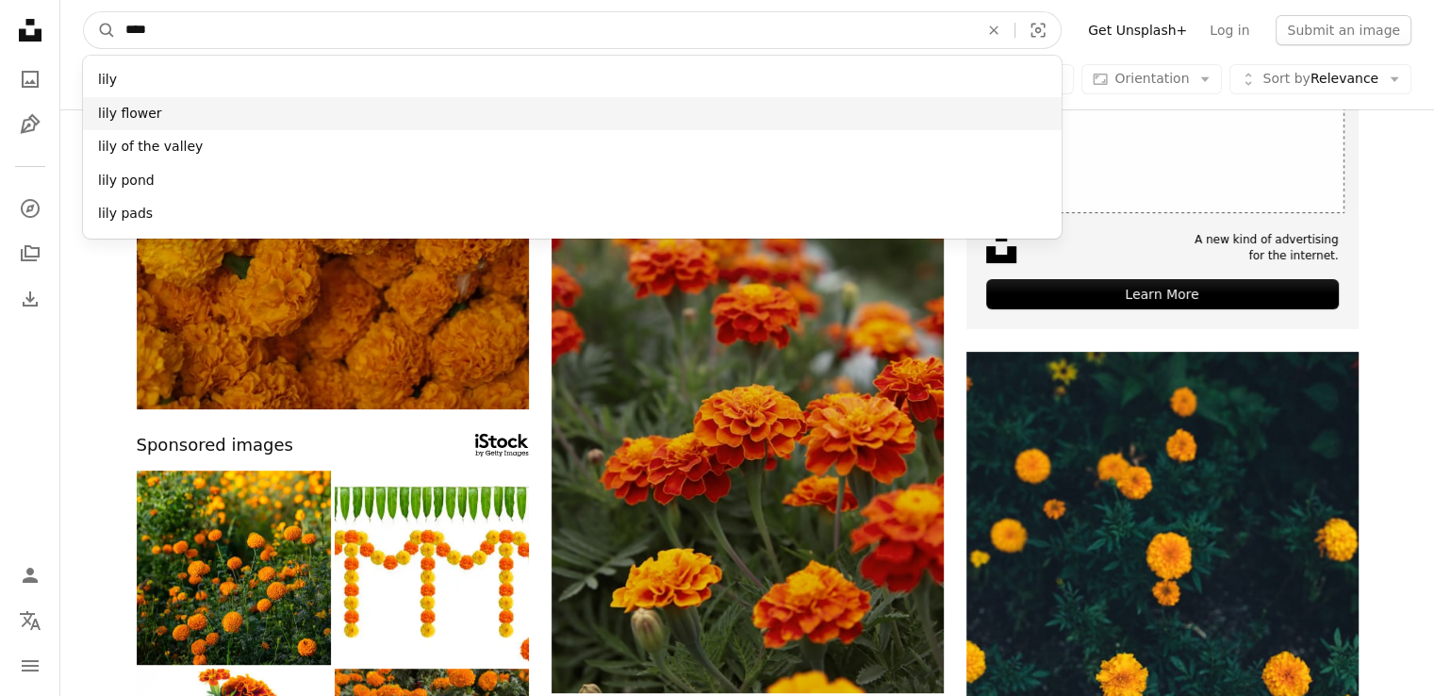
type input "****"
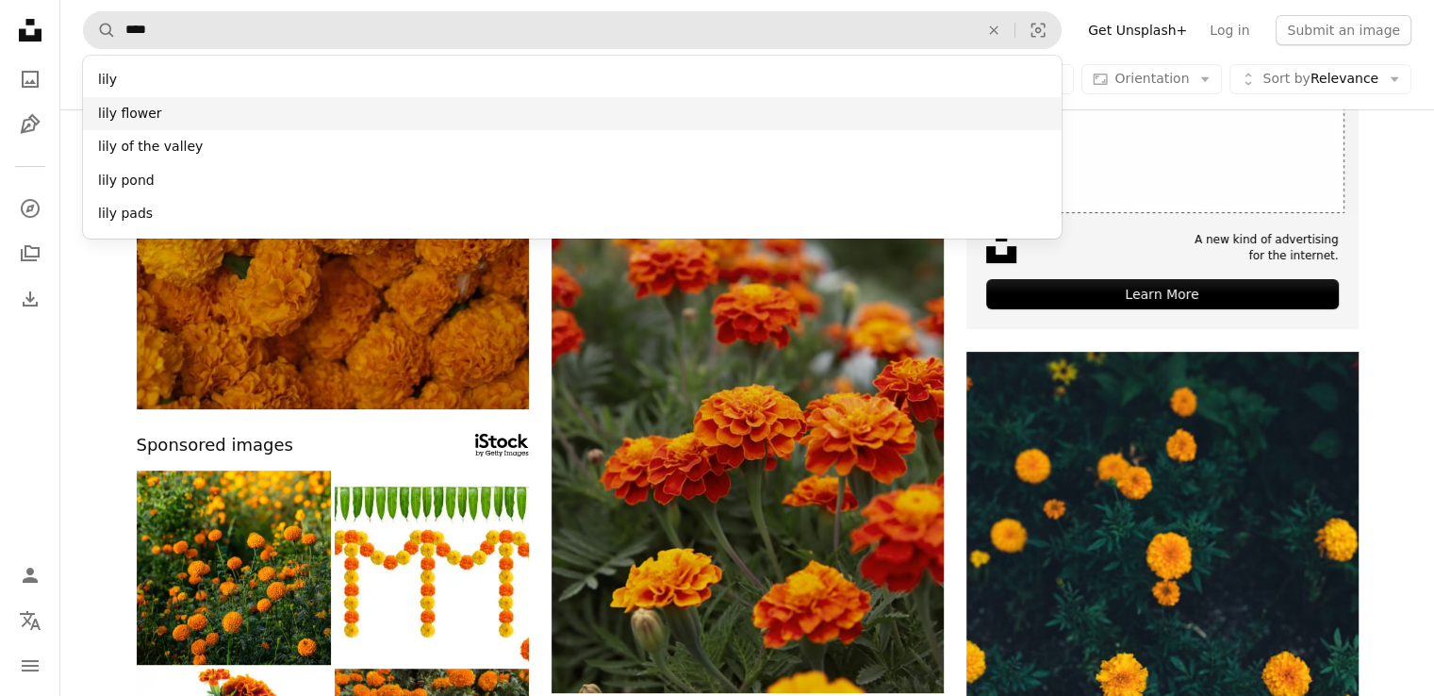
click at [123, 114] on div "lily flower" at bounding box center [572, 114] width 978 height 34
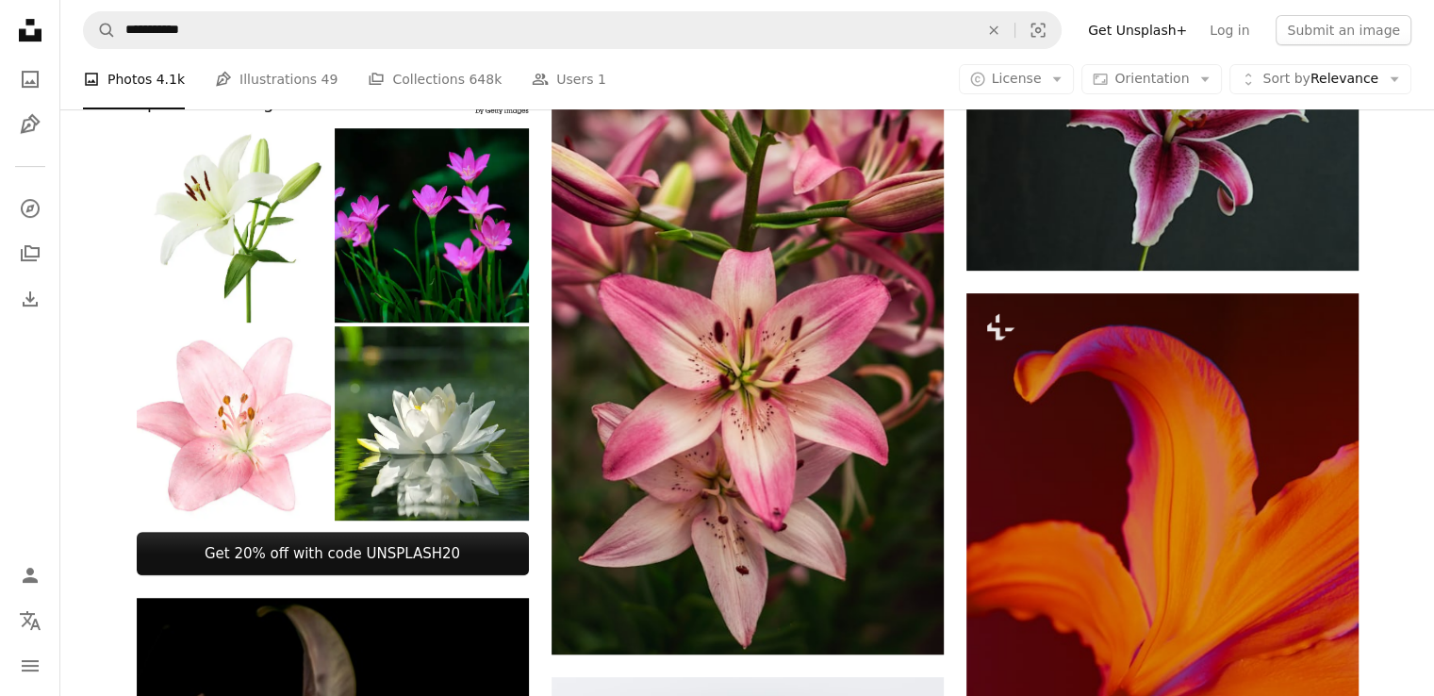
scroll to position [824, 0]
